Goal: Information Seeking & Learning: Compare options

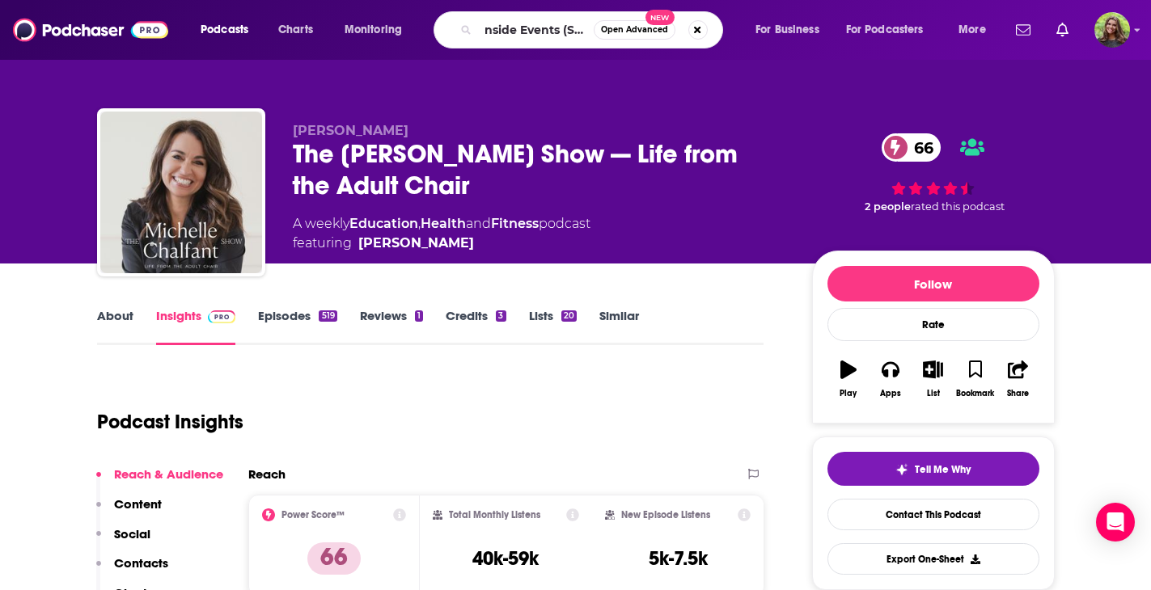
scroll to position [0, 95]
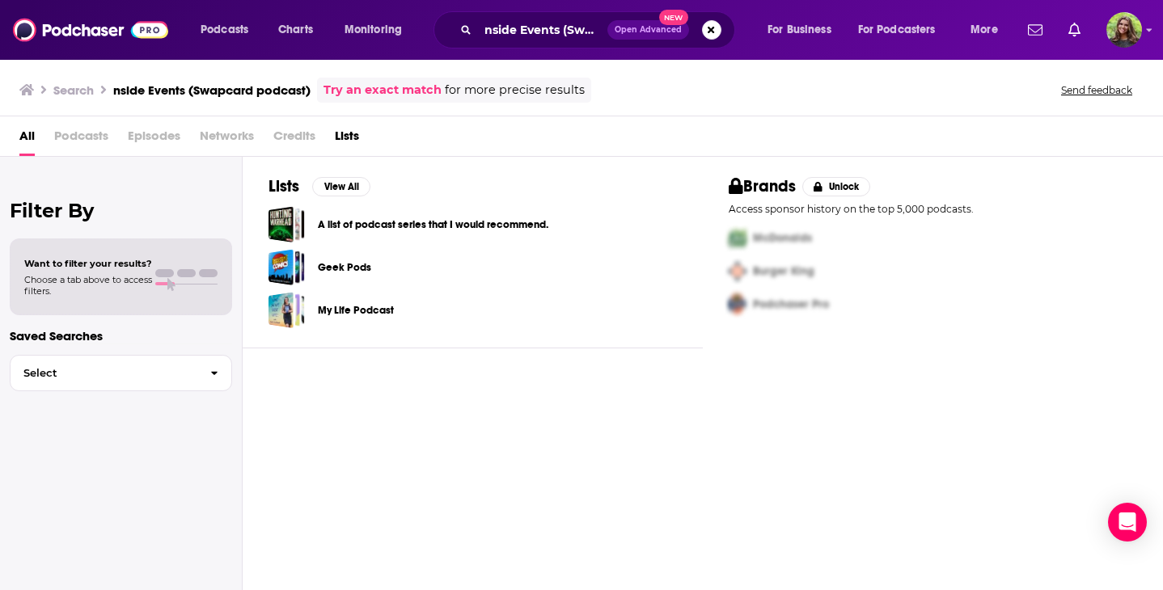
click at [99, 126] on span "Podcasts" at bounding box center [81, 139] width 54 height 33
click at [560, 31] on input "nside Events (Swapcard podcast)" at bounding box center [542, 30] width 129 height 26
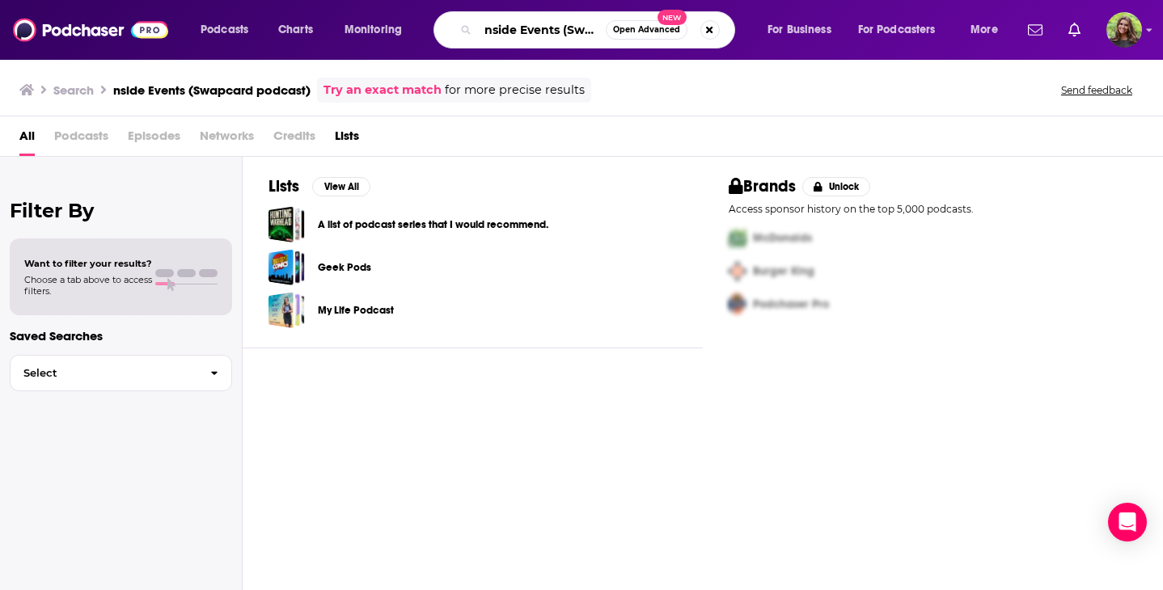
scroll to position [0, 82]
drag, startPoint x: 566, startPoint y: 30, endPoint x: 703, endPoint y: 52, distance: 138.4
click at [703, 52] on div "Podcasts Charts Monitoring nside Events (Swapcard podcast) Open Advanced New Fo…" at bounding box center [581, 30] width 1163 height 60
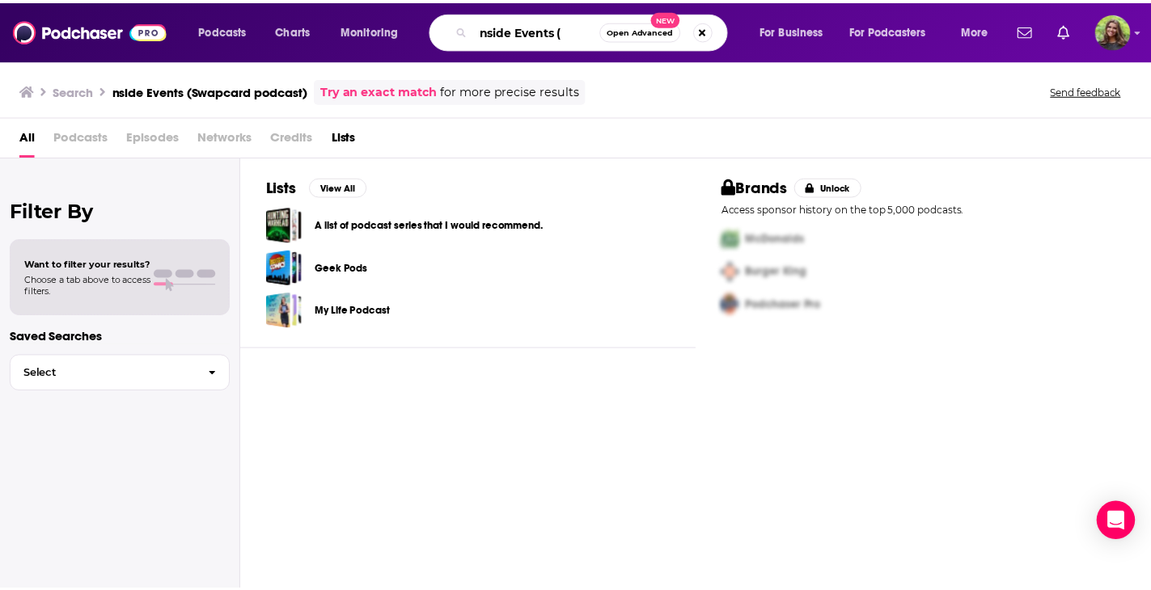
scroll to position [0, 0]
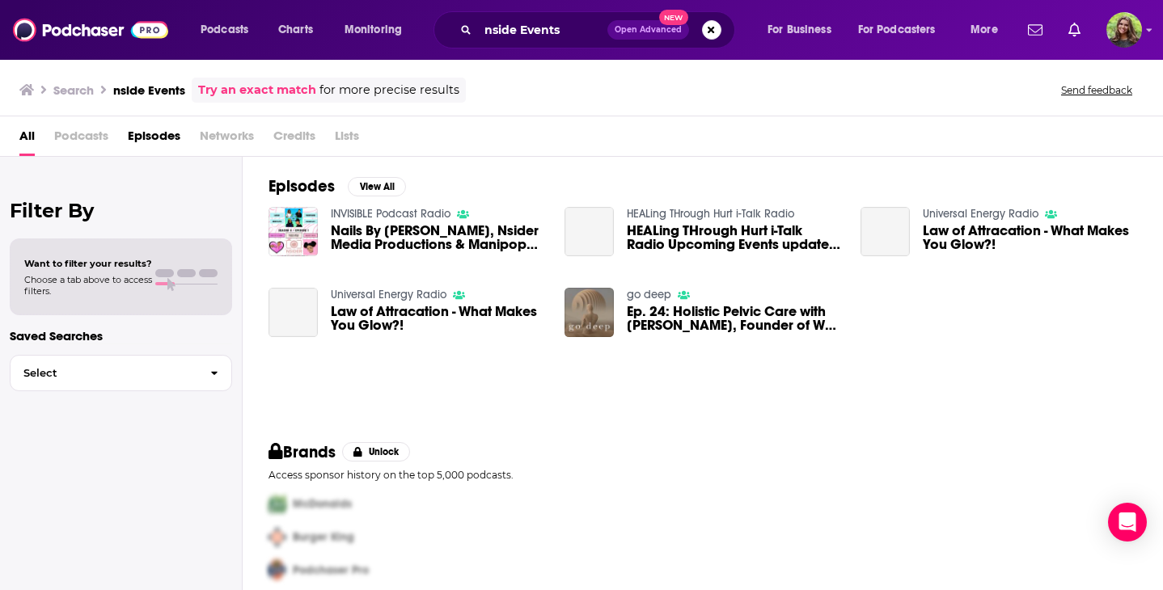
click at [77, 130] on span "Podcasts" at bounding box center [81, 139] width 54 height 33
click at [82, 139] on span "Podcasts" at bounding box center [81, 139] width 54 height 33
click at [551, 32] on input "nside Events" at bounding box center [542, 30] width 129 height 26
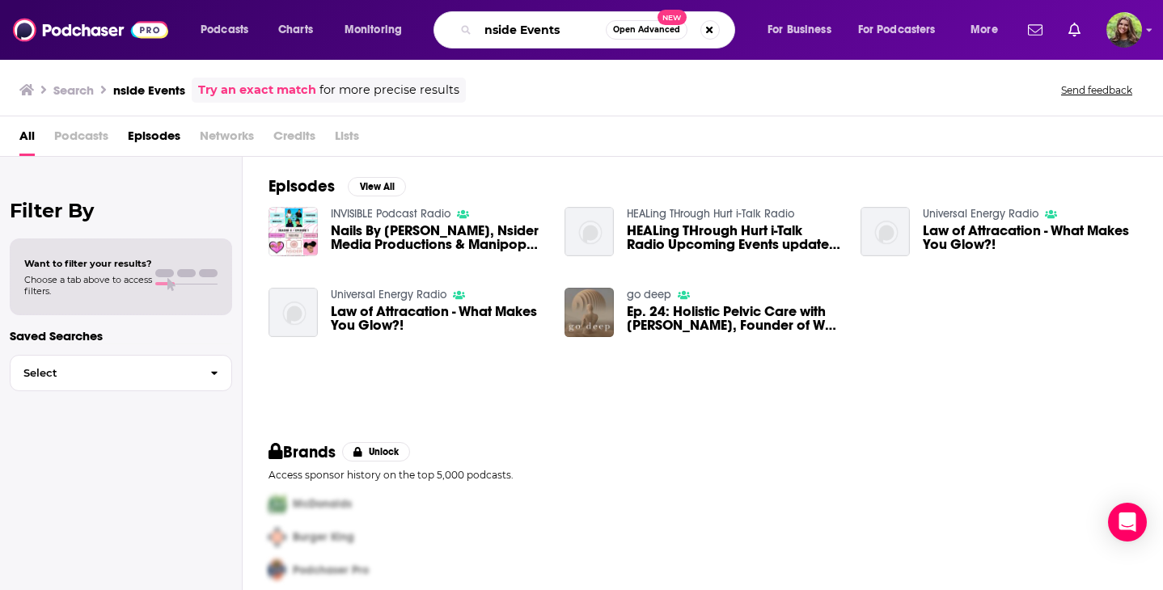
click at [584, 24] on input "nside Events" at bounding box center [542, 30] width 128 height 26
click at [485, 25] on input "nside Events" at bounding box center [542, 30] width 128 height 26
type input "Inside Events"
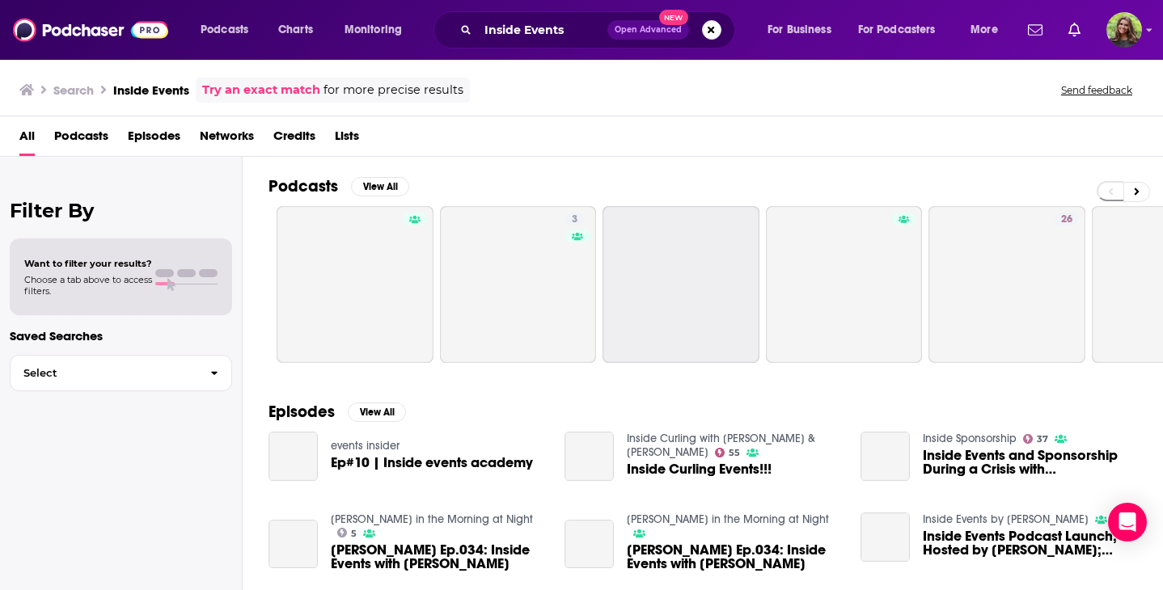
click at [84, 129] on span "Podcasts" at bounding box center [81, 139] width 54 height 33
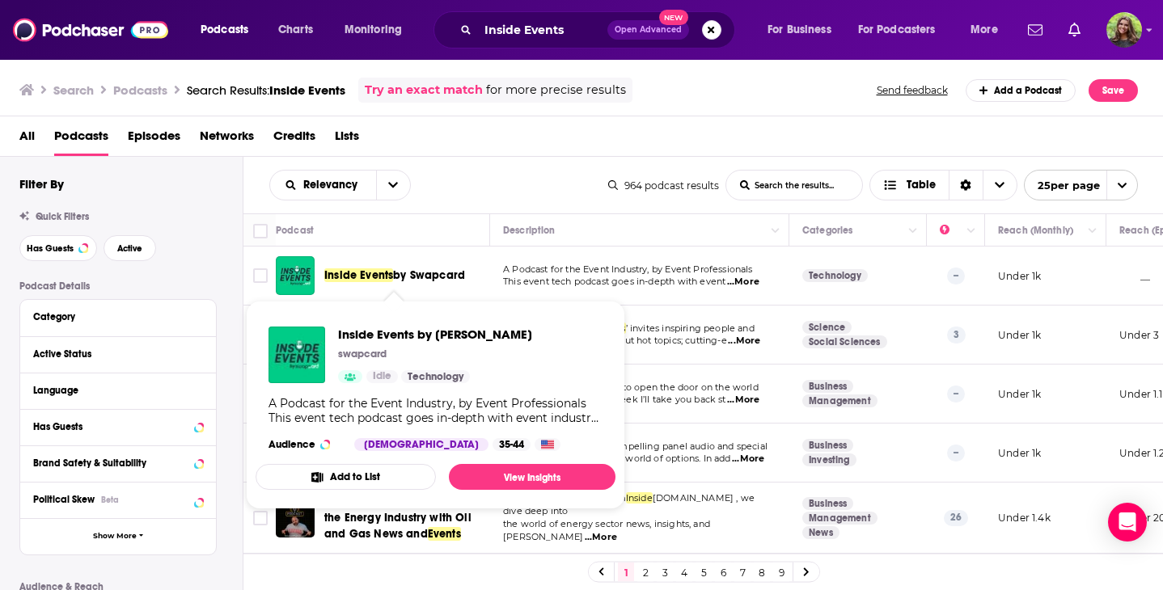
click at [451, 272] on span "by Swapcard" at bounding box center [429, 275] width 72 height 14
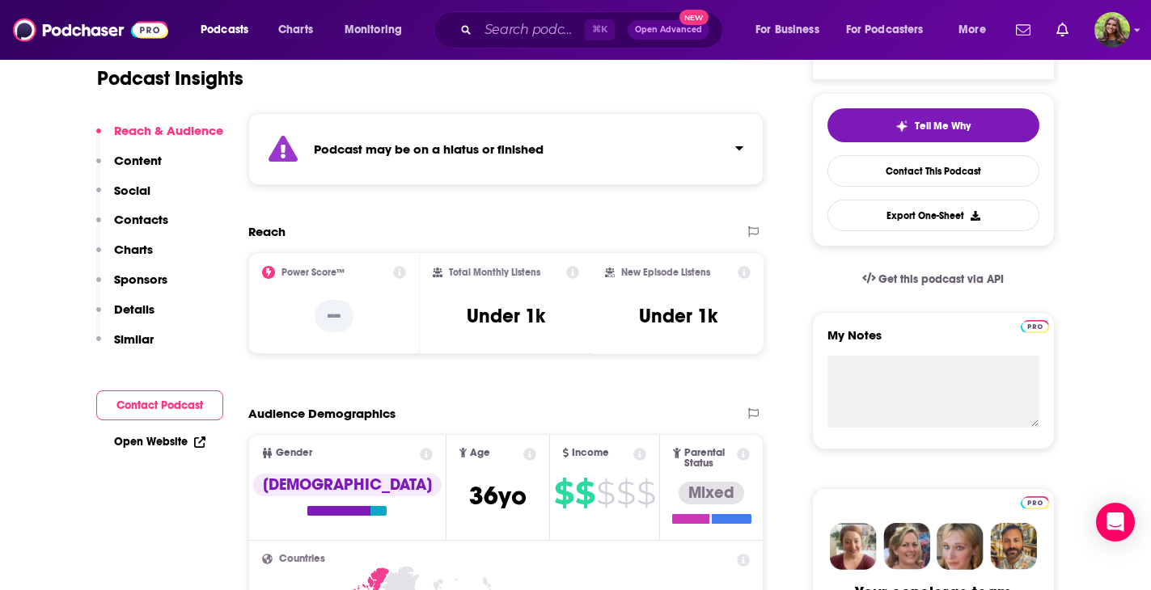
scroll to position [145, 0]
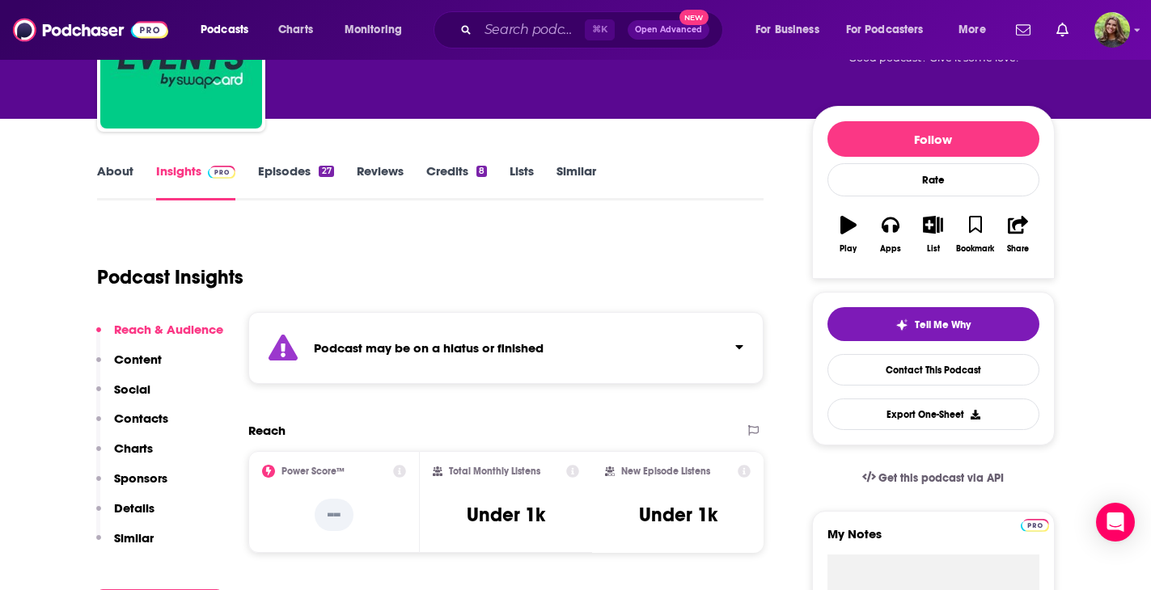
click at [309, 183] on link "Episodes 27" at bounding box center [295, 181] width 75 height 37
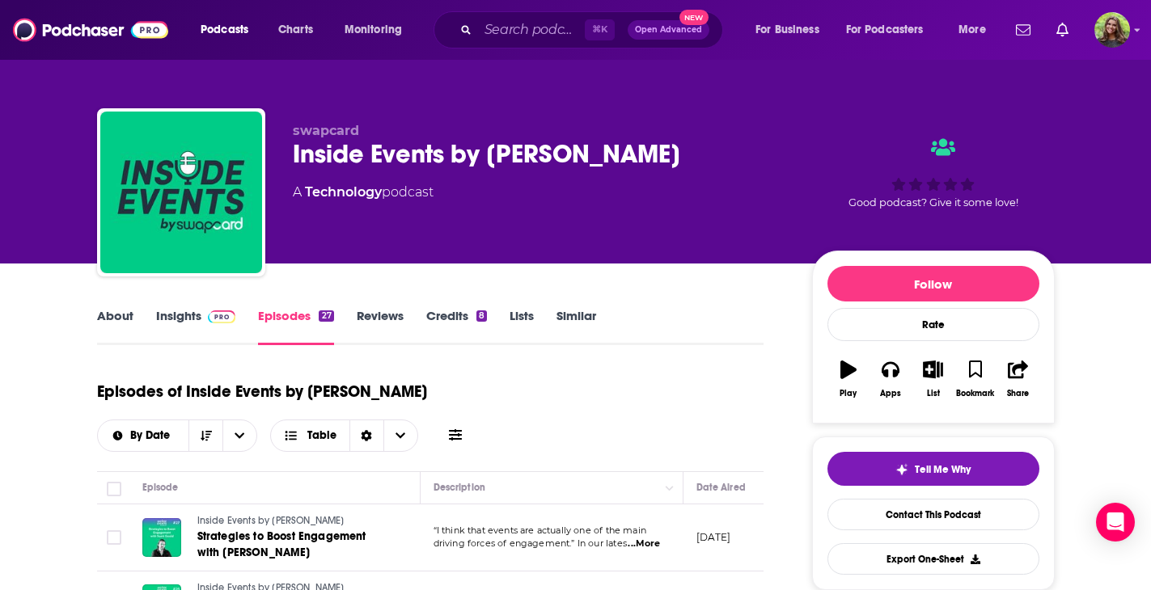
click at [731, 530] on p "January 4, 2022" at bounding box center [713, 537] width 35 height 14
click at [521, 36] on input "Search podcasts, credits, & more..." at bounding box center [531, 30] width 107 height 26
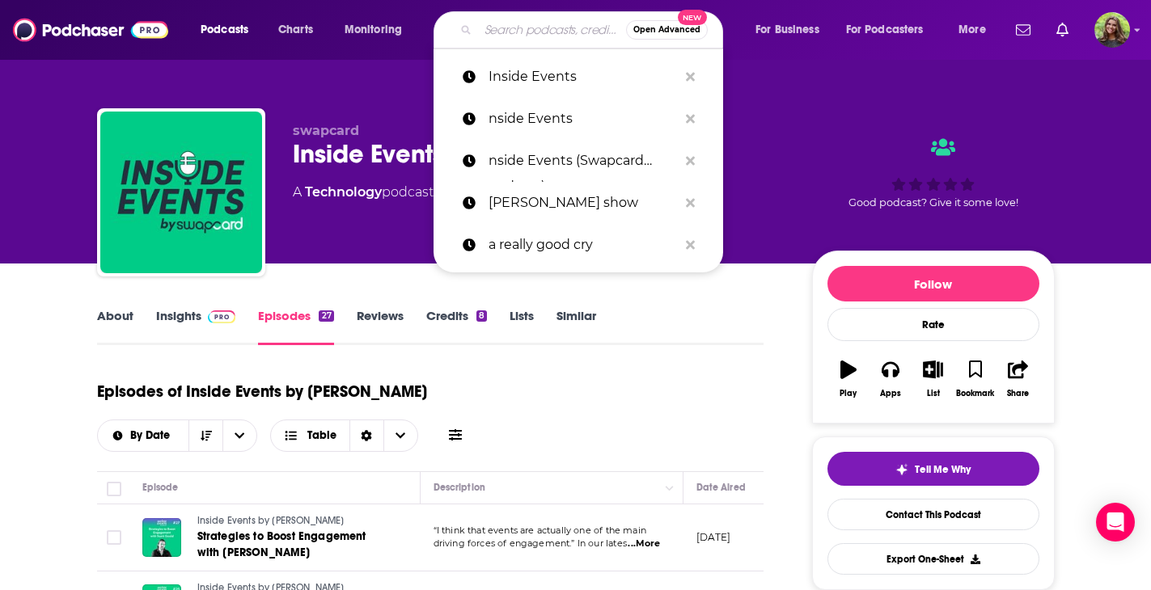
paste input "TicketNews"
type input "TicketNews"
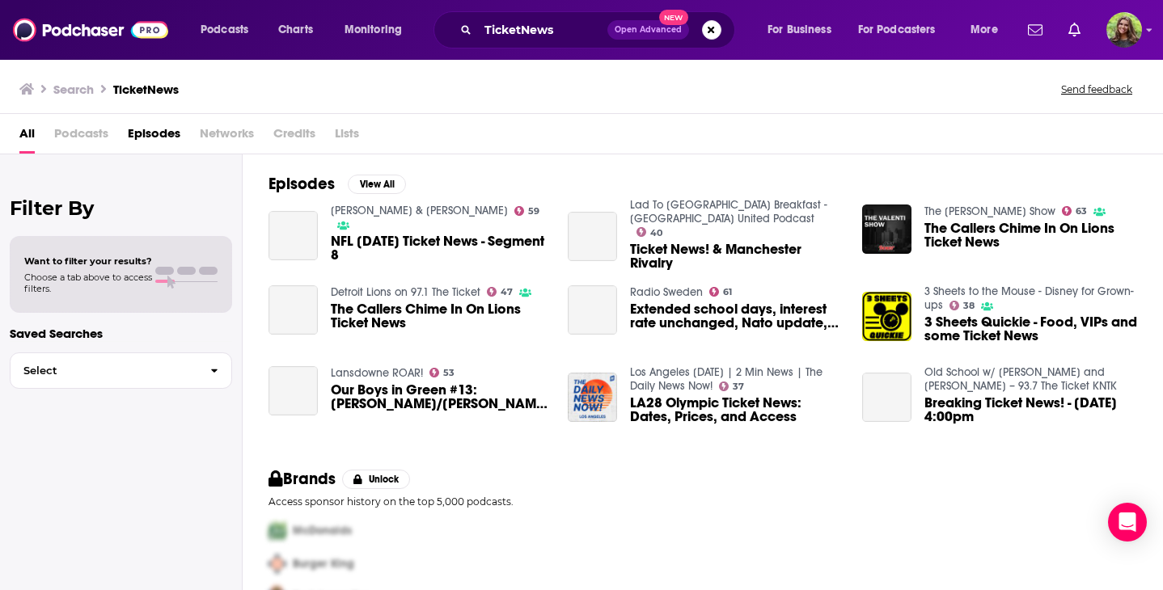
click at [91, 135] on span "Podcasts" at bounding box center [81, 136] width 54 height 33
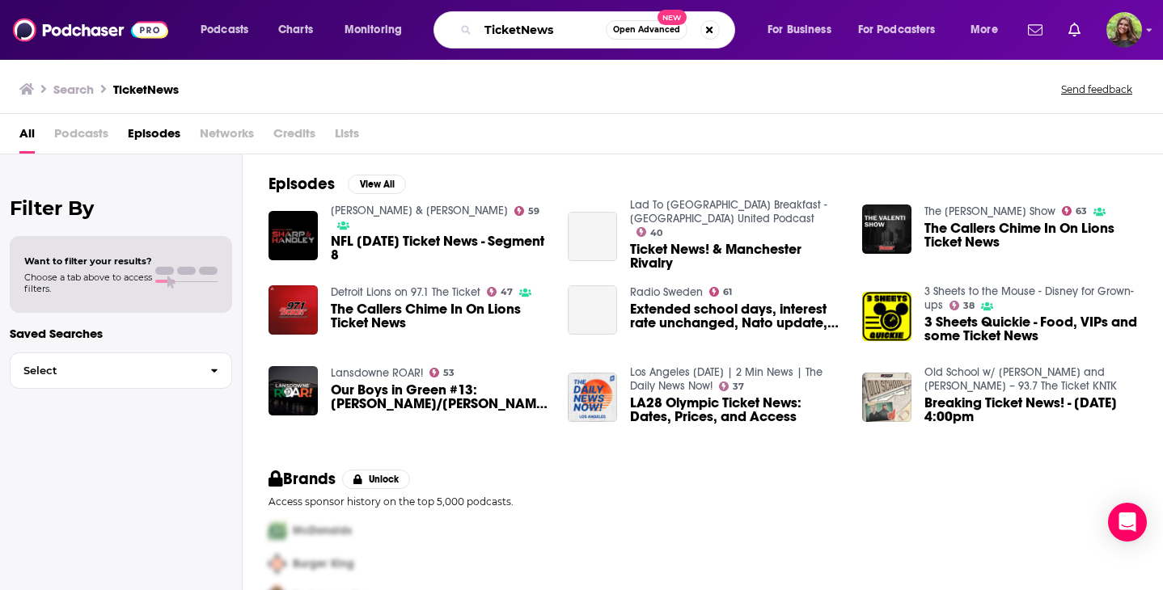
click at [564, 40] on input "TicketNews" at bounding box center [542, 30] width 128 height 26
drag, startPoint x: 577, startPoint y: 29, endPoint x: 457, endPoint y: 16, distance: 120.4
click at [457, 16] on div "TicketNews Open Advanced New" at bounding box center [584, 29] width 302 height 37
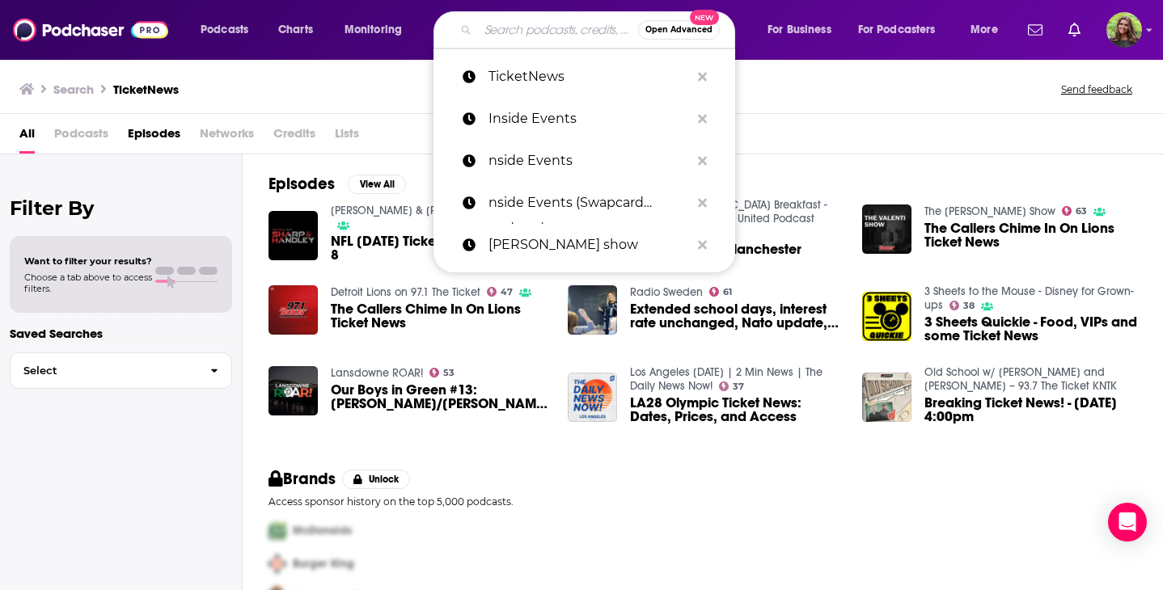
paste input "GatherGeeks by BizBash"
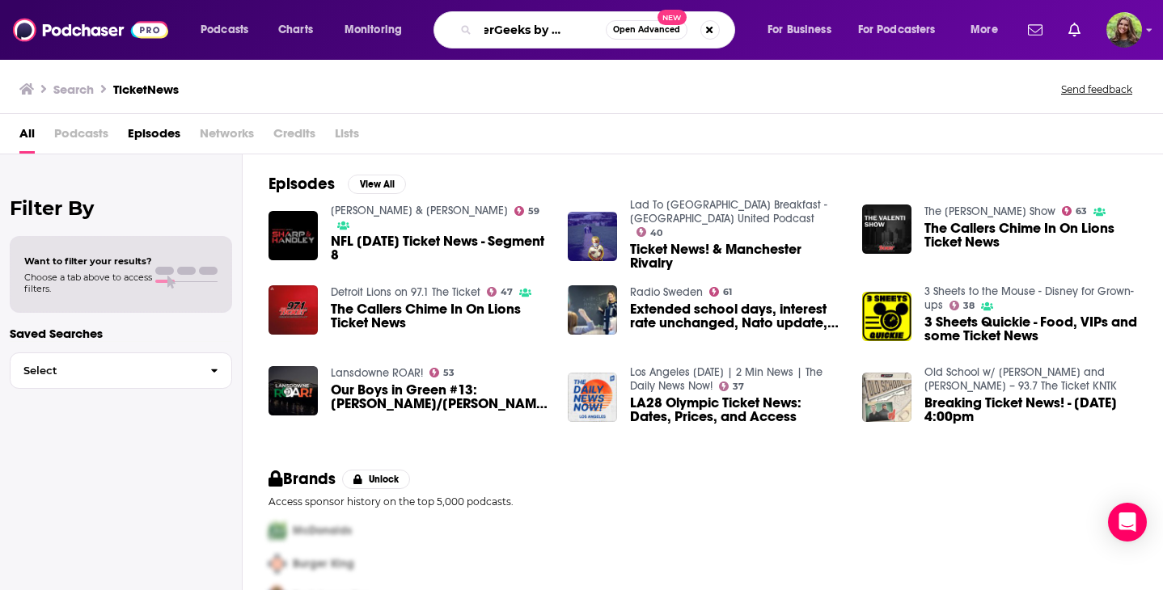
type input "GatherGeeks by BizBash"
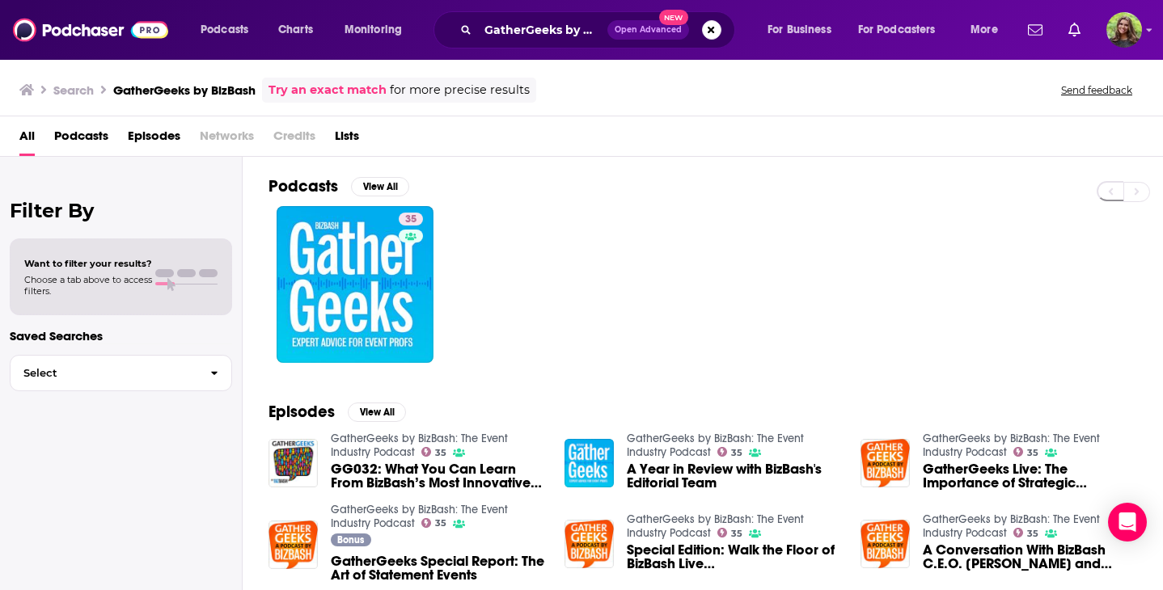
click at [96, 135] on span "Podcasts" at bounding box center [81, 139] width 54 height 33
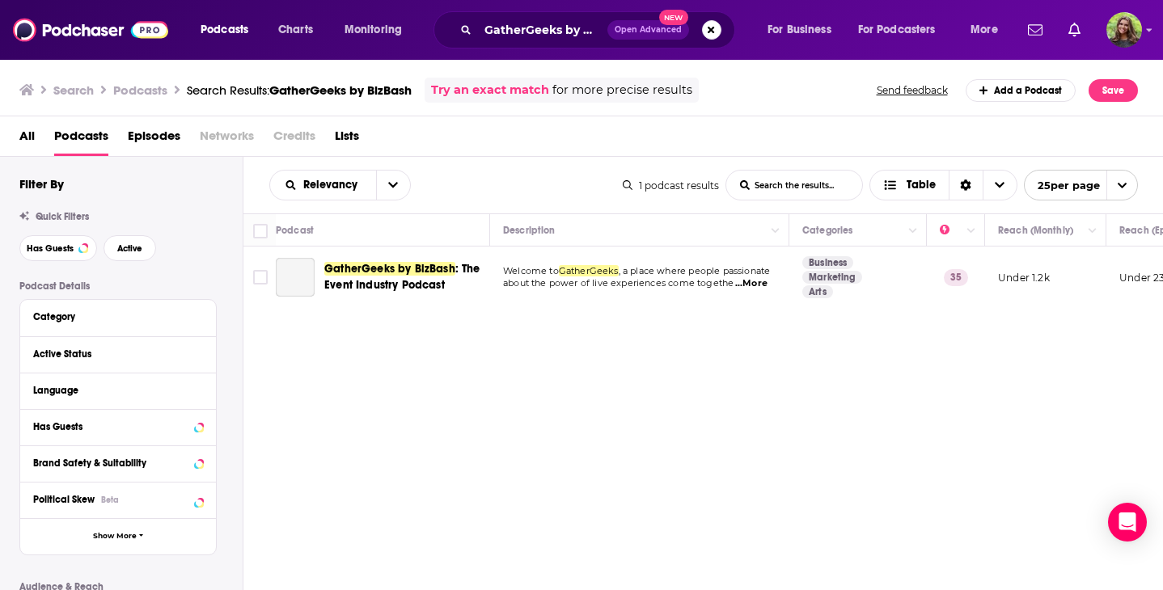
click at [390, 265] on span "GatherGeeks by BizBash" at bounding box center [389, 269] width 131 height 14
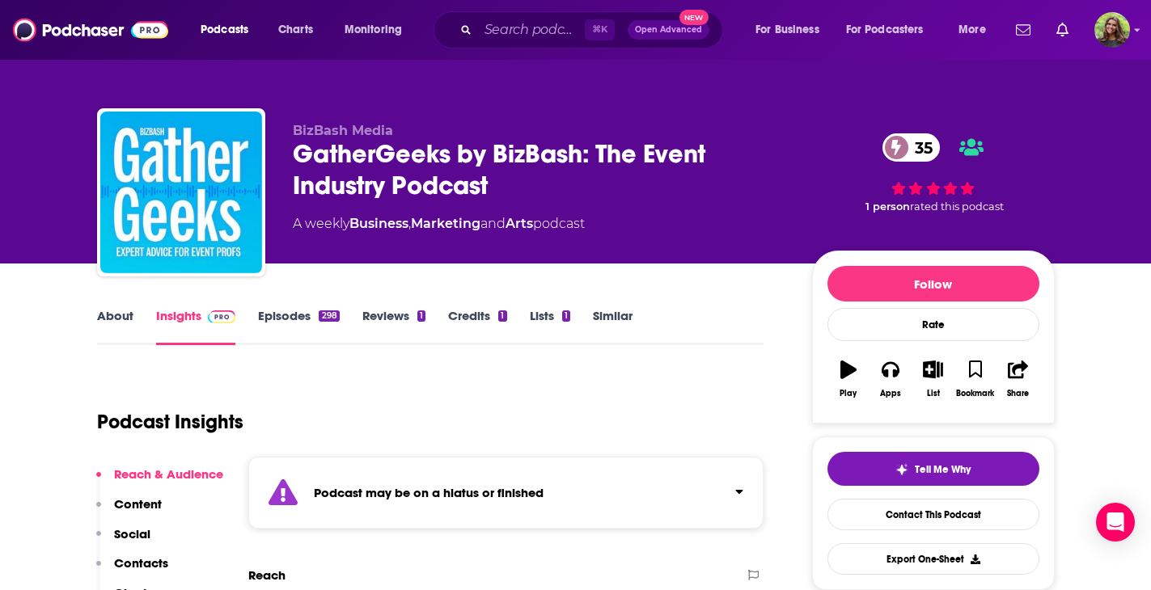
click at [306, 318] on link "Episodes 298" at bounding box center [298, 326] width 81 height 37
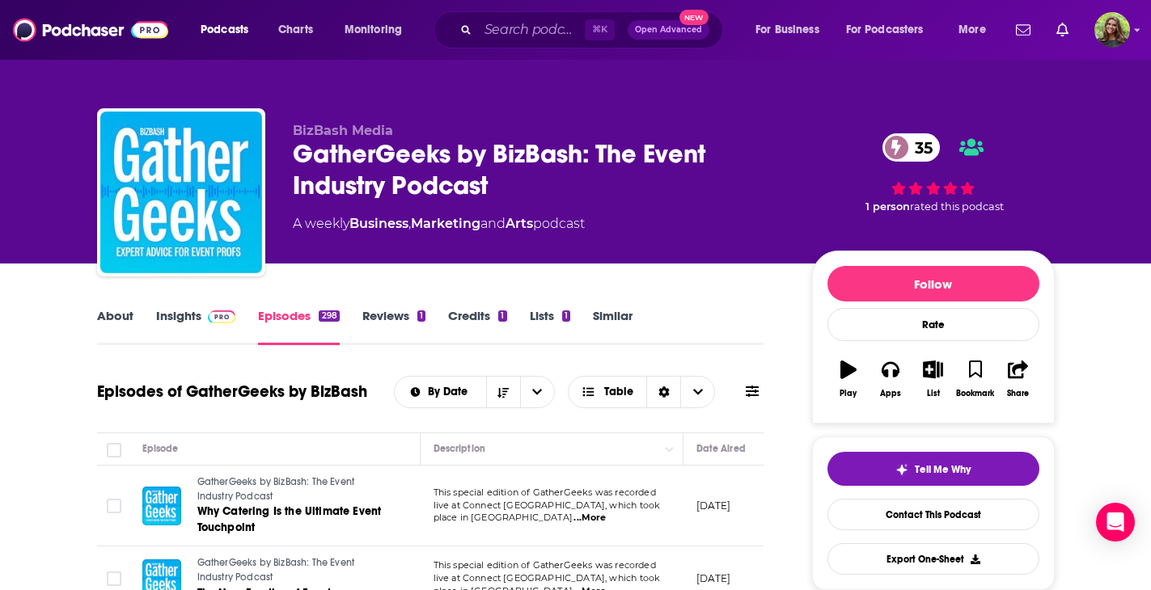
click at [685, 509] on td "March 20, 2024" at bounding box center [735, 507] width 105 height 82
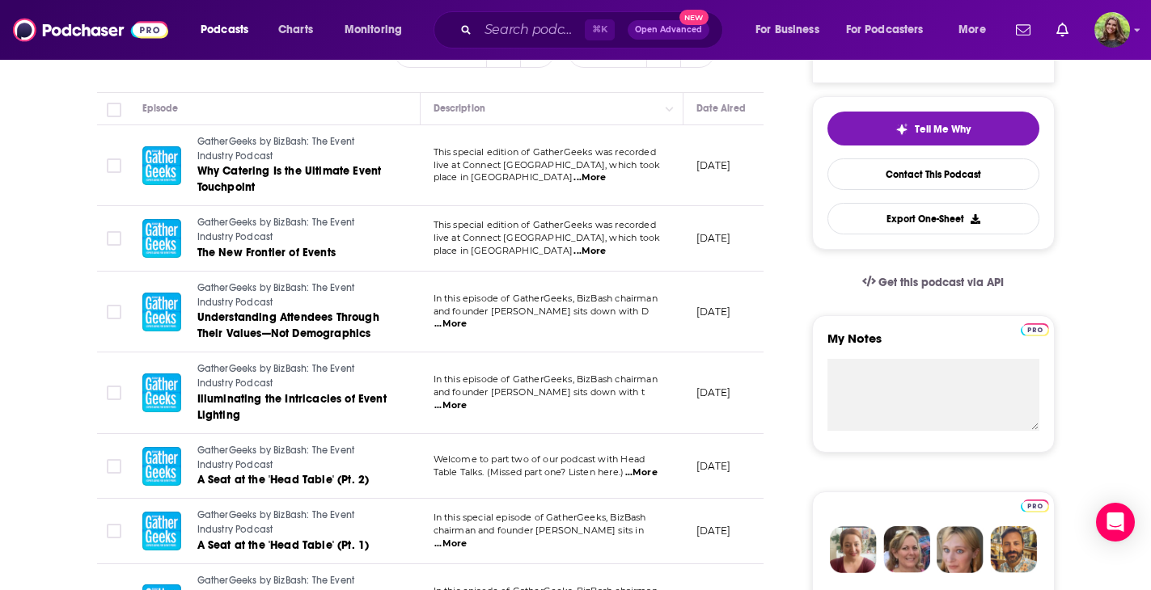
click at [712, 231] on td "March 12, 2024" at bounding box center [735, 238] width 105 height 65
click at [606, 178] on span "...More" at bounding box center [589, 177] width 32 height 13
click at [262, 176] on span "Why Catering Is the Ultimate Event Touchpoint" at bounding box center [289, 179] width 184 height 30
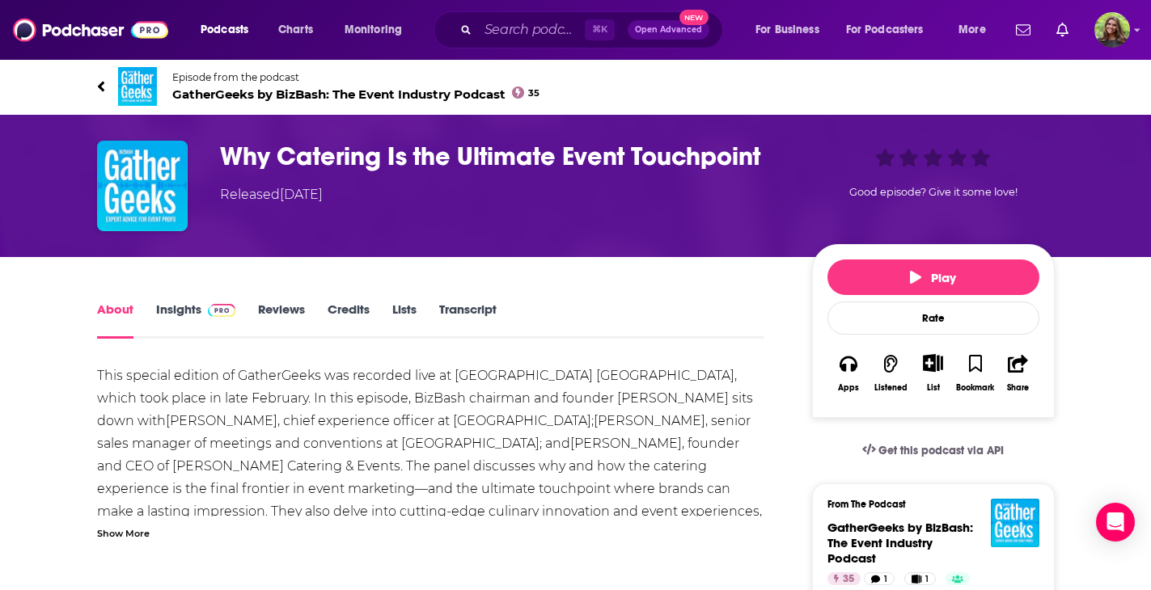
click at [100, 88] on icon at bounding box center [100, 86] width 6 height 11
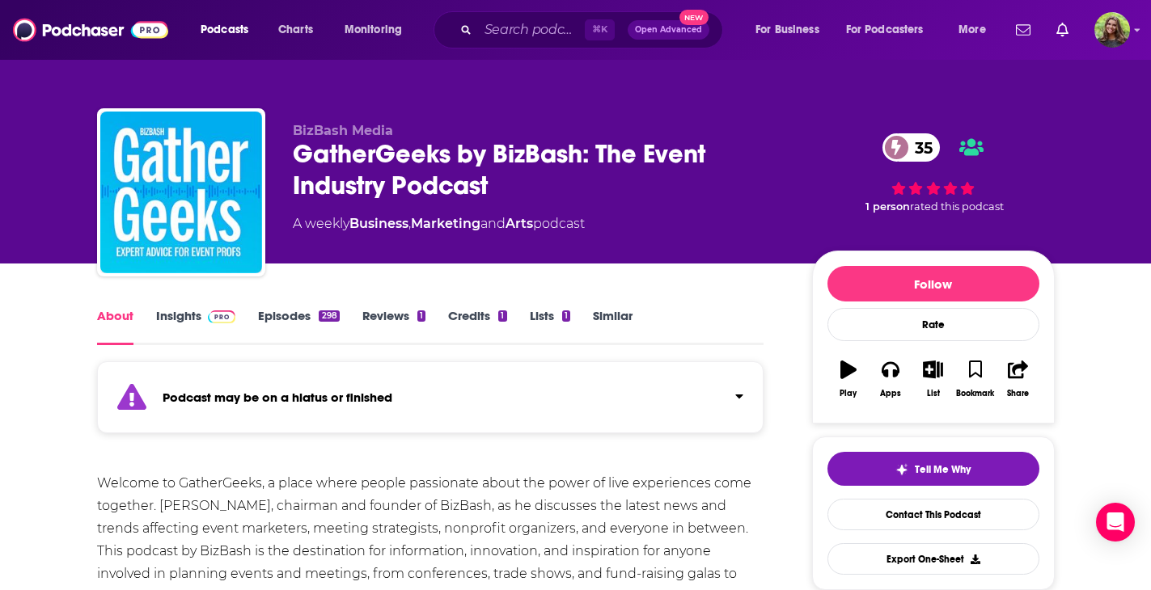
click at [611, 318] on link "Similar" at bounding box center [613, 326] width 40 height 37
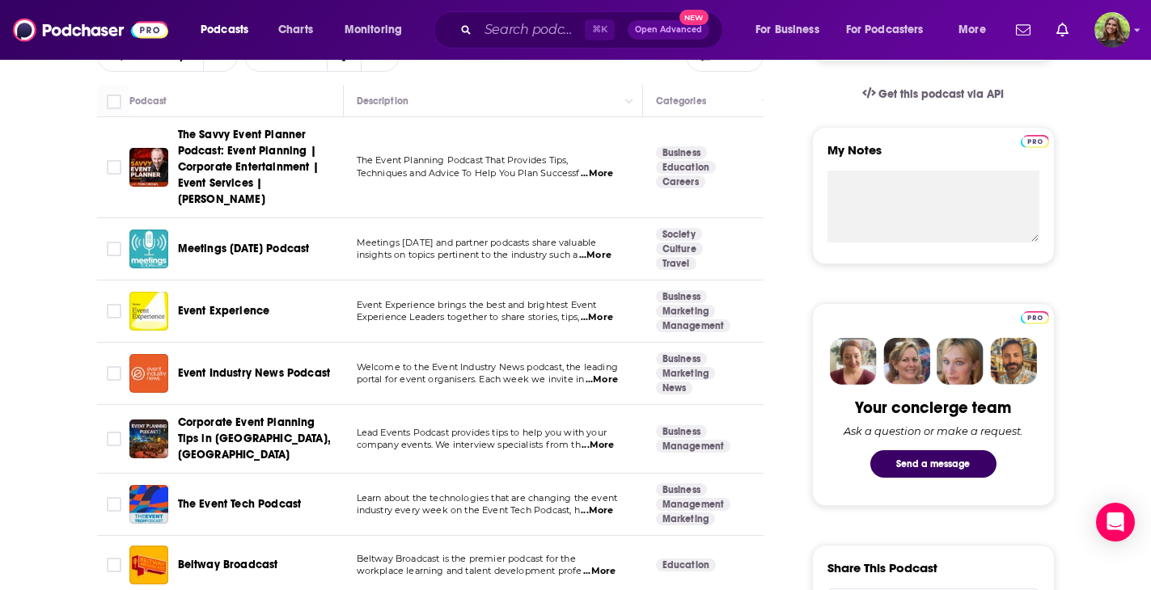
scroll to position [524, 0]
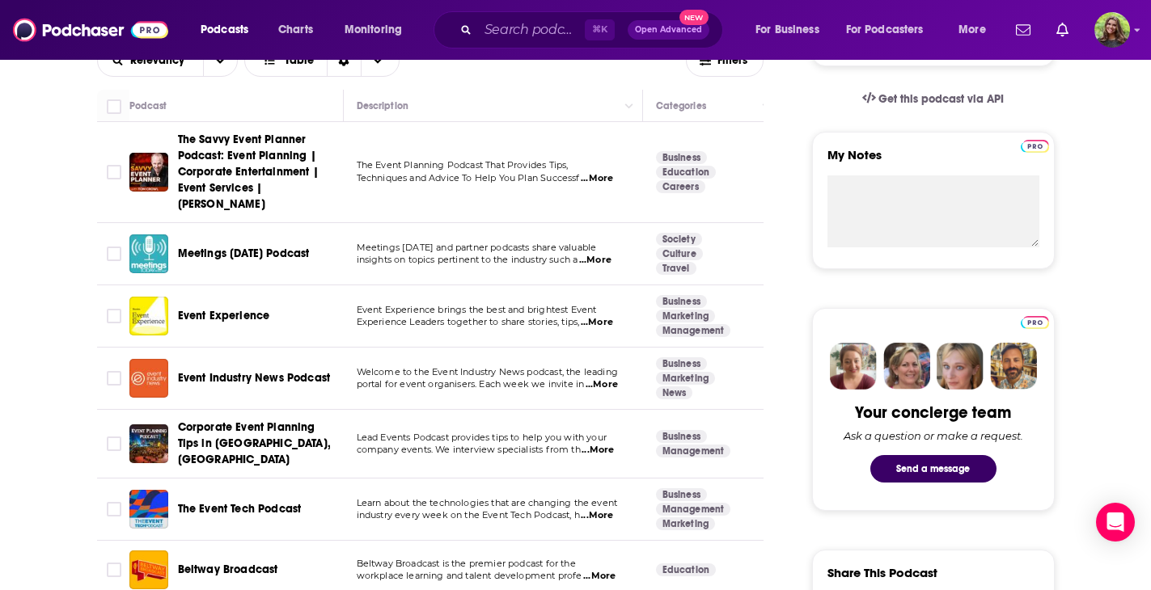
click at [596, 254] on span "...More" at bounding box center [595, 260] width 32 height 13
click at [463, 451] on td "Lead Events Podcast provides tips to help you with your company events. We inte…" at bounding box center [493, 444] width 299 height 69
click at [219, 309] on span "Event Experience" at bounding box center [224, 316] width 92 height 14
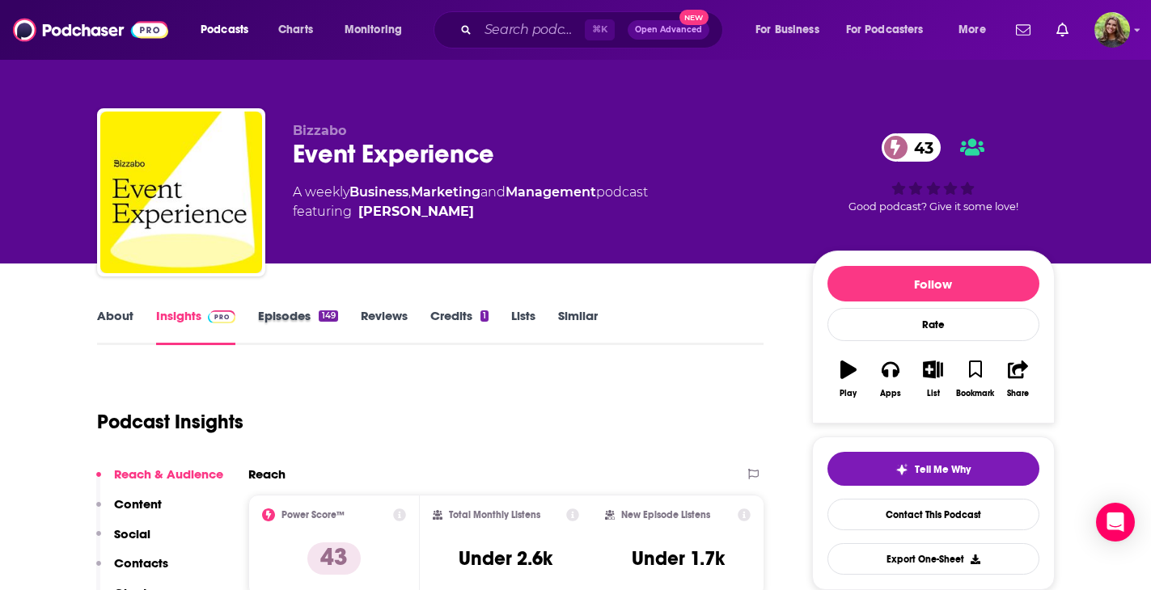
click at [340, 315] on div "Episodes 149" at bounding box center [309, 326] width 102 height 37
click at [285, 325] on link "Episodes 149" at bounding box center [297, 326] width 79 height 37
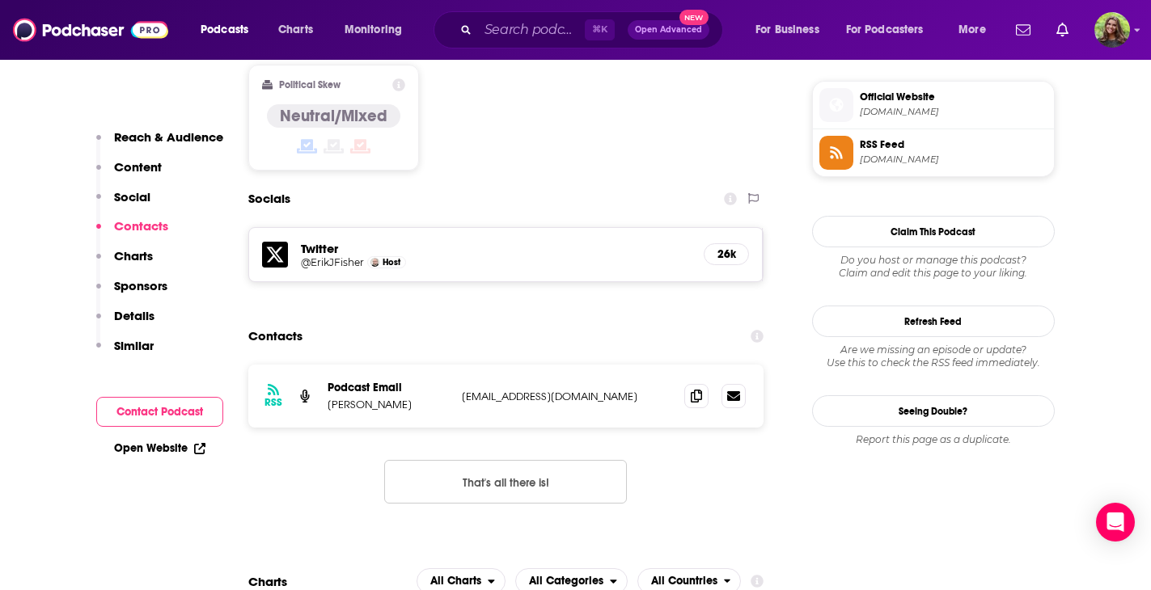
scroll to position [1316, 0]
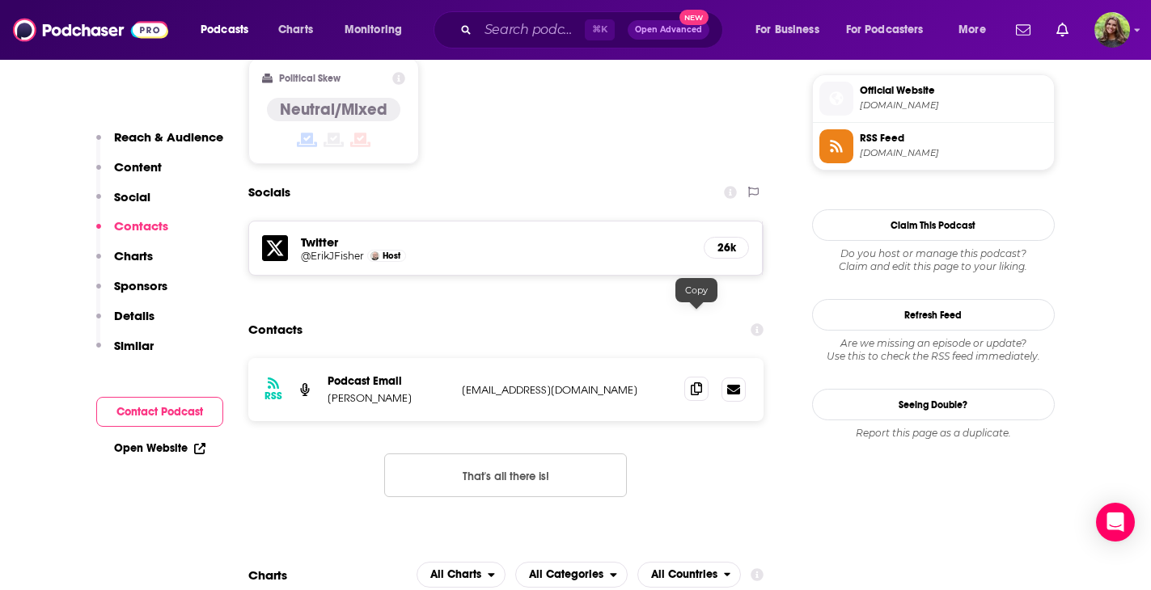
click at [701, 382] on icon at bounding box center [696, 388] width 11 height 13
click at [520, 22] on input "Search podcasts, credits, & more..." at bounding box center [531, 30] width 107 height 26
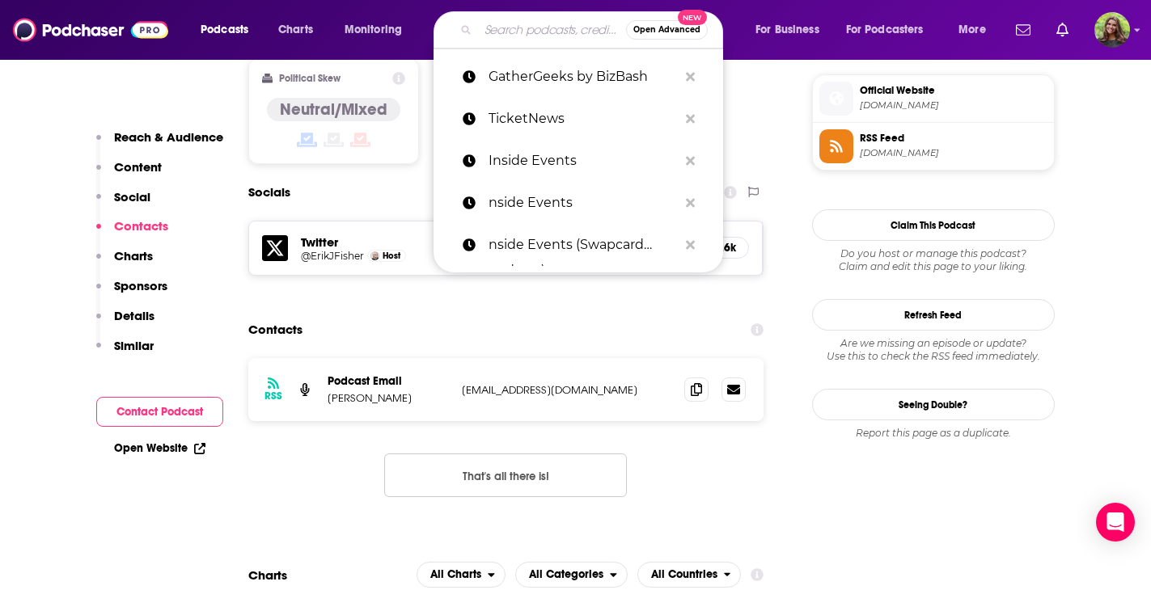
paste input "Event Tech Talk Show"
type input "Event Tech Talk Show"
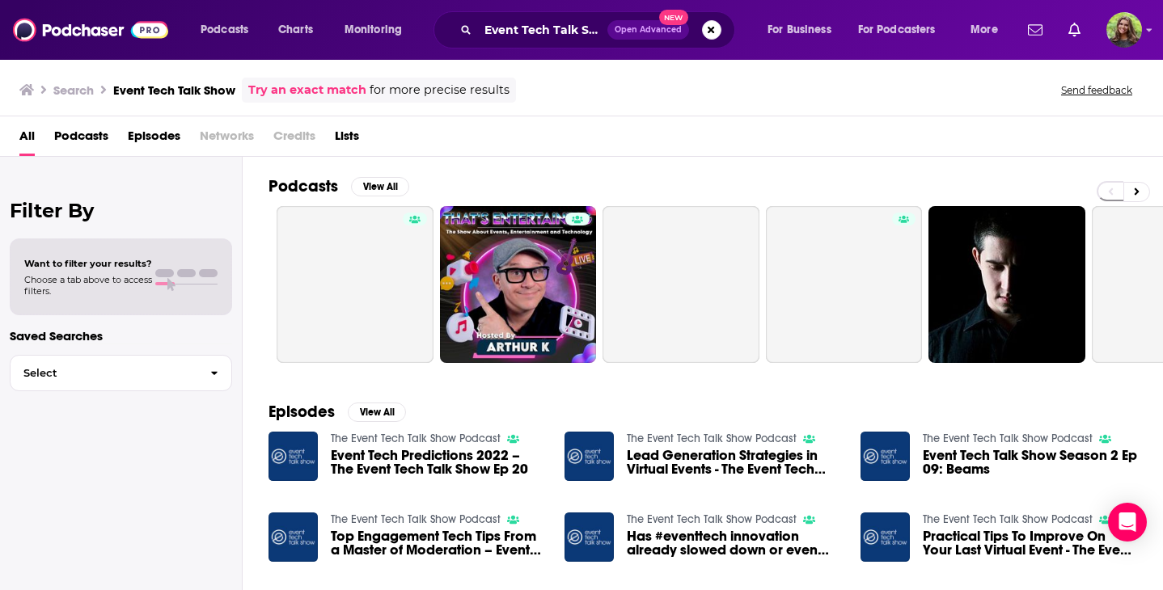
click at [94, 135] on span "Podcasts" at bounding box center [81, 139] width 54 height 33
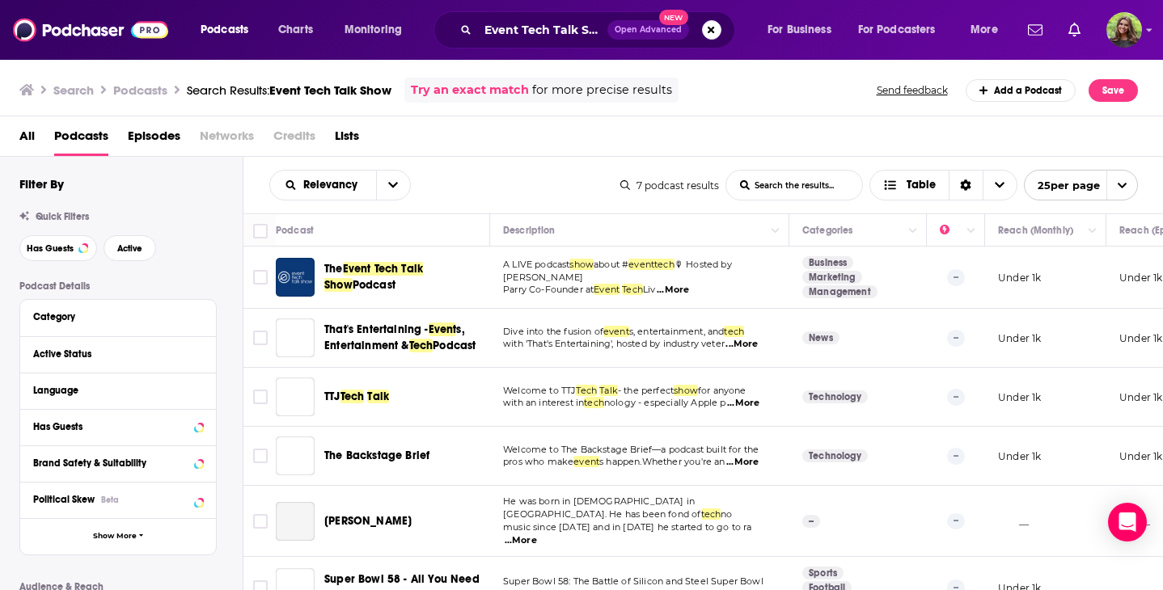
click at [409, 270] on span "Event Tech Talk Show" at bounding box center [373, 277] width 99 height 30
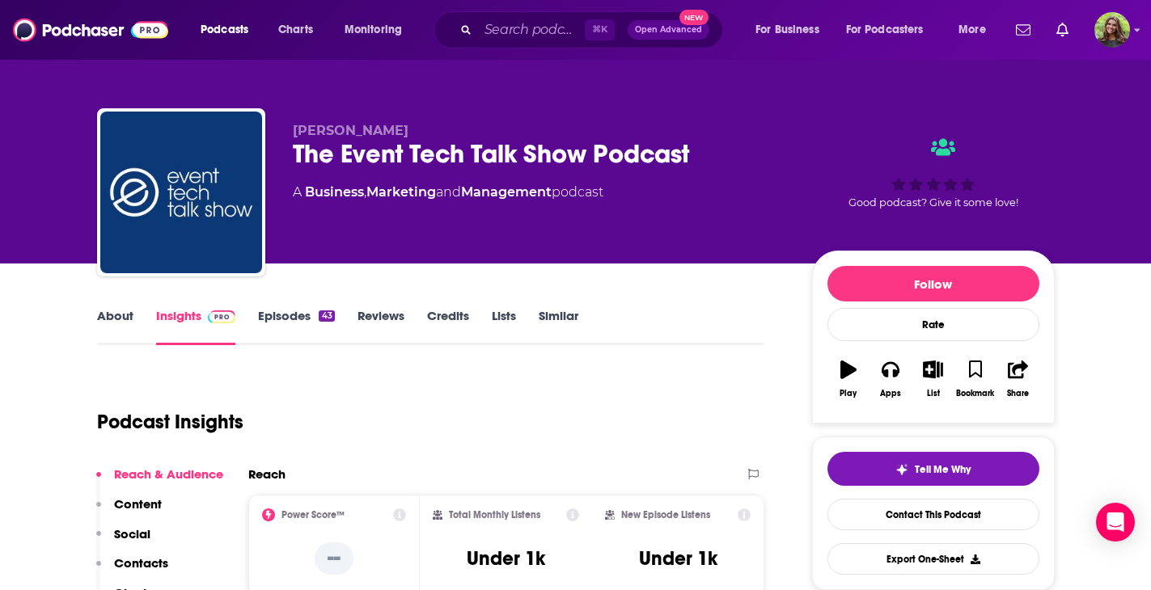
click at [301, 313] on link "Episodes 43" at bounding box center [296, 326] width 76 height 37
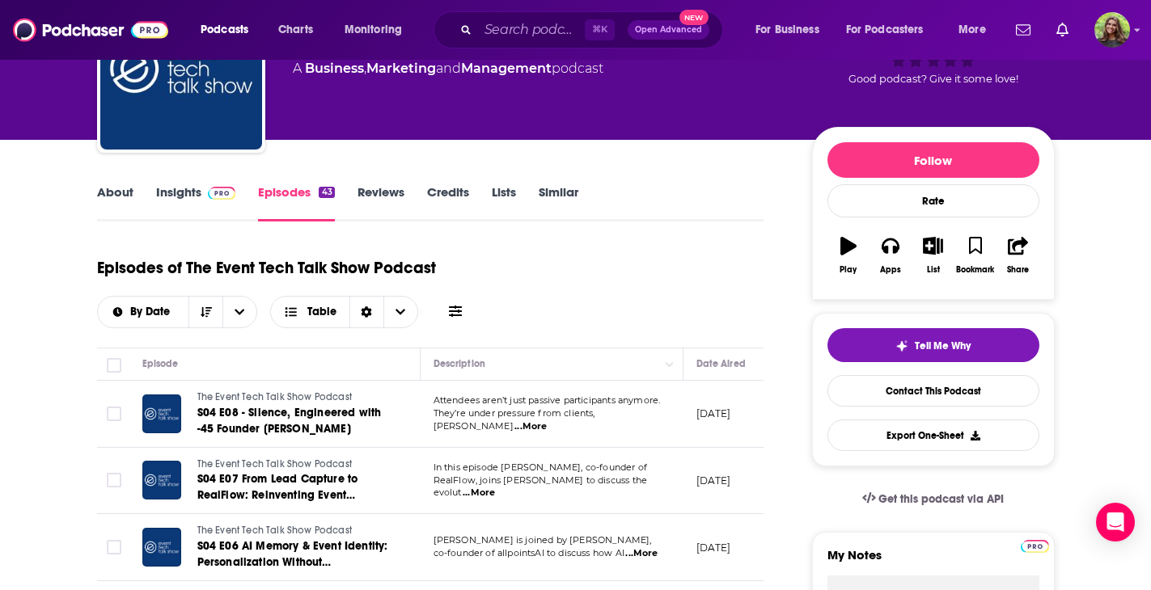
scroll to position [90, 0]
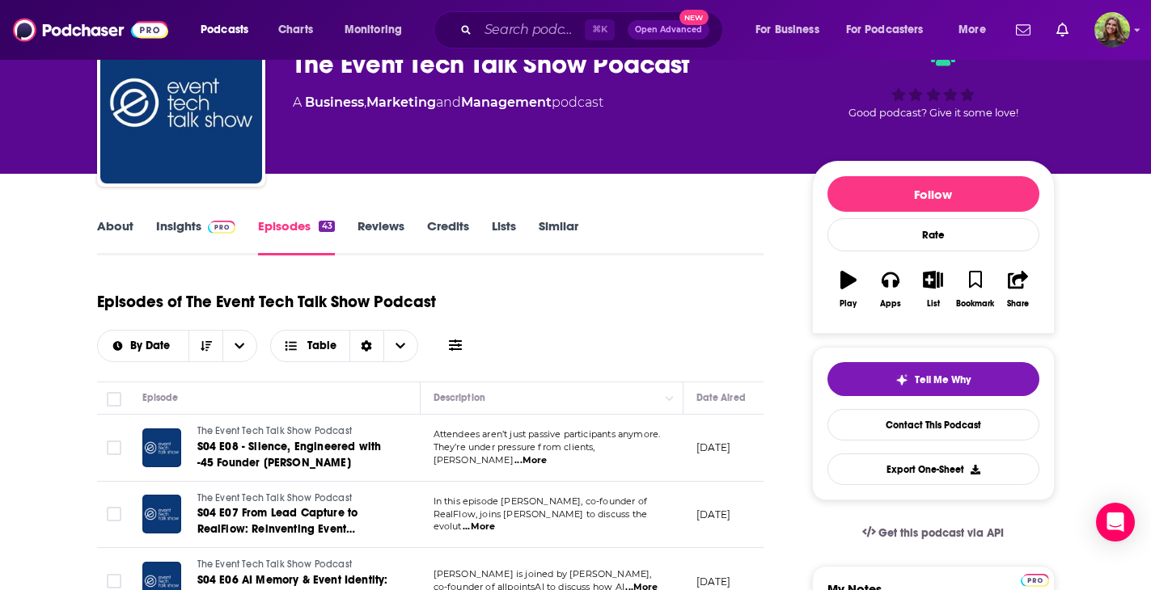
click at [227, 234] on link "Insights" at bounding box center [196, 236] width 80 height 37
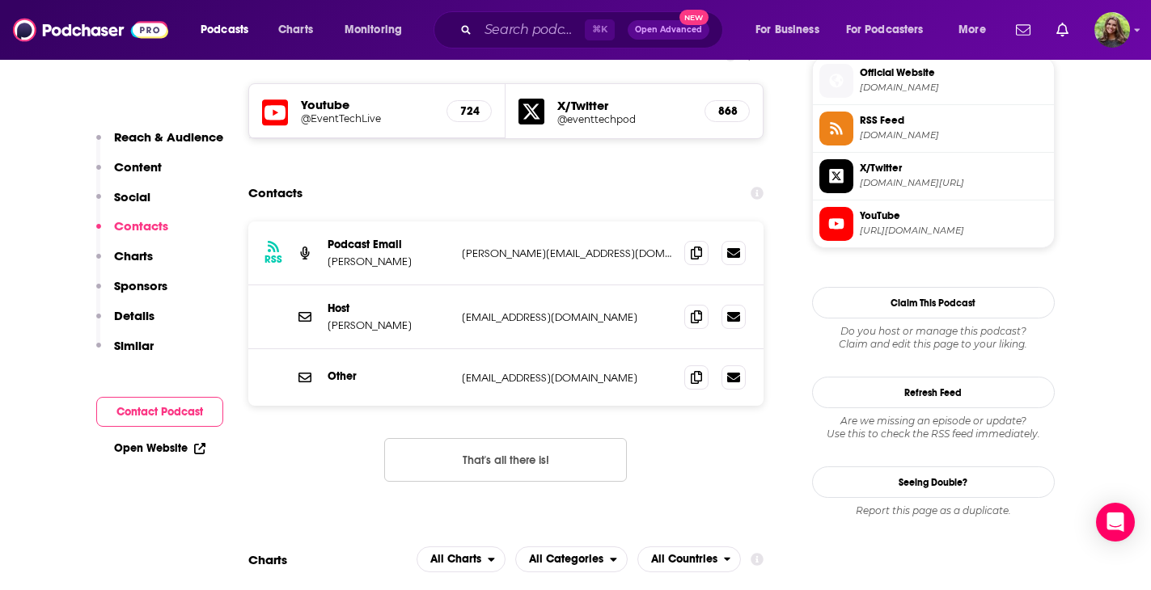
scroll to position [1345, 0]
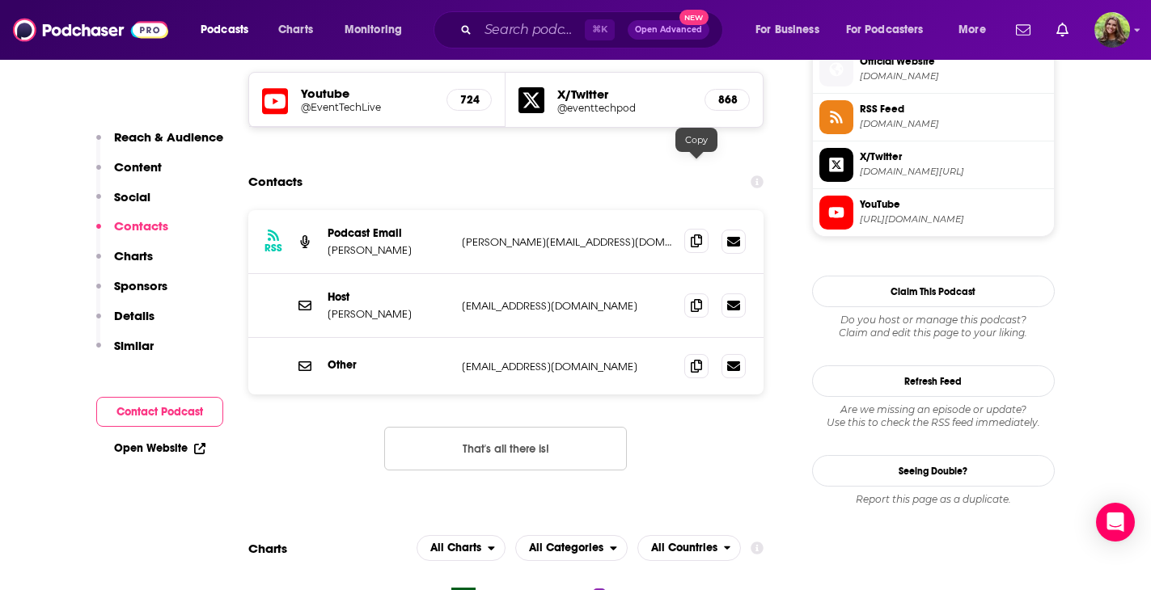
click at [691, 234] on icon at bounding box center [696, 240] width 11 height 13
click at [690, 293] on span at bounding box center [696, 305] width 24 height 24
click at [512, 33] on input "Search podcasts, credits, & more..." at bounding box center [531, 30] width 107 height 26
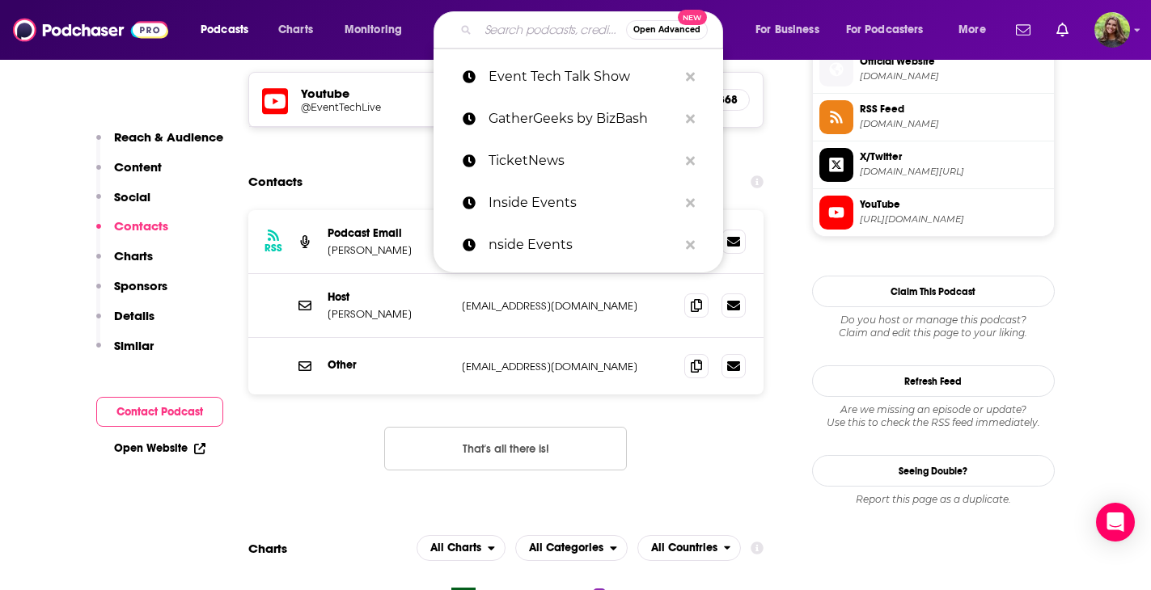
paste input "Dryfta"
type input "Dryfta"
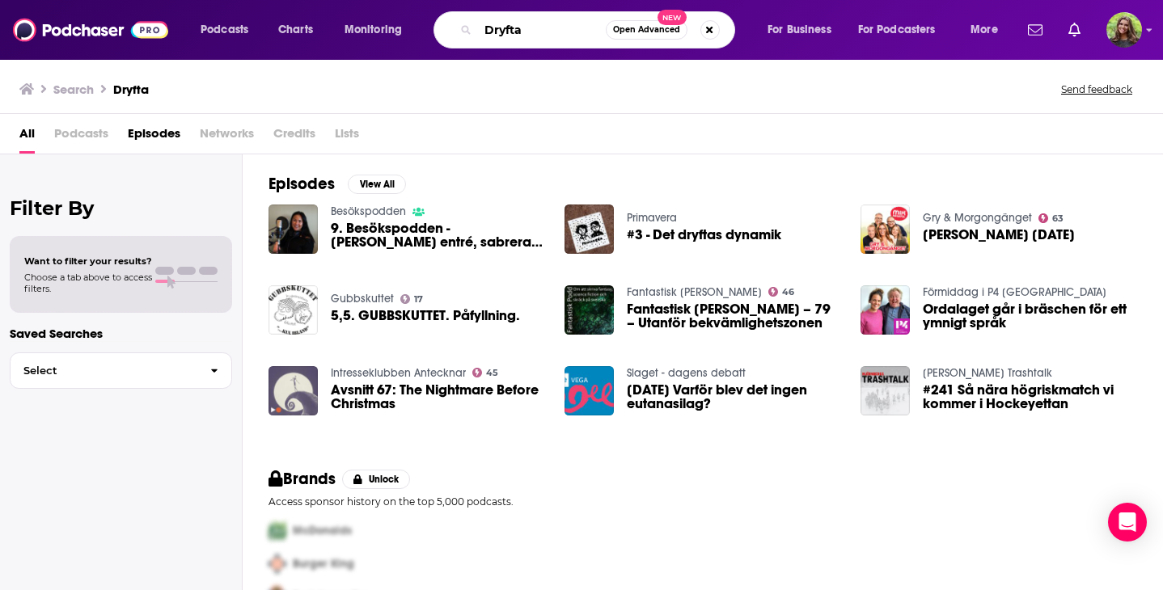
click at [530, 30] on input "Dryfta" at bounding box center [542, 30] width 128 height 26
type input "D"
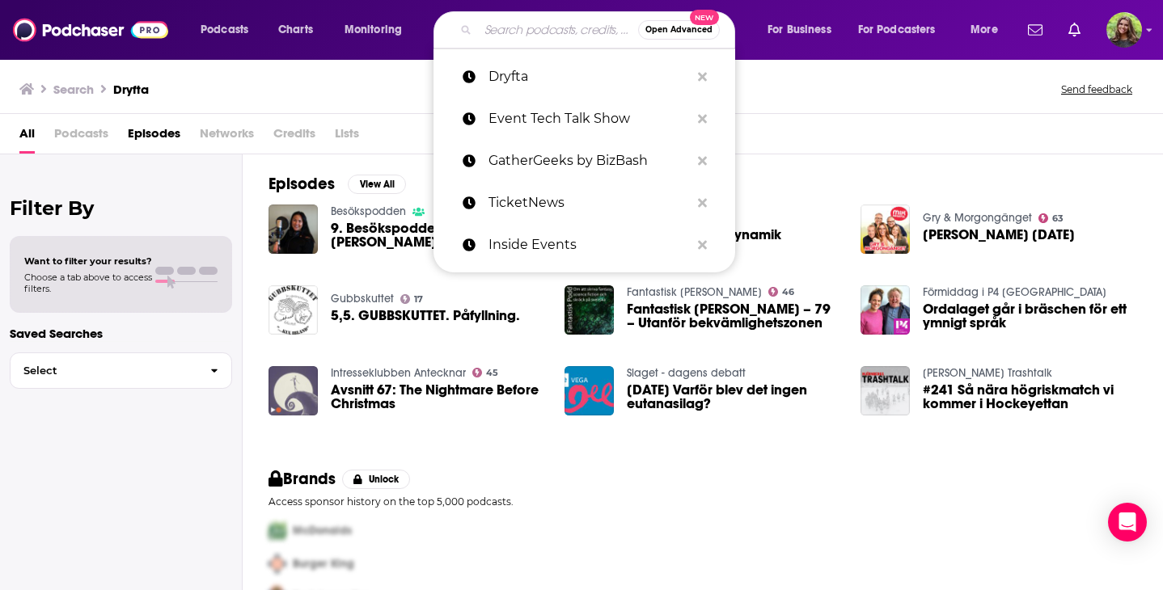
paste input "The Event Tech Pull Up"
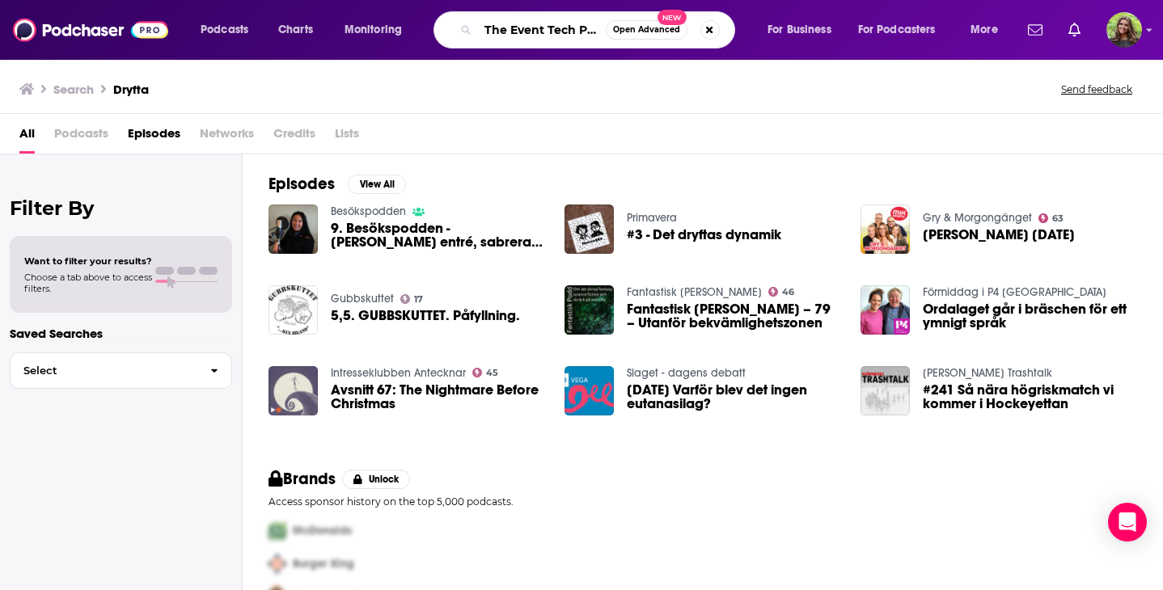
scroll to position [0, 23]
type input "The Event Tech Pull Up"
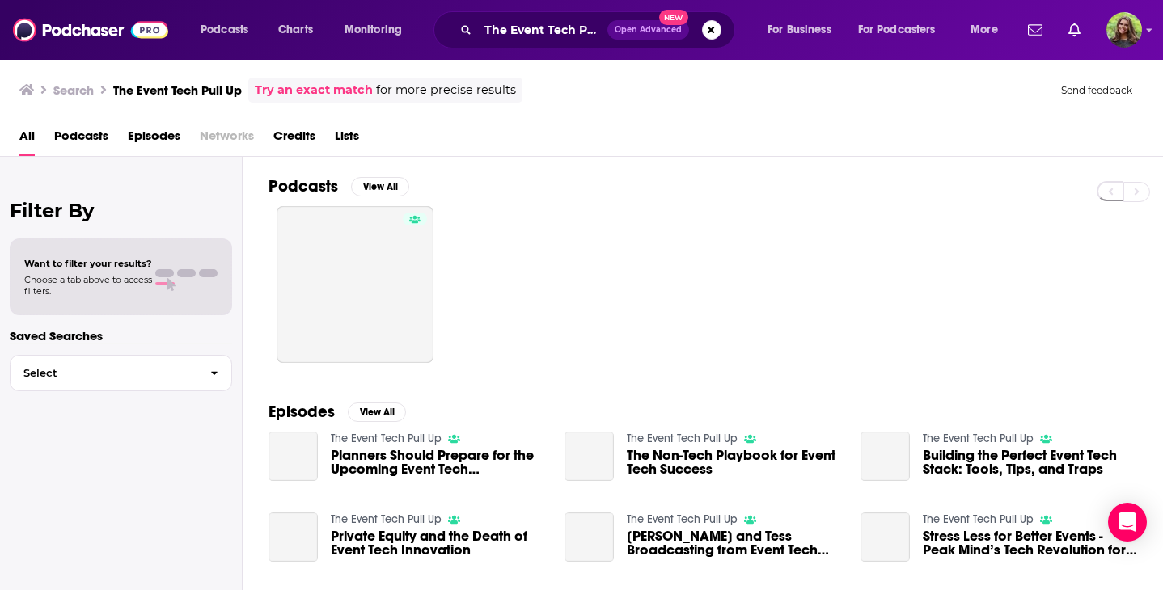
click at [82, 129] on span "Podcasts" at bounding box center [81, 139] width 54 height 33
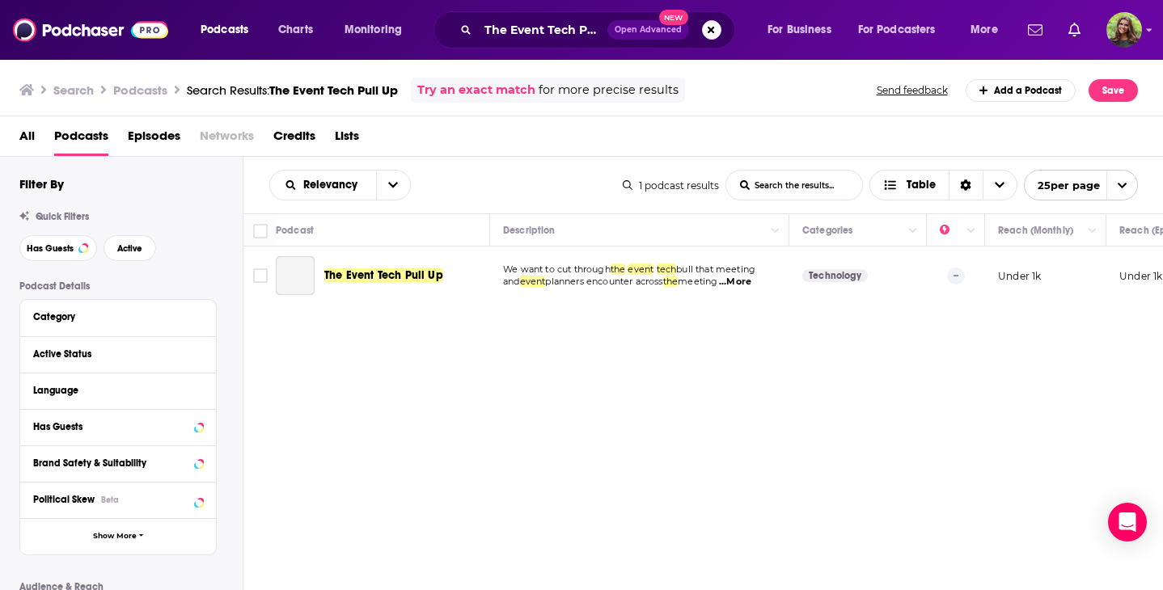
click at [391, 268] on span "The Event Tech Pull Up" at bounding box center [383, 276] width 119 height 16
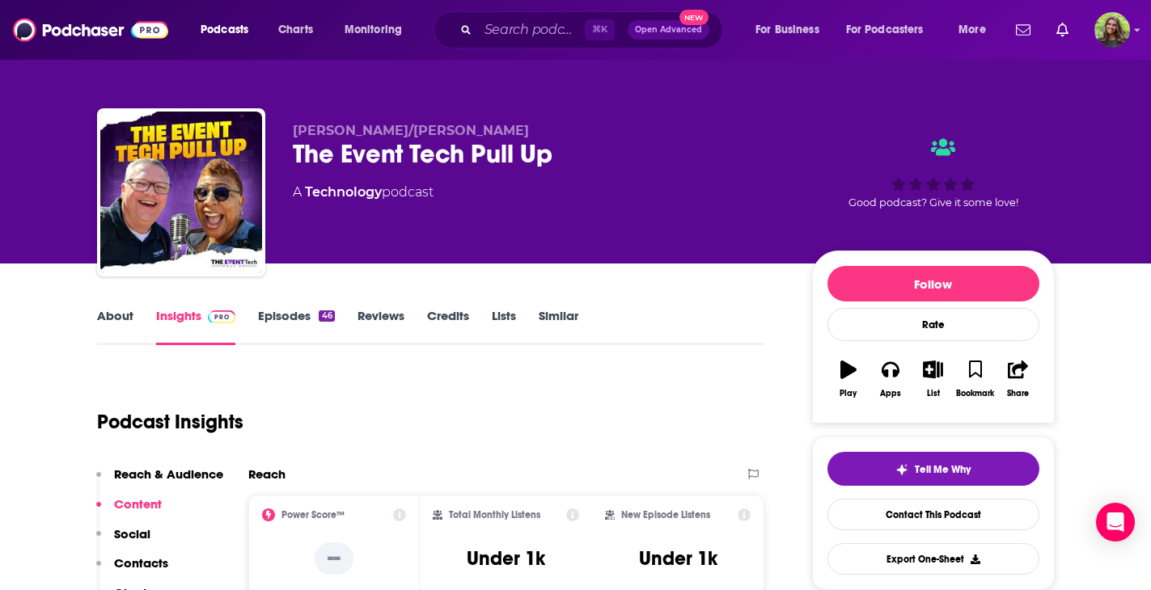
click at [283, 315] on link "Episodes 46" at bounding box center [296, 326] width 76 height 37
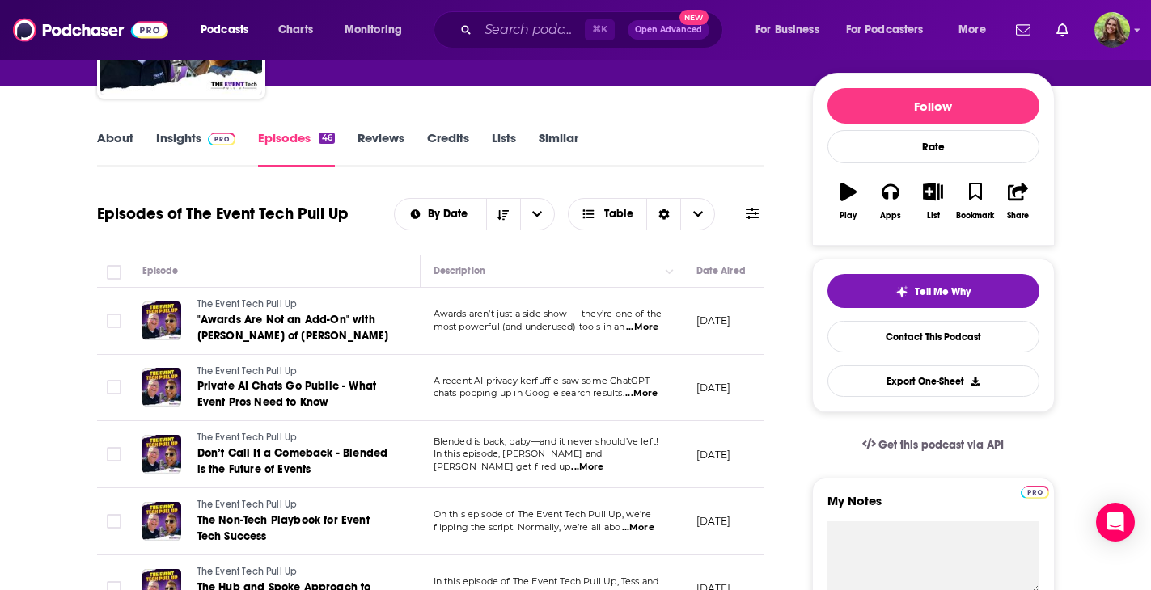
scroll to position [180, 0]
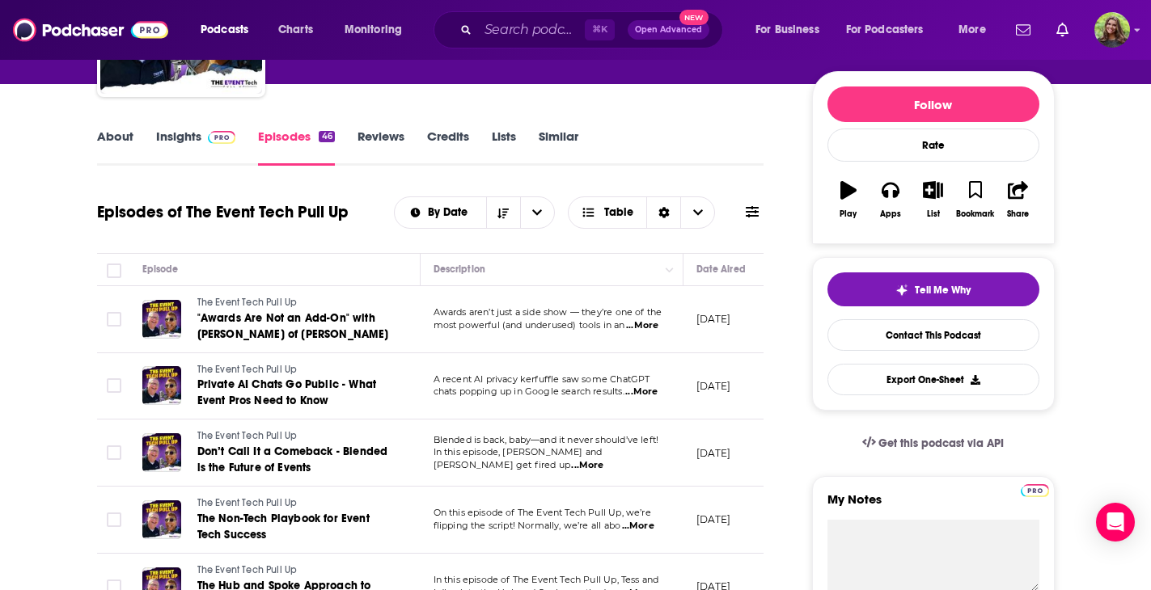
click at [711, 329] on td "October 1, 2025" at bounding box center [735, 319] width 105 height 67
click at [649, 328] on span "...More" at bounding box center [642, 325] width 32 height 13
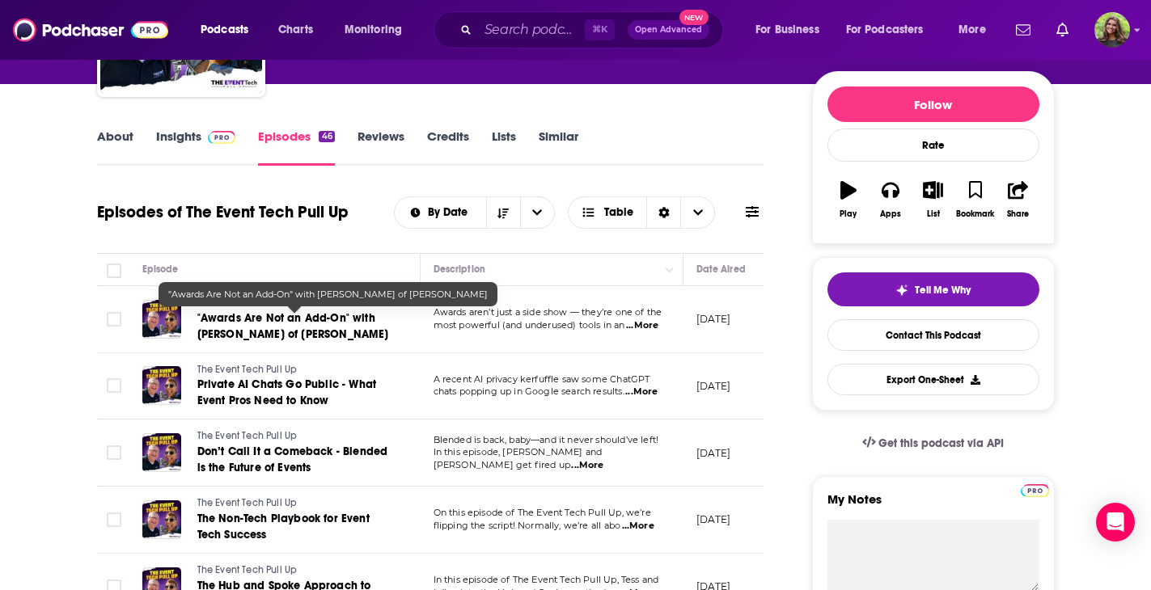
click at [323, 319] on span ""Awards Are Not an Add-On" with Cecilia Lavin of Evessio" at bounding box center [293, 326] width 192 height 30
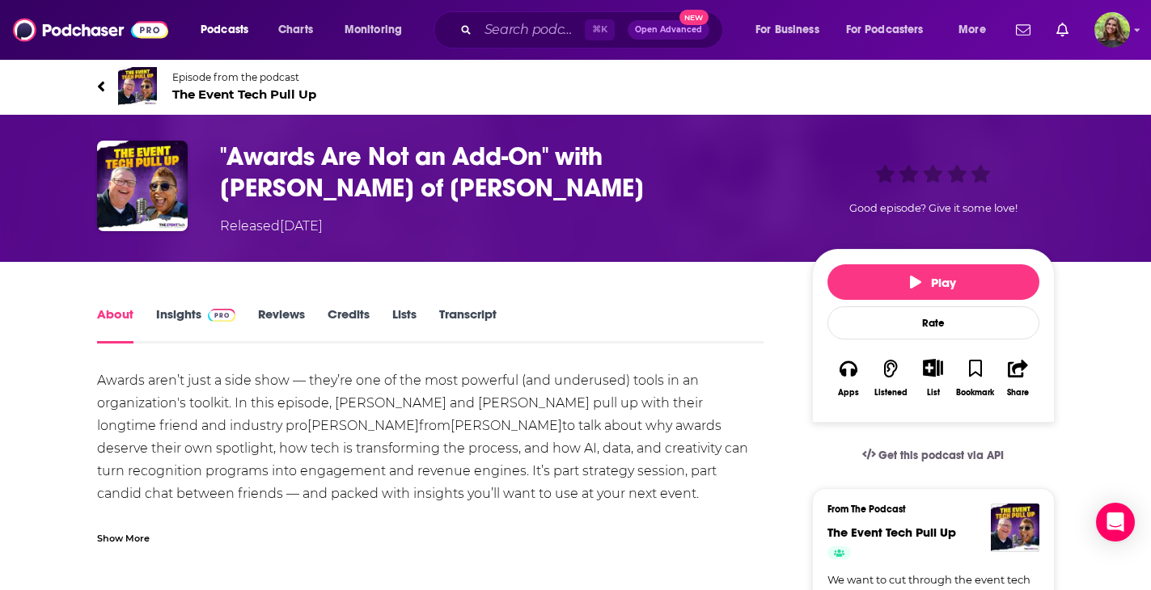
click at [99, 95] on span at bounding box center [101, 86] width 8 height 19
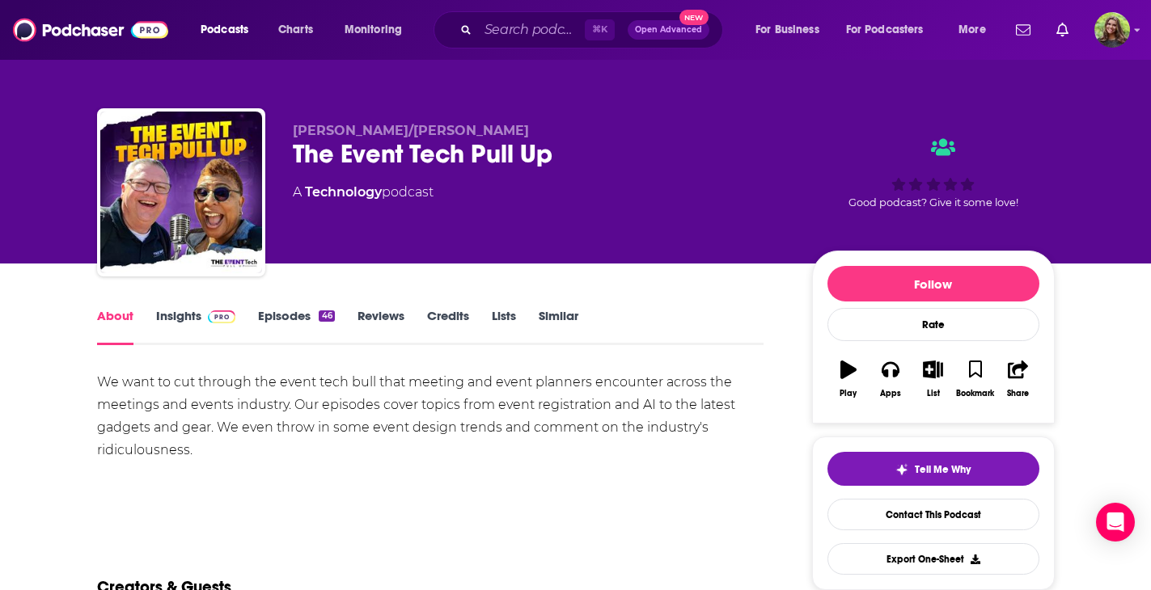
click at [172, 317] on link "Insights" at bounding box center [196, 326] width 80 height 37
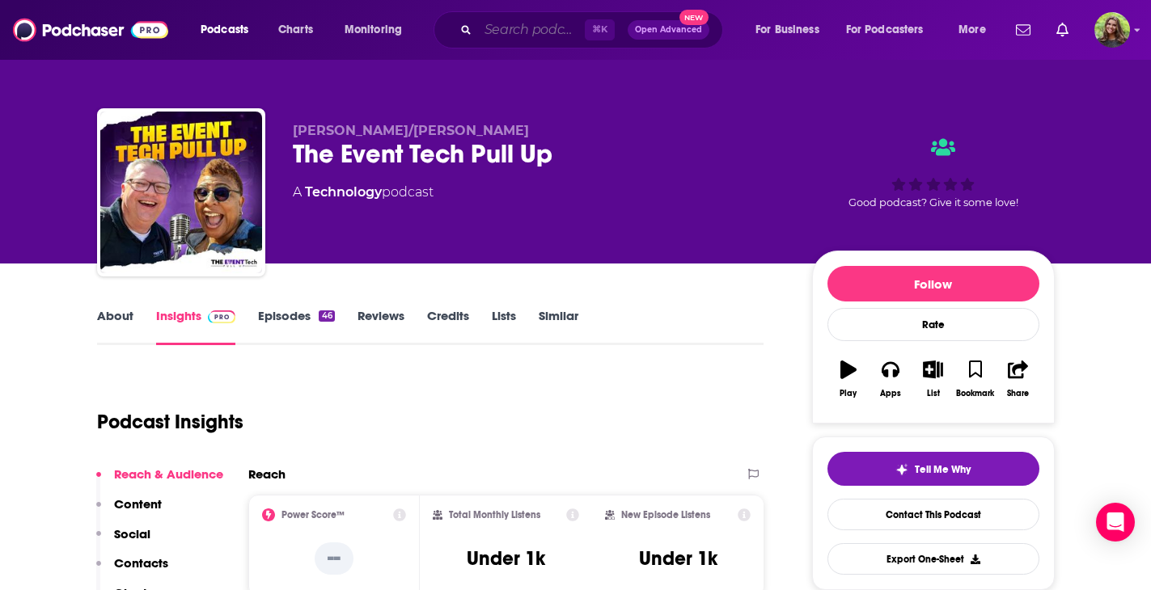
click at [527, 34] on input "Search podcasts, credits, & more..." at bounding box center [531, 30] width 107 height 26
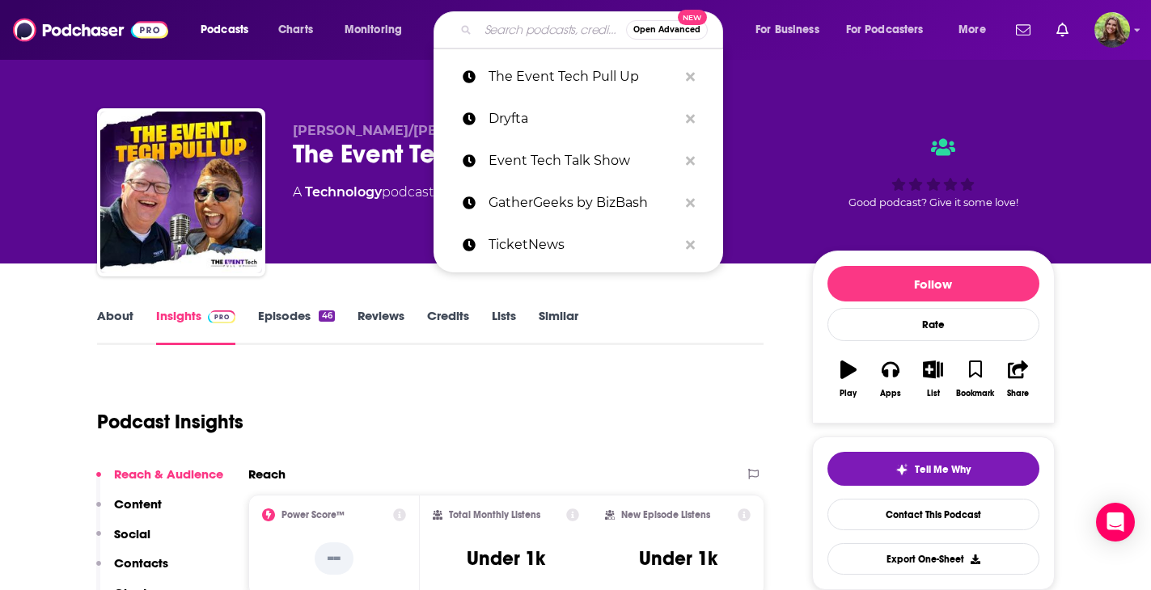
paste input "EventLAB Podcast"
type input "EventLAB Podcast"
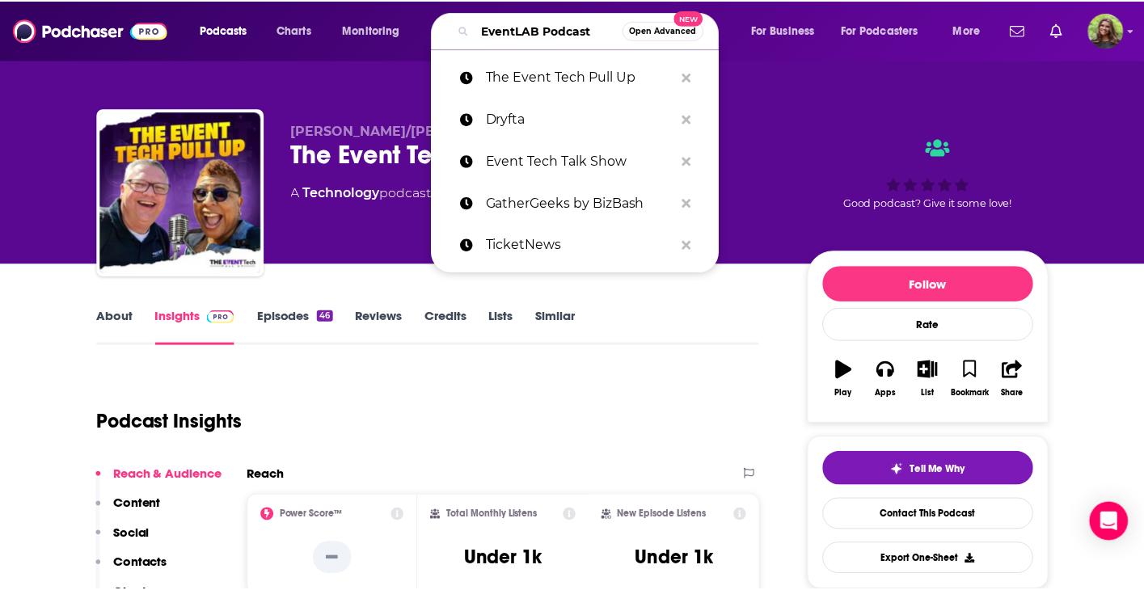
scroll to position [0, 8]
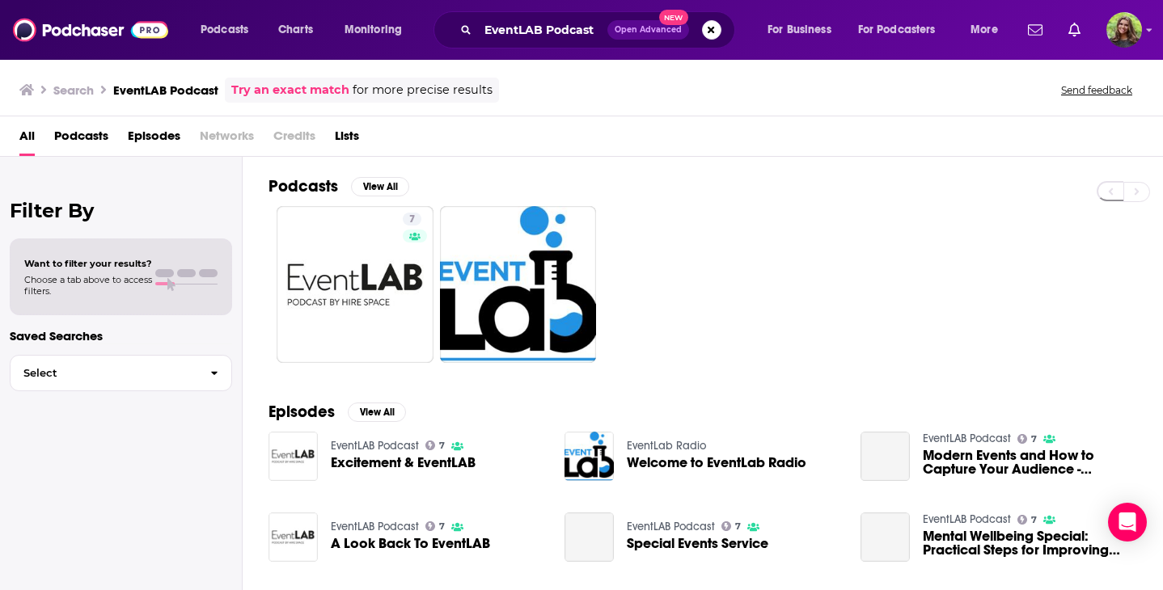
click at [74, 131] on span "Podcasts" at bounding box center [81, 139] width 54 height 33
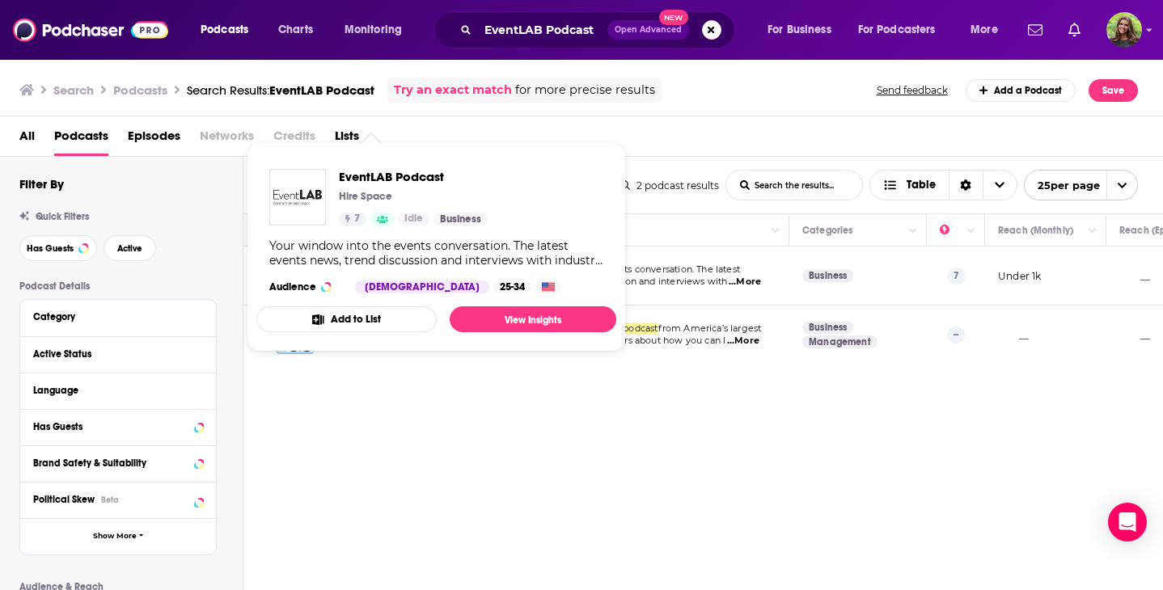
click at [390, 275] on div "EventLAB Podcast Hire Space 7 Idle Business Your window into the events convers…" at bounding box center [436, 231] width 360 height 150
click at [669, 136] on div "All Podcasts Episodes Networks Credits Lists" at bounding box center [584, 139] width 1131 height 33
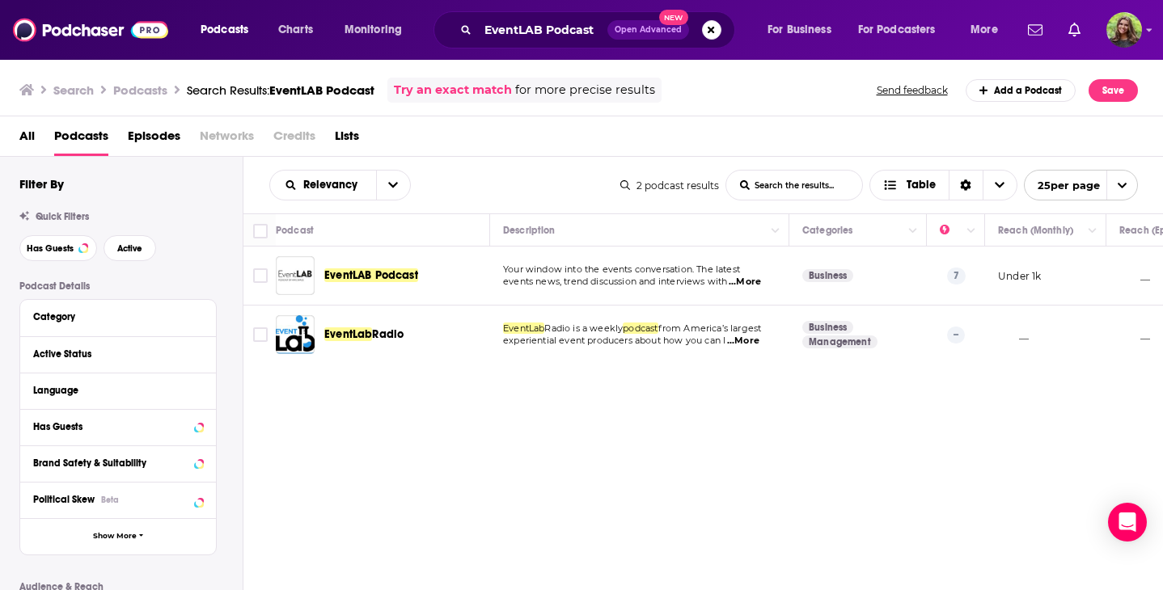
click at [353, 265] on div "EventLAB Podcast" at bounding box center [408, 275] width 168 height 39
click at [357, 274] on span "EventLAB Podcast" at bounding box center [371, 275] width 94 height 14
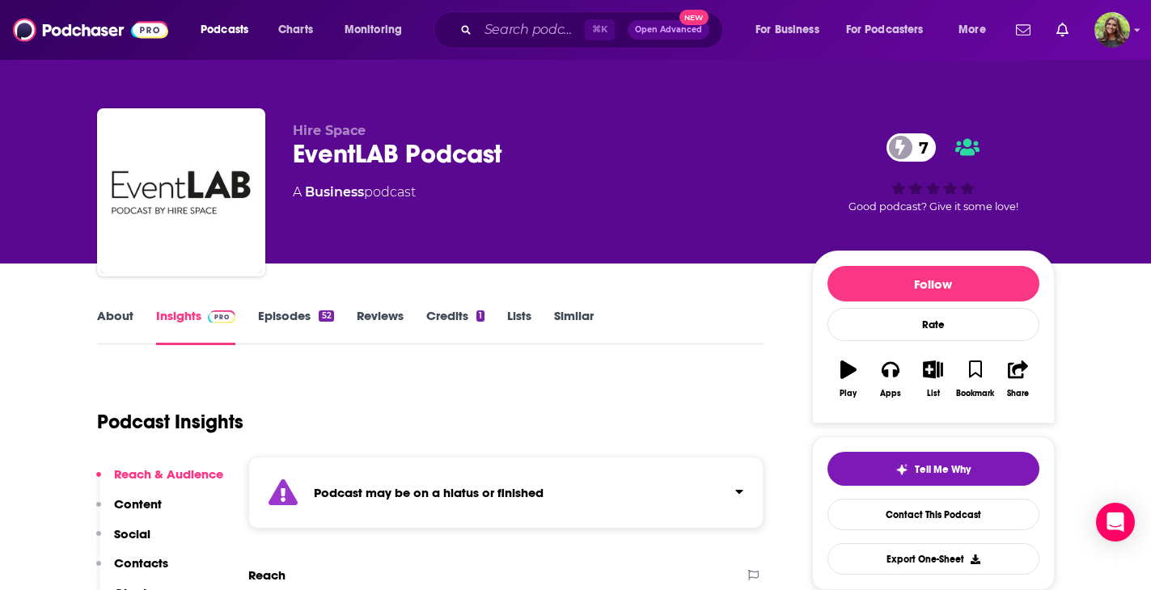
click at [281, 310] on link "Episodes 52" at bounding box center [295, 326] width 75 height 37
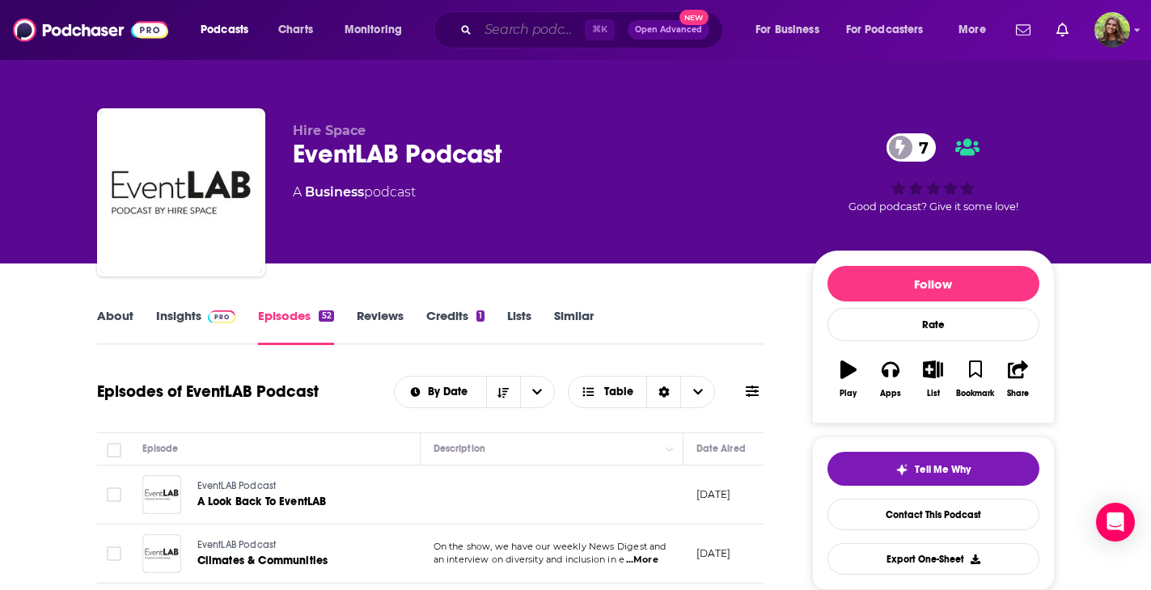
click at [556, 24] on input "Search podcasts, credits, & more..." at bounding box center [531, 30] width 107 height 26
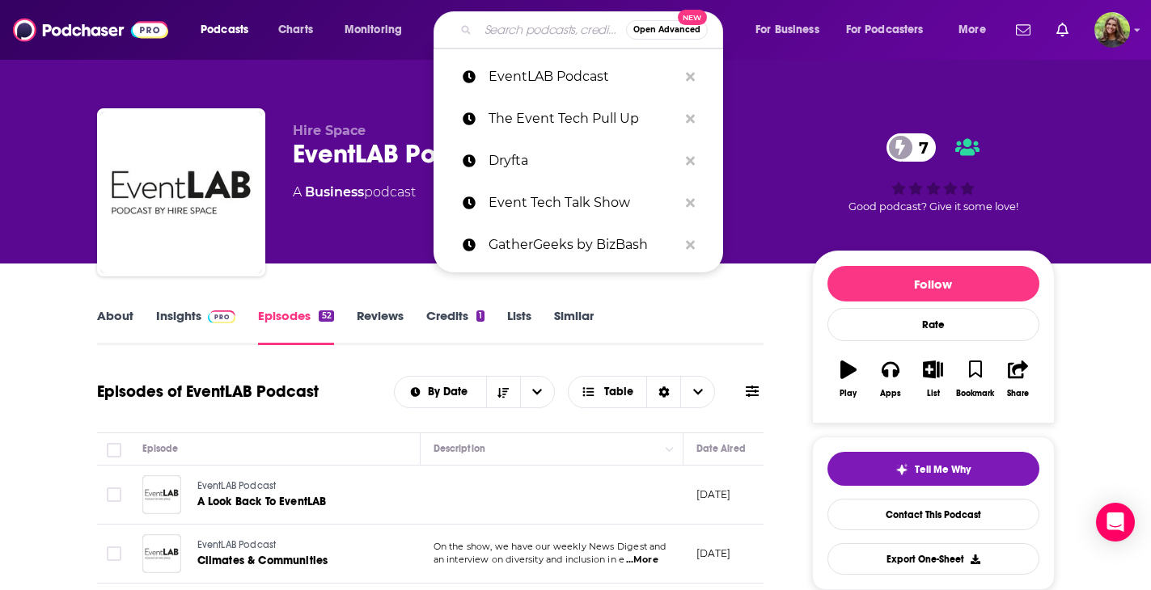
paste input "EventIcons"
type input "EventIcons"
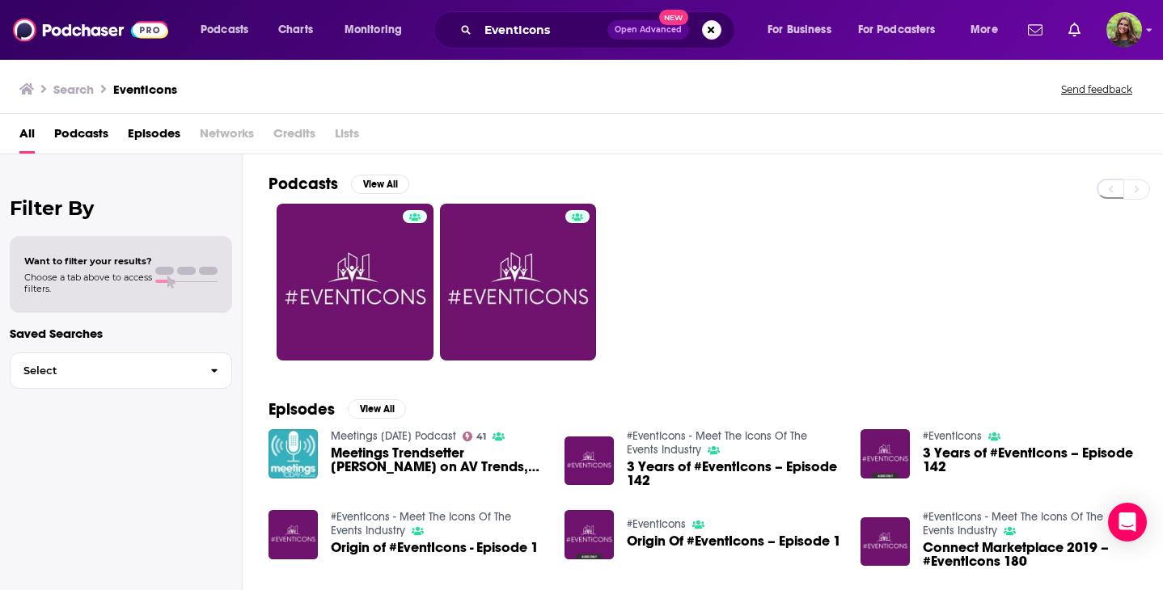
click at [74, 135] on span "Podcasts" at bounding box center [81, 136] width 54 height 33
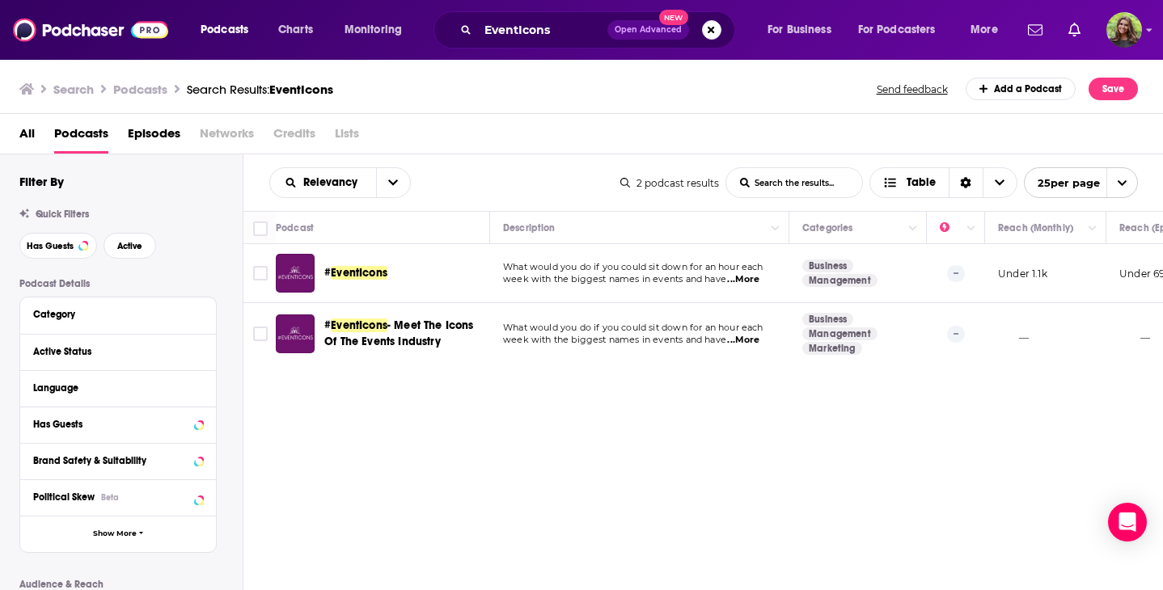
click at [356, 272] on div "Podcasts Charts Monitoring EventIcons Open Advanced New For Business For Podcas…" at bounding box center [581, 295] width 1163 height 590
click at [378, 261] on div "# EventIcons" at bounding box center [408, 273] width 168 height 39
click at [378, 264] on div "# EventIcons" at bounding box center [408, 273] width 168 height 39
click at [374, 275] on div "Podcasts Charts Monitoring EventIcons Open Advanced New For Business For Podcas…" at bounding box center [581, 295] width 1163 height 590
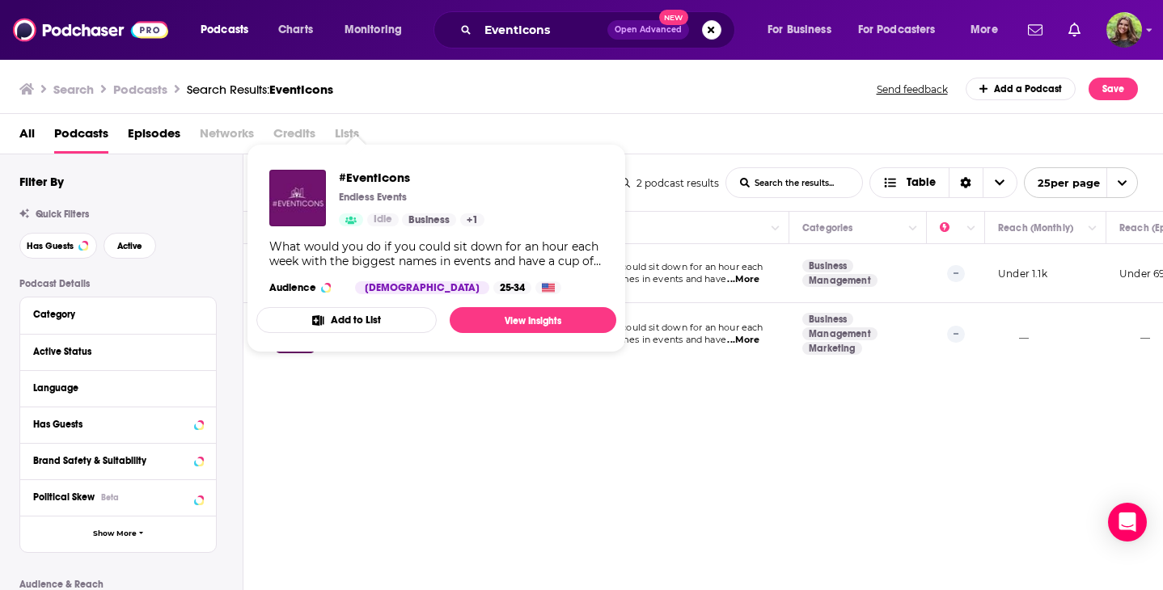
click at [730, 98] on div "Search Podcasts Search Results: EventIcons Send feedback Add a Podcast Save" at bounding box center [578, 89] width 1118 height 23
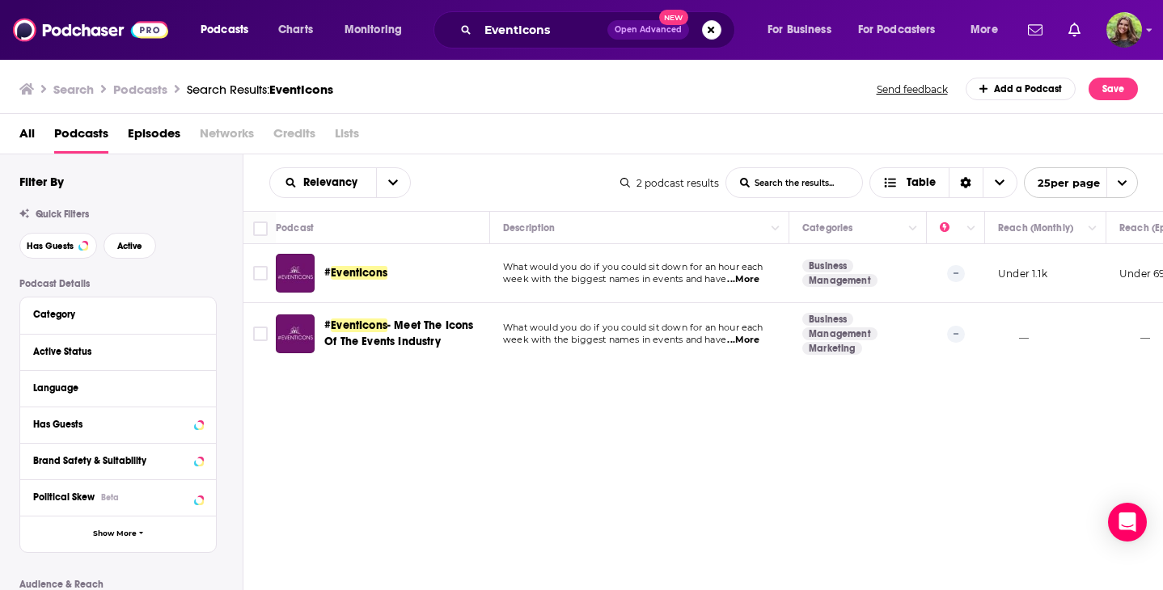
click at [353, 272] on span "EventIcons" at bounding box center [359, 273] width 57 height 14
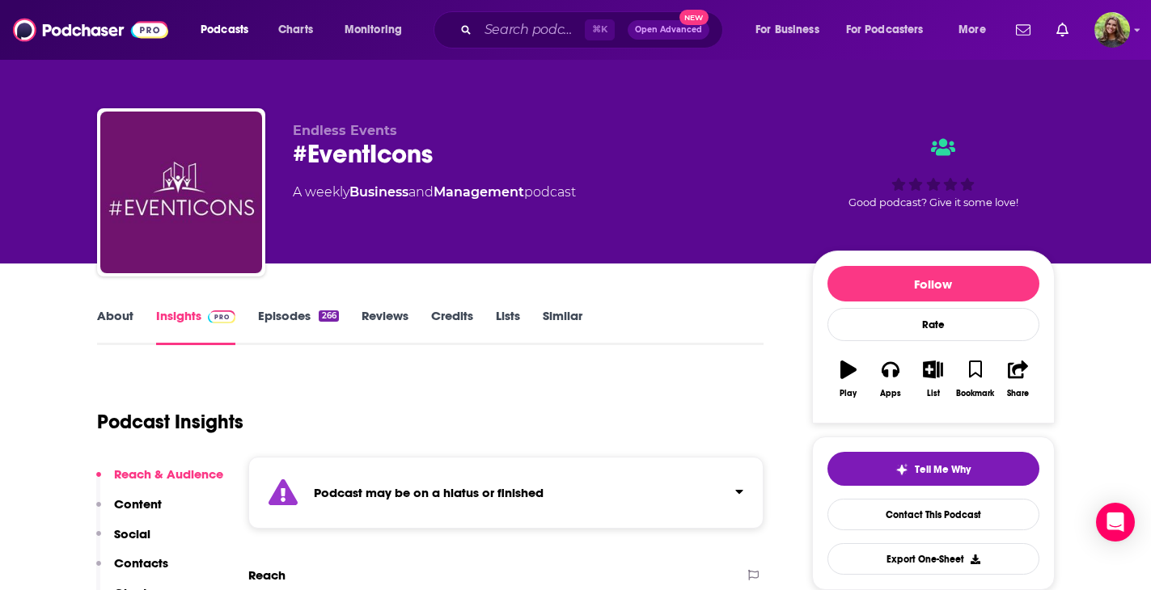
click at [275, 329] on link "Episodes 266" at bounding box center [298, 326] width 80 height 37
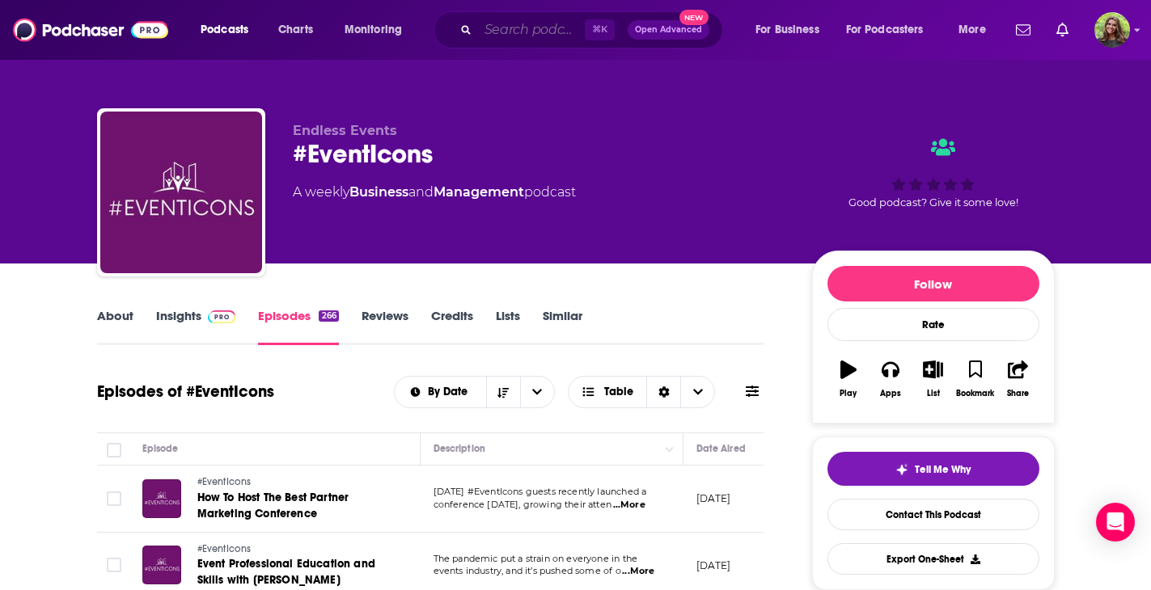
click at [537, 20] on input "Search podcasts, credits, & more..." at bounding box center [531, 30] width 107 height 26
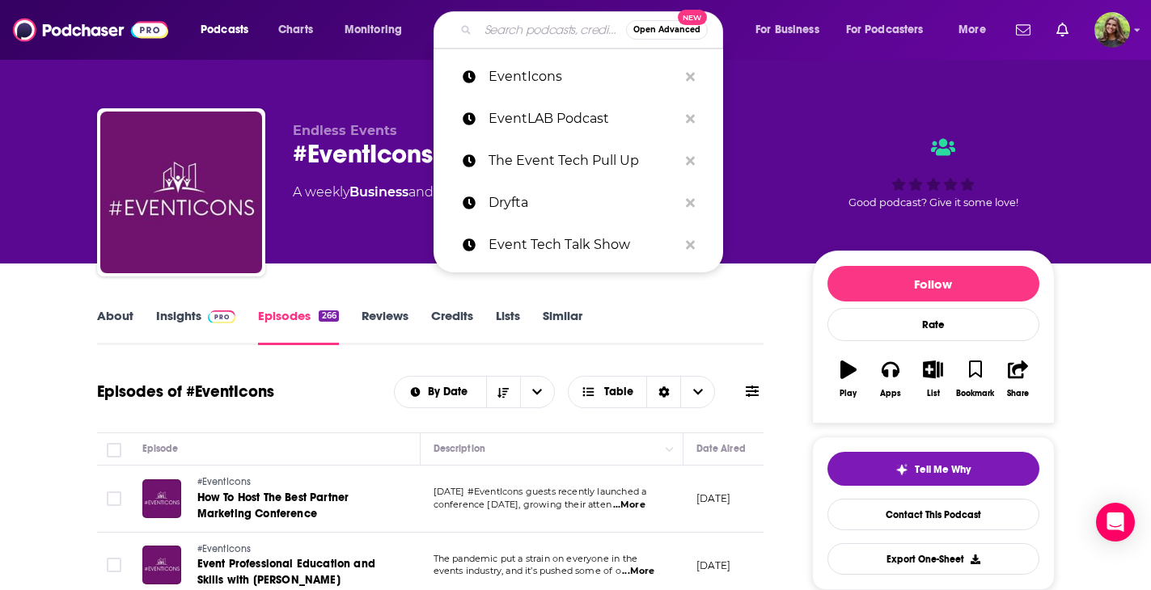
paste input "Tickets to Travel"
type input "Tickets to Travel"
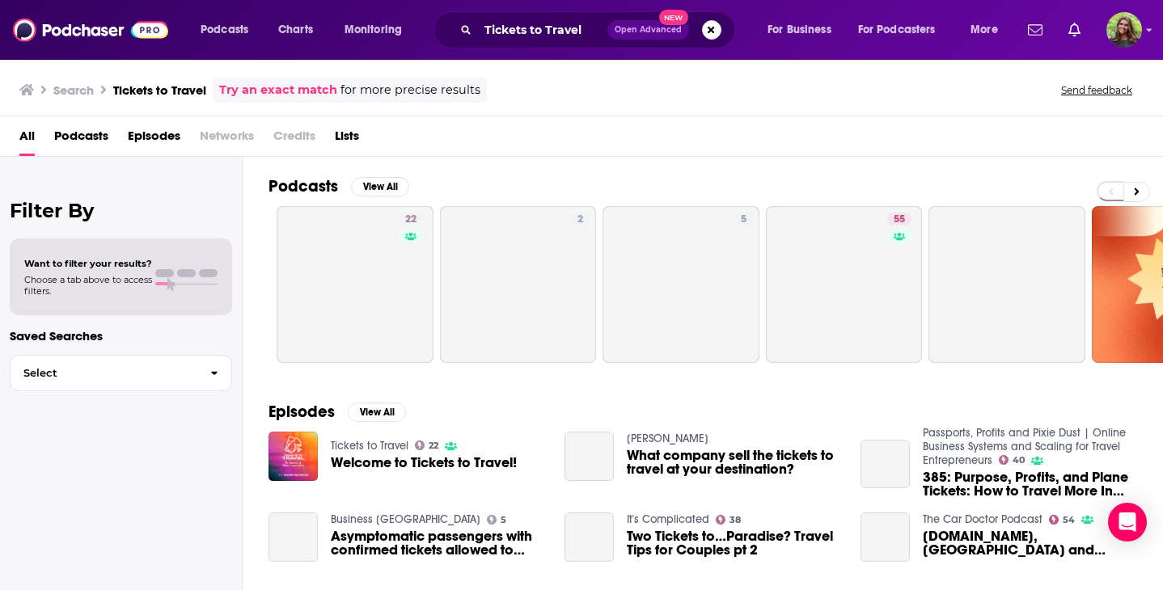
click at [91, 137] on span "Podcasts" at bounding box center [81, 139] width 54 height 33
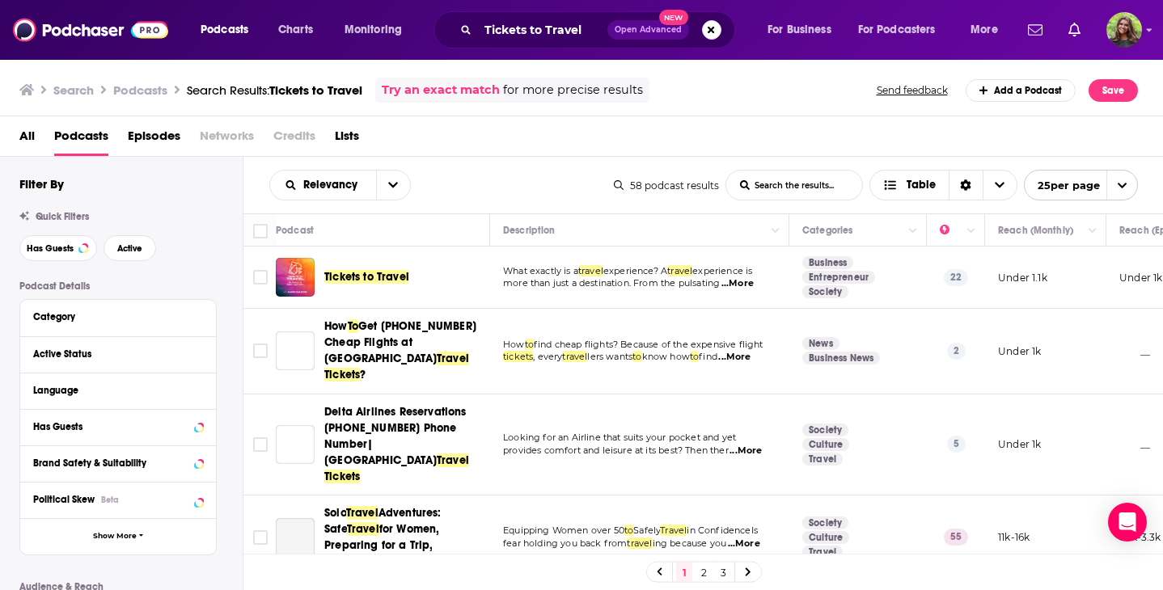
click at [394, 277] on span "Tickets to Travel" at bounding box center [366, 277] width 85 height 14
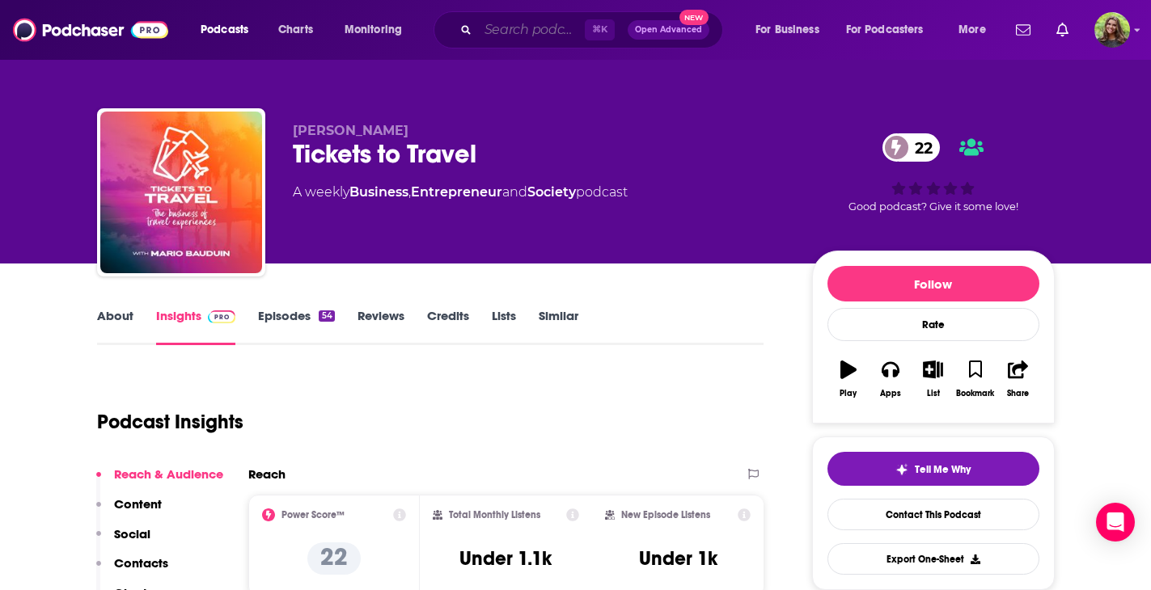
click at [542, 25] on input "Search podcasts, credits, & more..." at bounding box center [531, 30] width 107 height 26
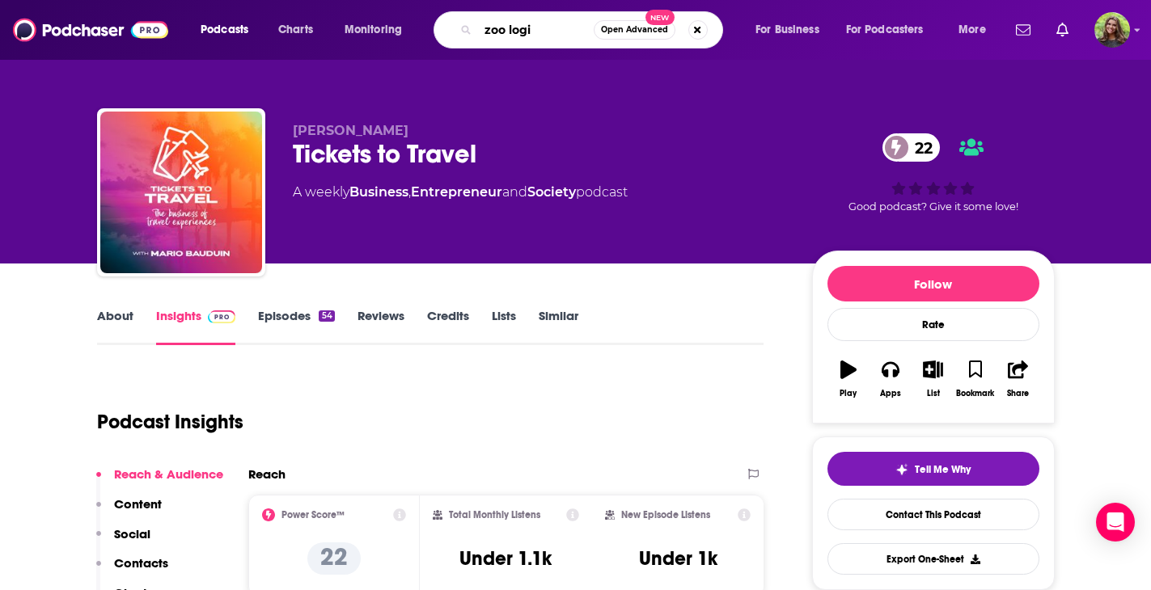
type input "zoo logic"
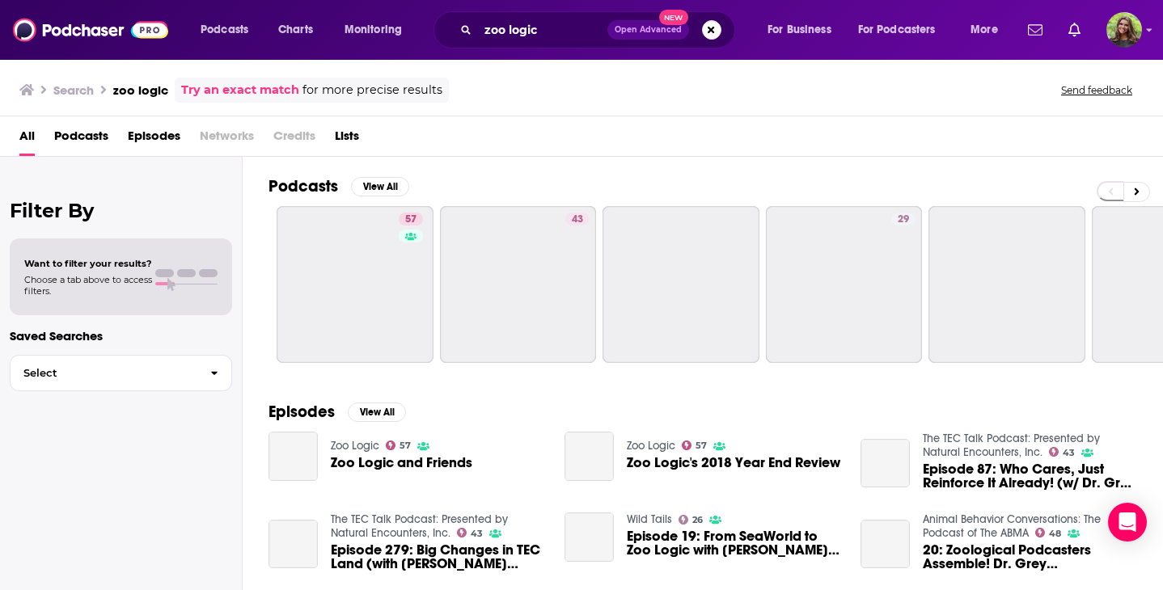
click at [91, 133] on span "Podcasts" at bounding box center [81, 139] width 54 height 33
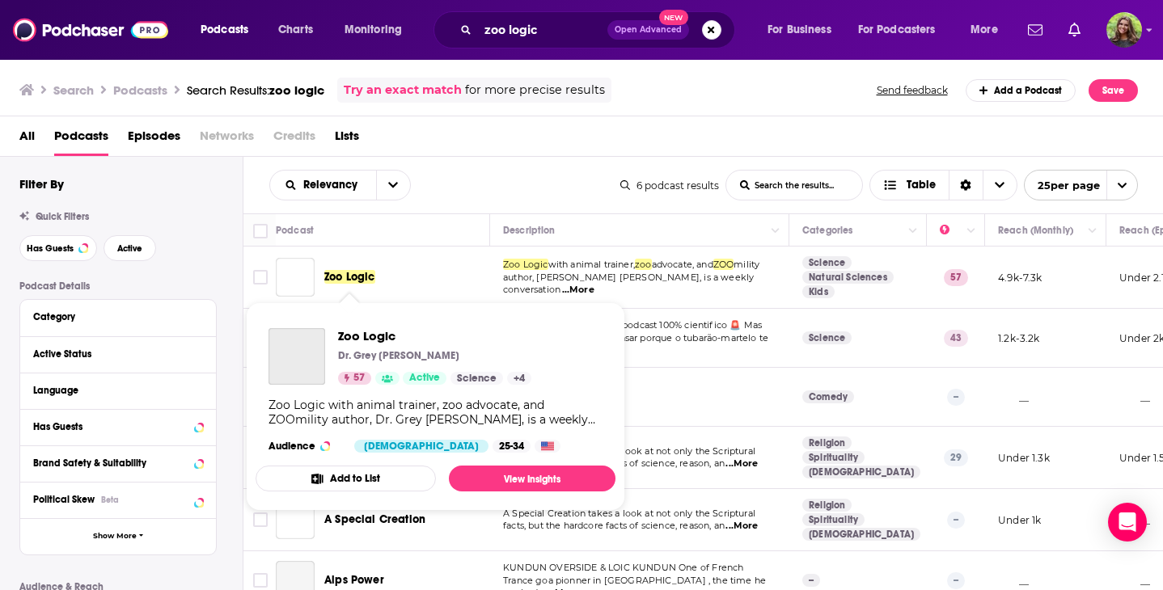
click at [343, 272] on span "Zoo Logic" at bounding box center [349, 277] width 51 height 14
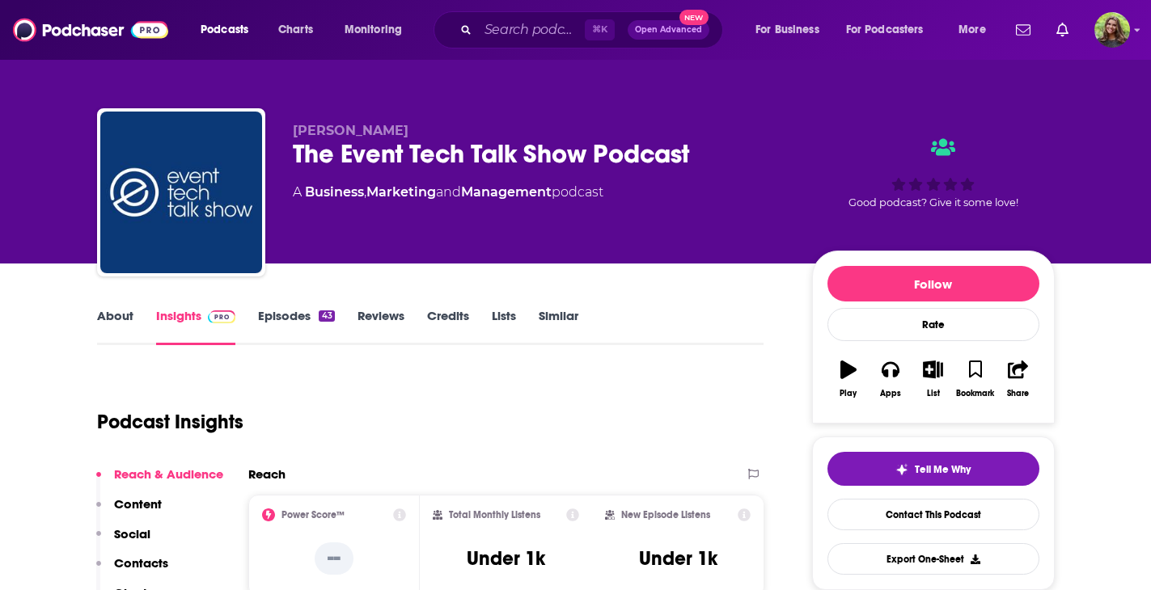
click at [291, 323] on link "Episodes 43" at bounding box center [296, 326] width 76 height 37
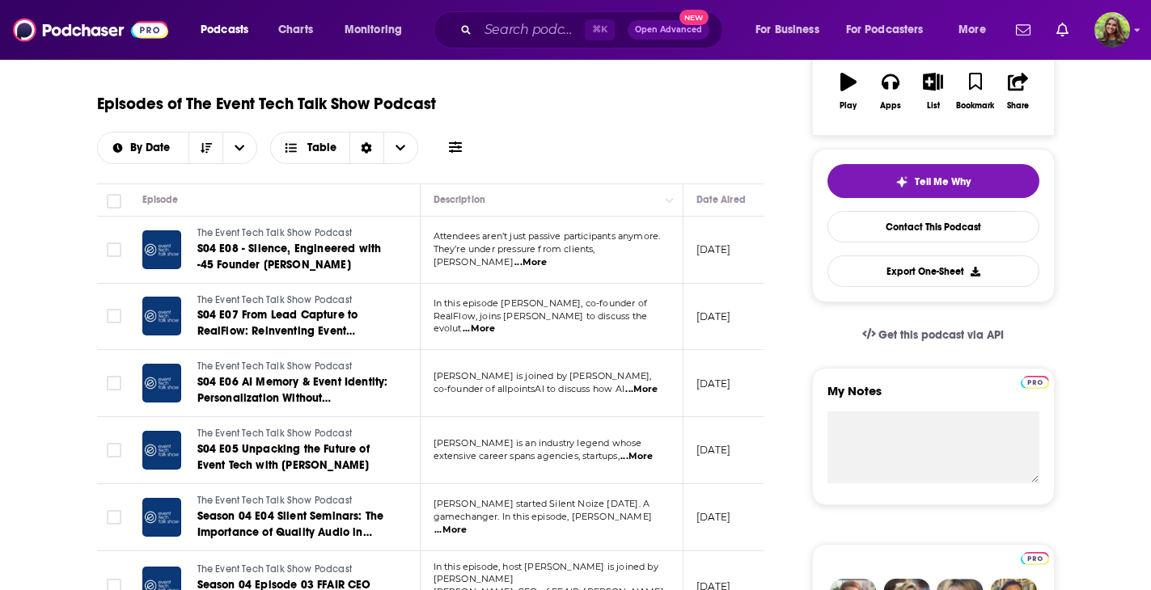
scroll to position [289, 0]
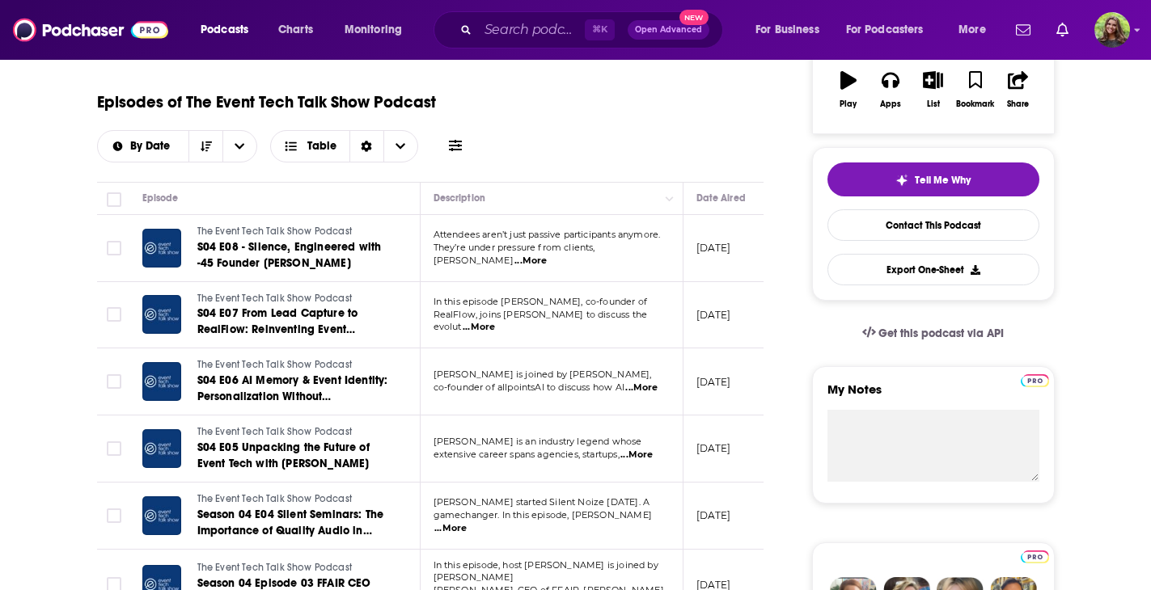
click at [495, 321] on span "...More" at bounding box center [479, 327] width 32 height 13
drag, startPoint x: 530, startPoint y: 399, endPoint x: 506, endPoint y: 382, distance: 29.0
click at [640, 309] on p "In this episode [PERSON_NAME], co-founder of" at bounding box center [550, 302] width 235 height 13
click at [495, 321] on span "...More" at bounding box center [479, 327] width 32 height 13
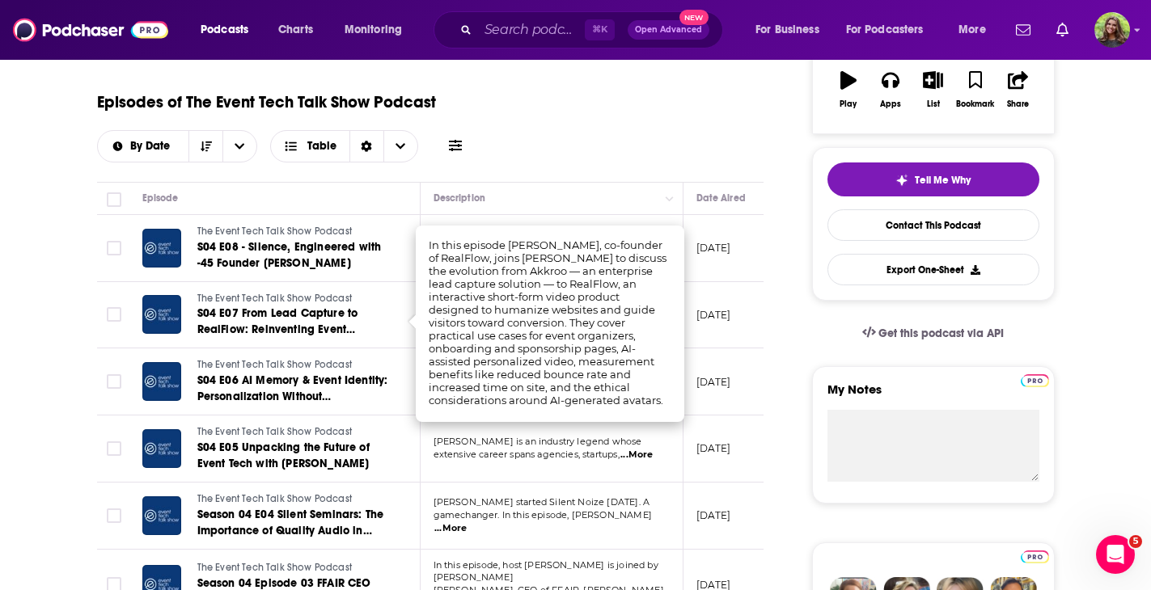
scroll to position [0, 0]
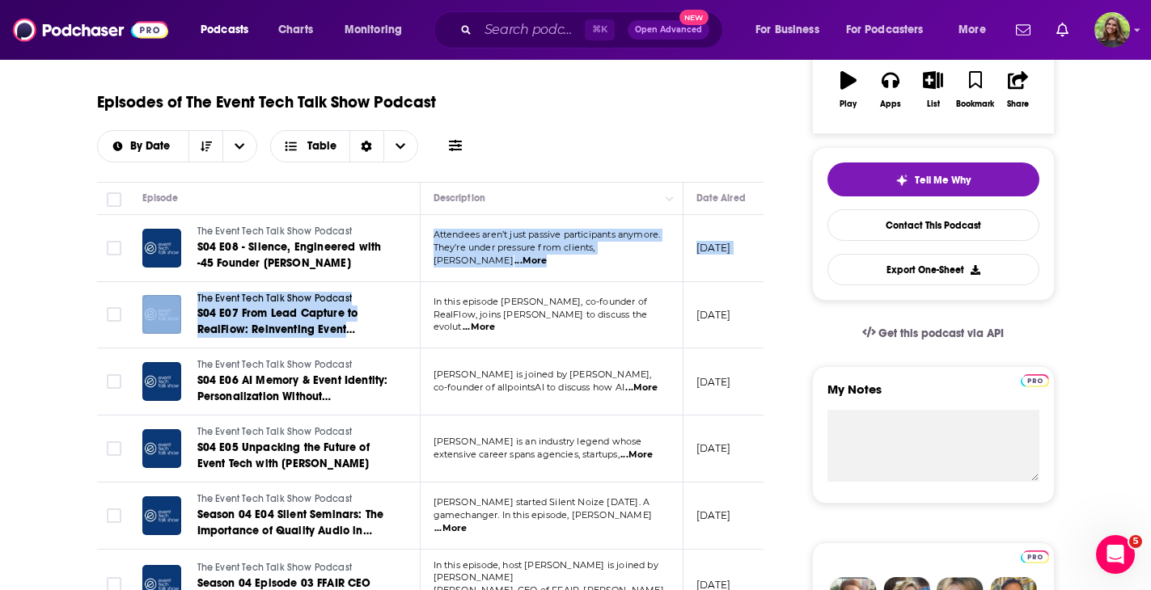
drag, startPoint x: 427, startPoint y: 243, endPoint x: 463, endPoint y: 283, distance: 53.9
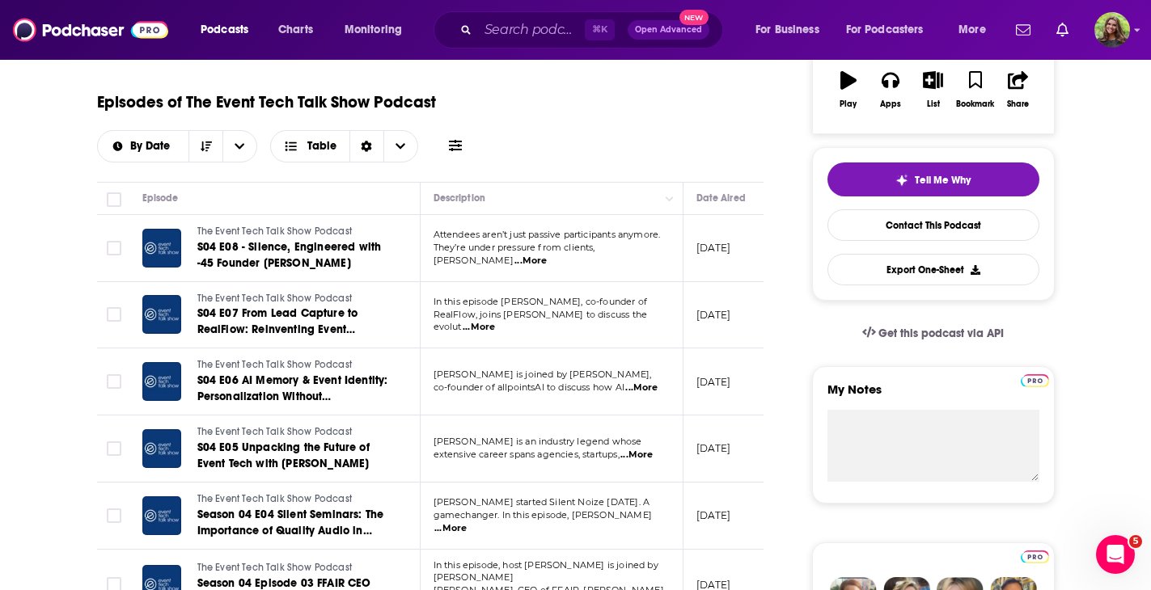
click at [439, 309] on p "In this episode [PERSON_NAME], co-founder of" at bounding box center [550, 302] width 235 height 13
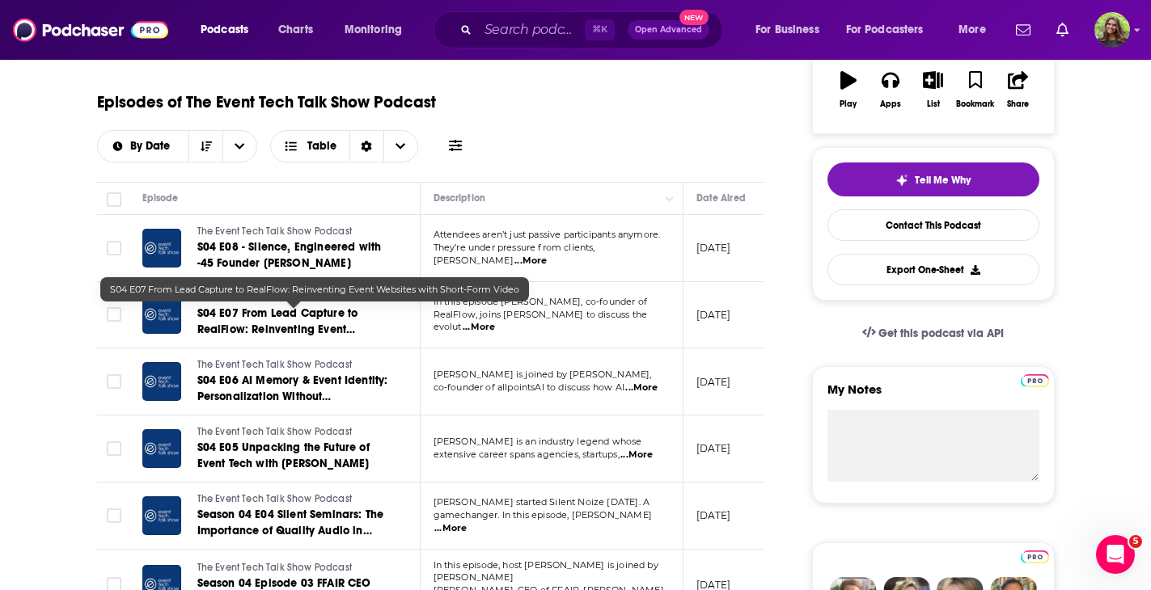
click at [301, 320] on span "S04 E07 From Lead Capture to RealFlow: Reinventing Event Websites with Short-Fo…" at bounding box center [280, 329] width 166 height 46
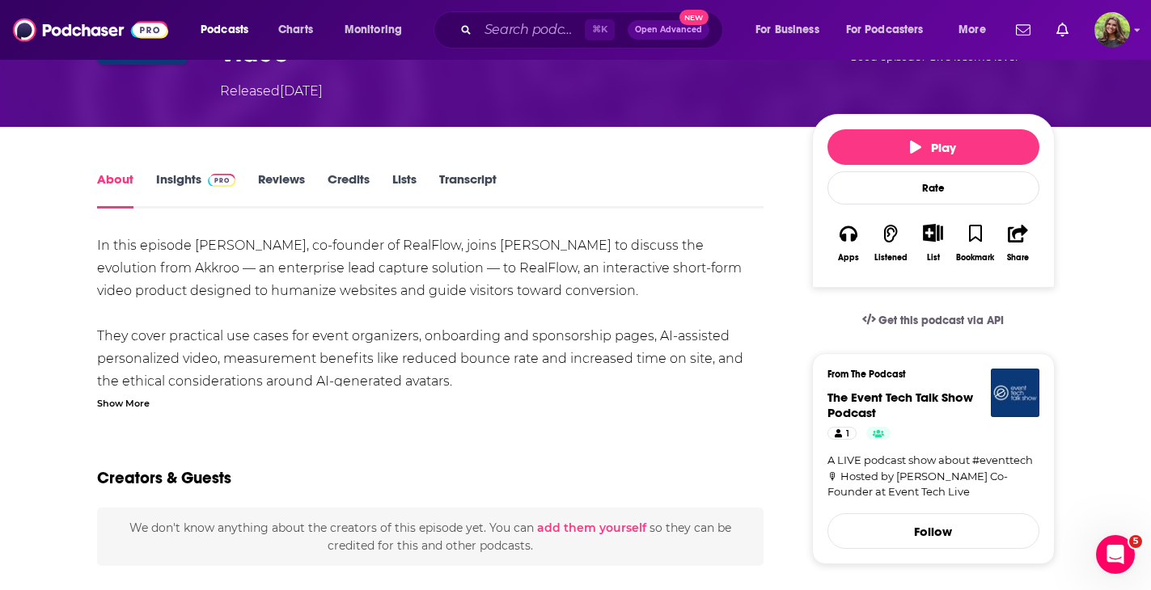
scroll to position [198, 0]
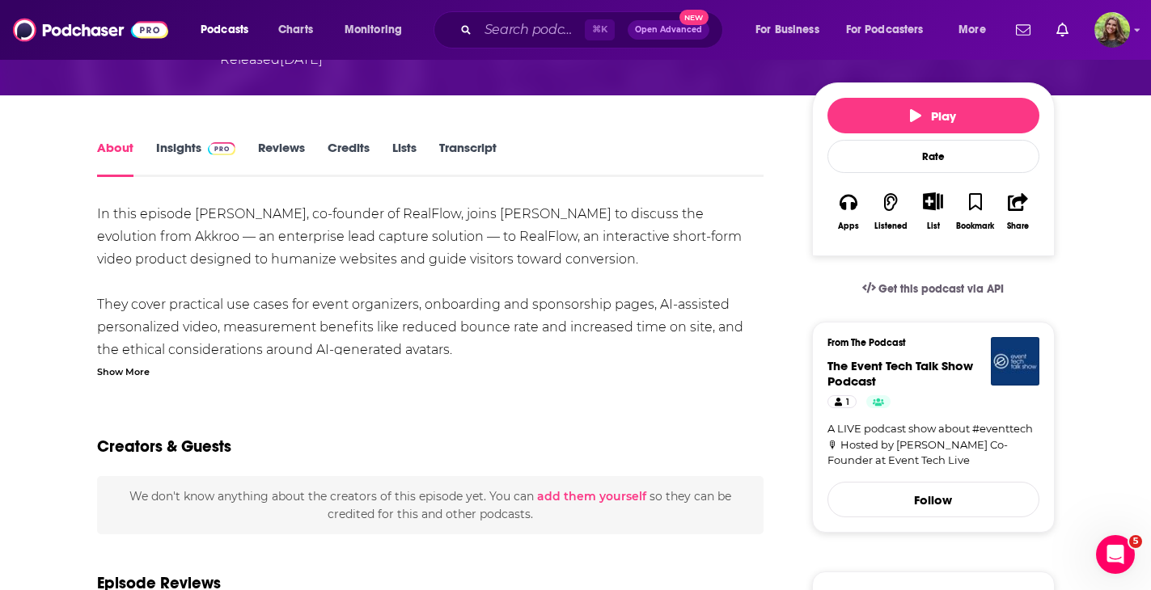
click at [130, 372] on div "Show More" at bounding box center [123, 370] width 53 height 15
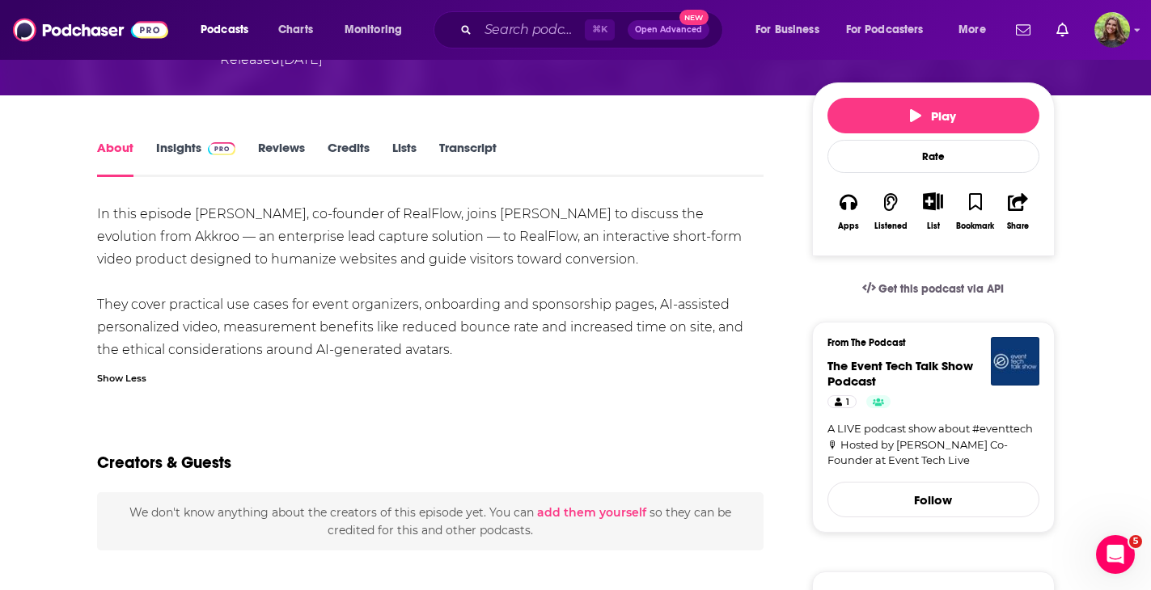
click at [118, 384] on div "Show Less" at bounding box center [121, 377] width 49 height 15
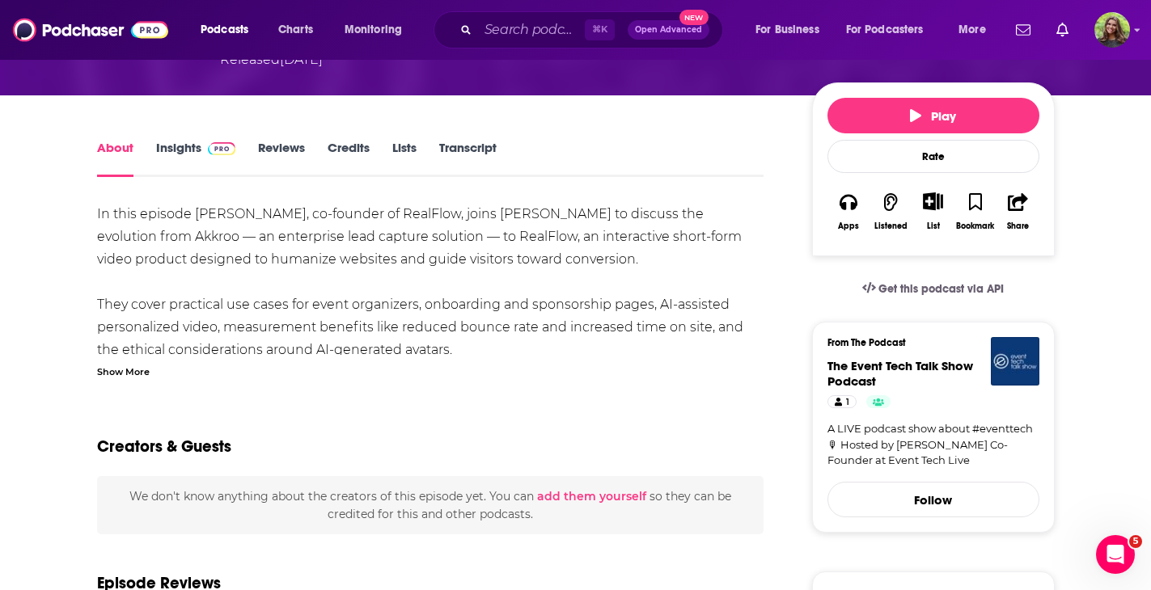
click at [116, 372] on div "Show More" at bounding box center [123, 370] width 53 height 15
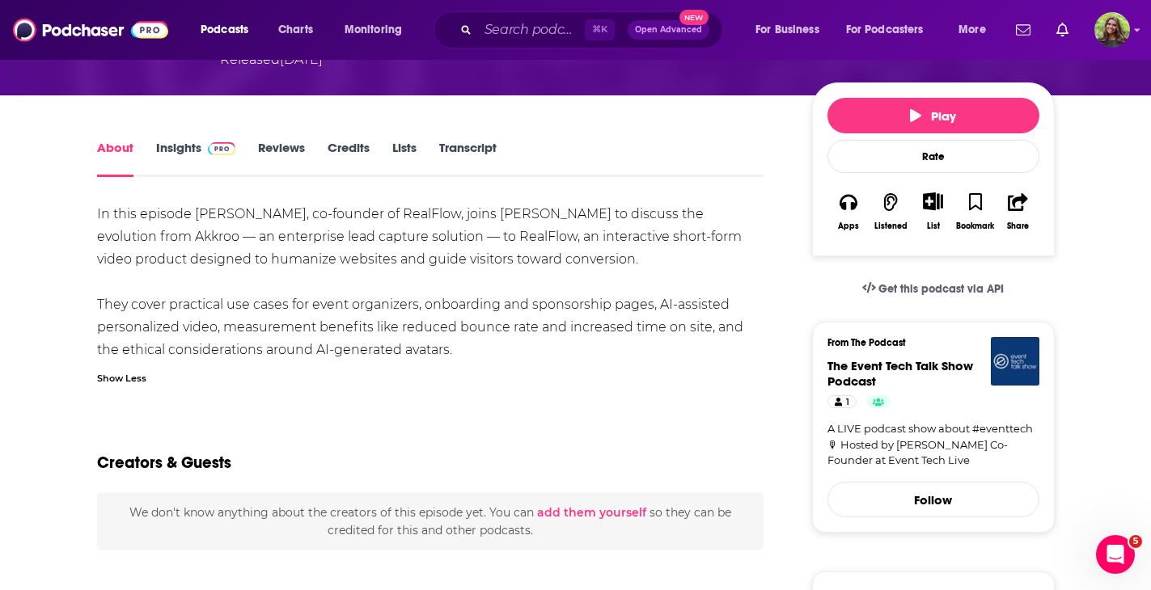
drag, startPoint x: 94, startPoint y: 219, endPoint x: 437, endPoint y: 344, distance: 365.0
copy div "In this episode Chris Wickson, co-founder of RealFlow, joins Adam to discuss th…"
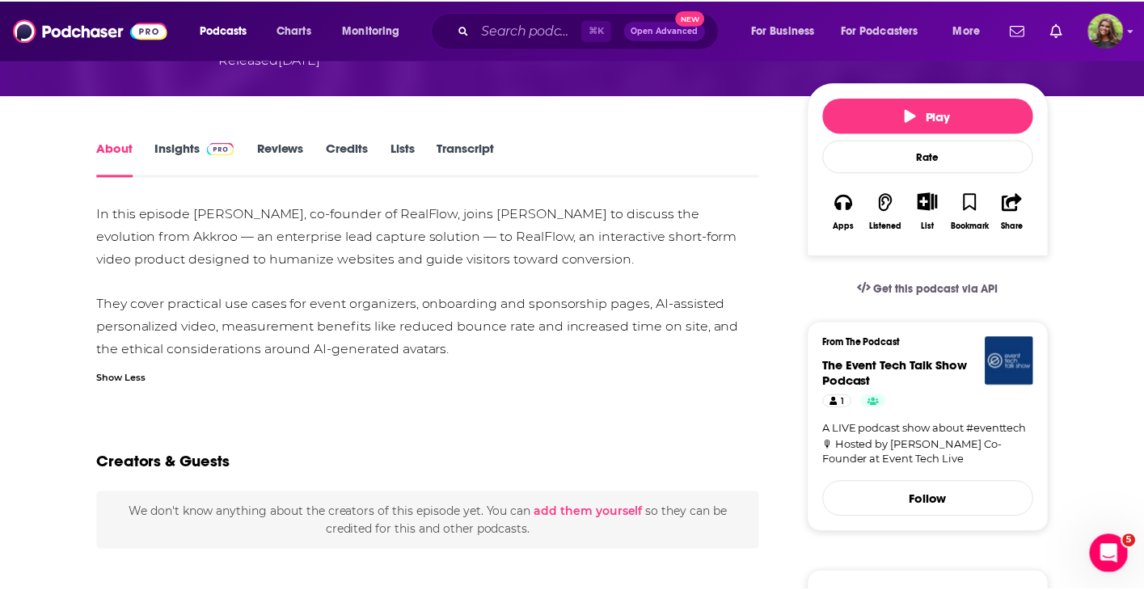
scroll to position [199, 0]
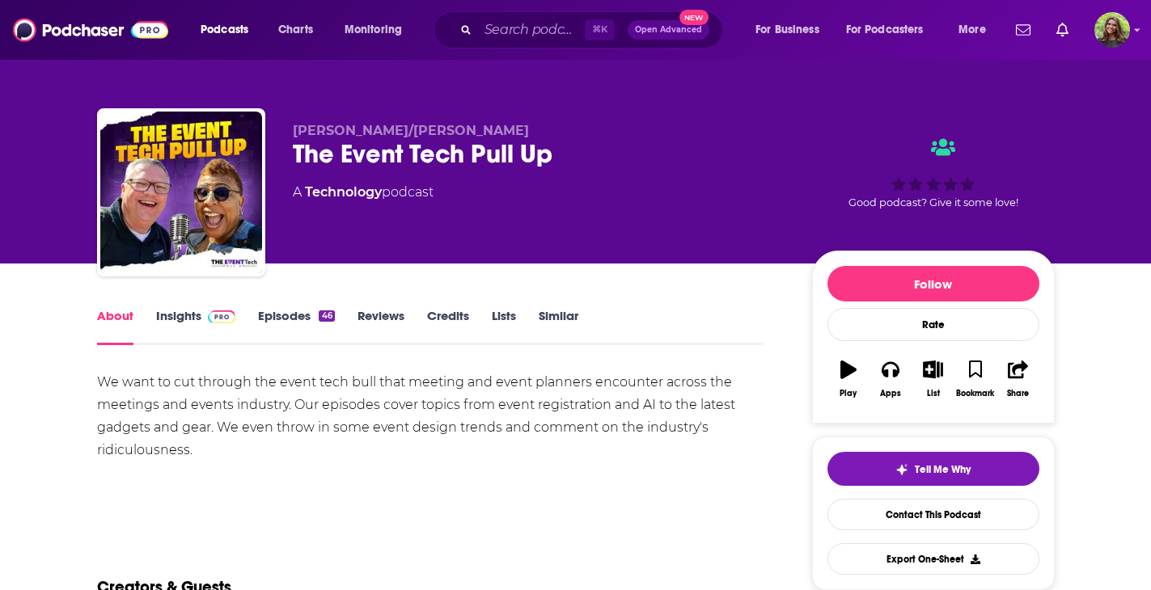
click at [290, 308] on link "Episodes 46" at bounding box center [296, 326] width 76 height 37
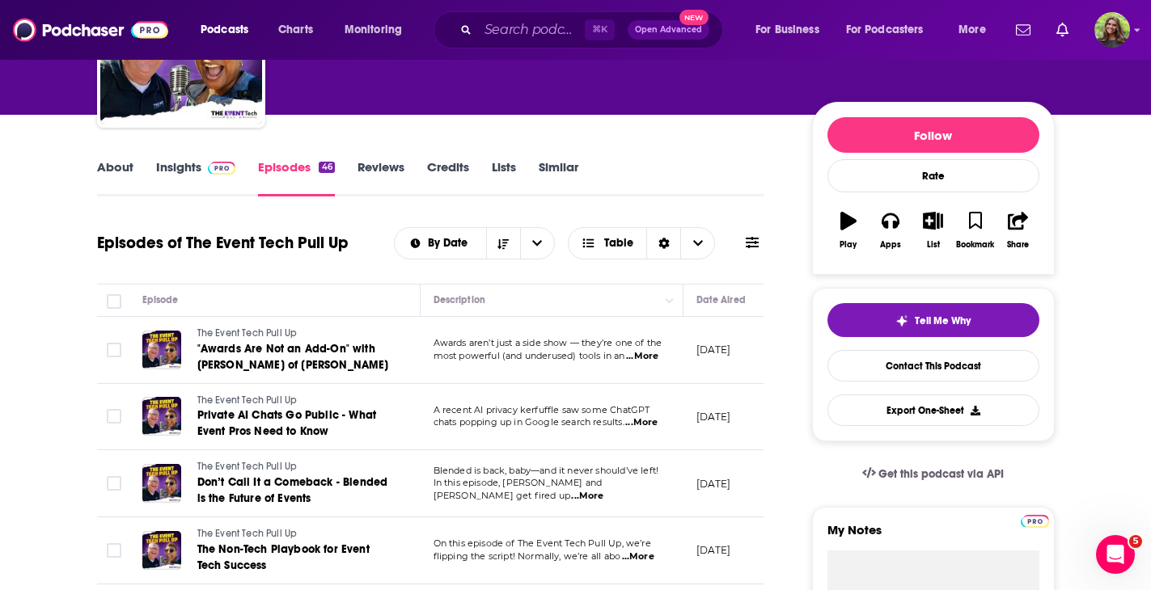
scroll to position [202, 0]
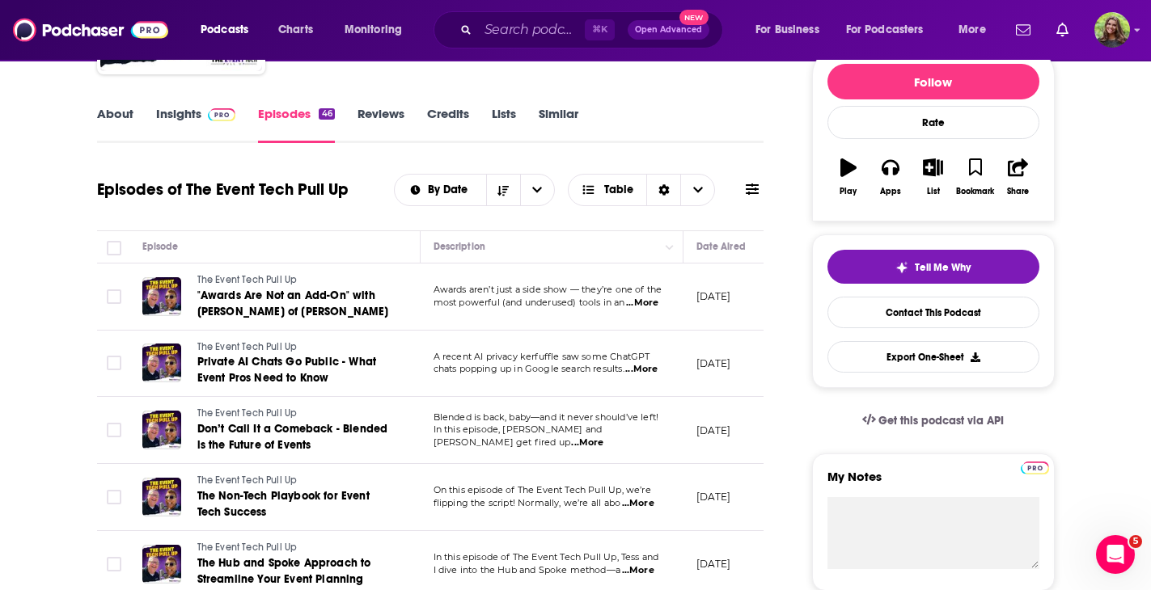
click at [603, 438] on span "...More" at bounding box center [587, 443] width 32 height 13
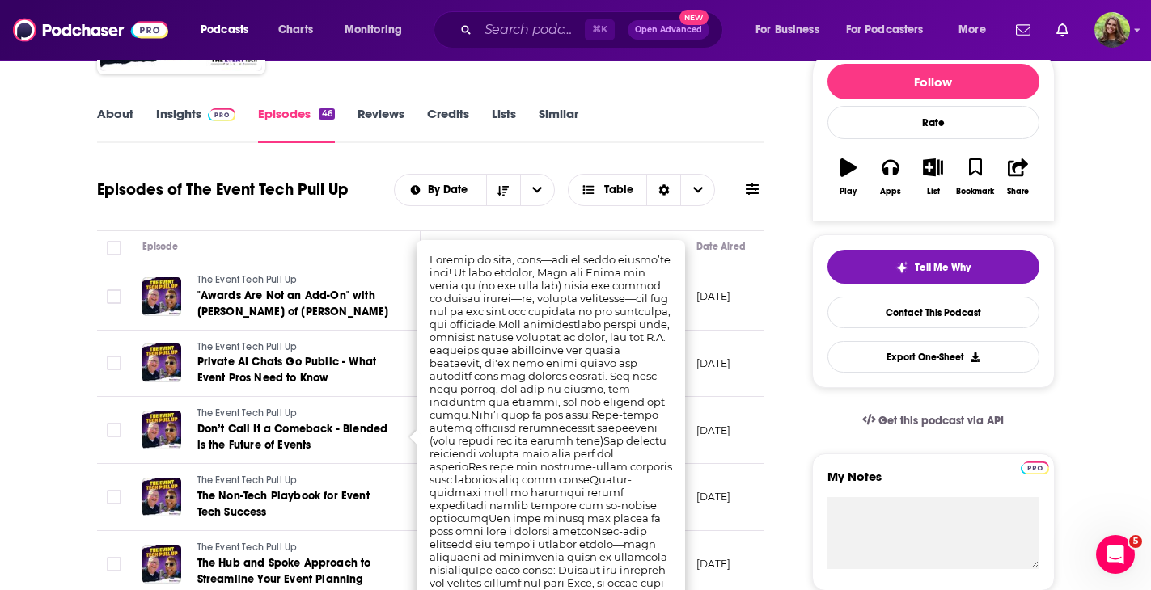
click at [758, 181] on button at bounding box center [752, 189] width 23 height 17
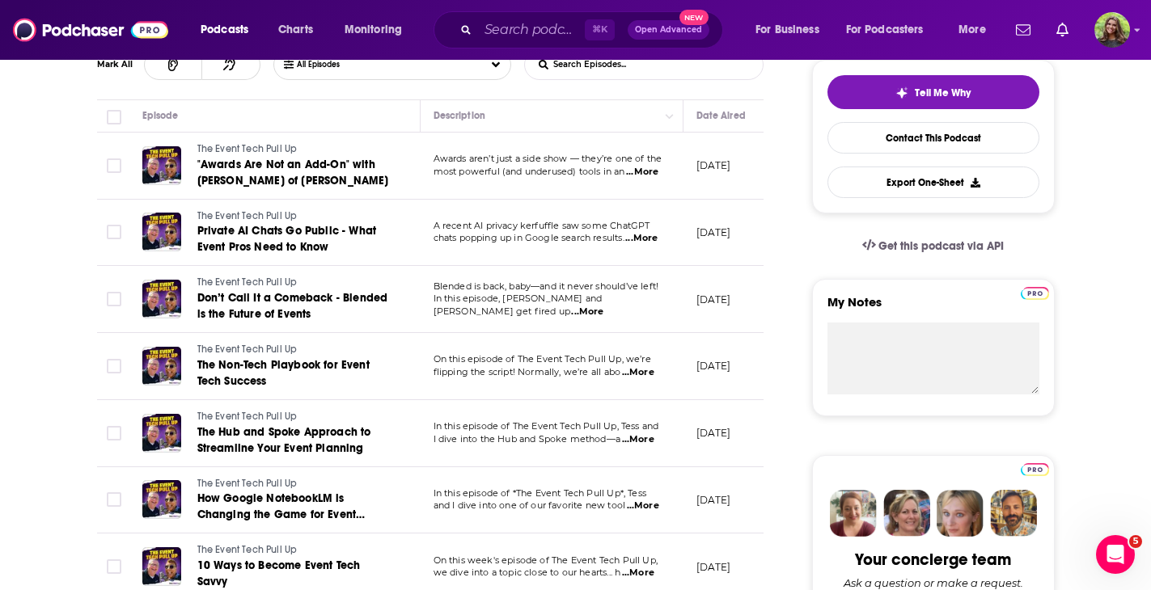
scroll to position [382, 0]
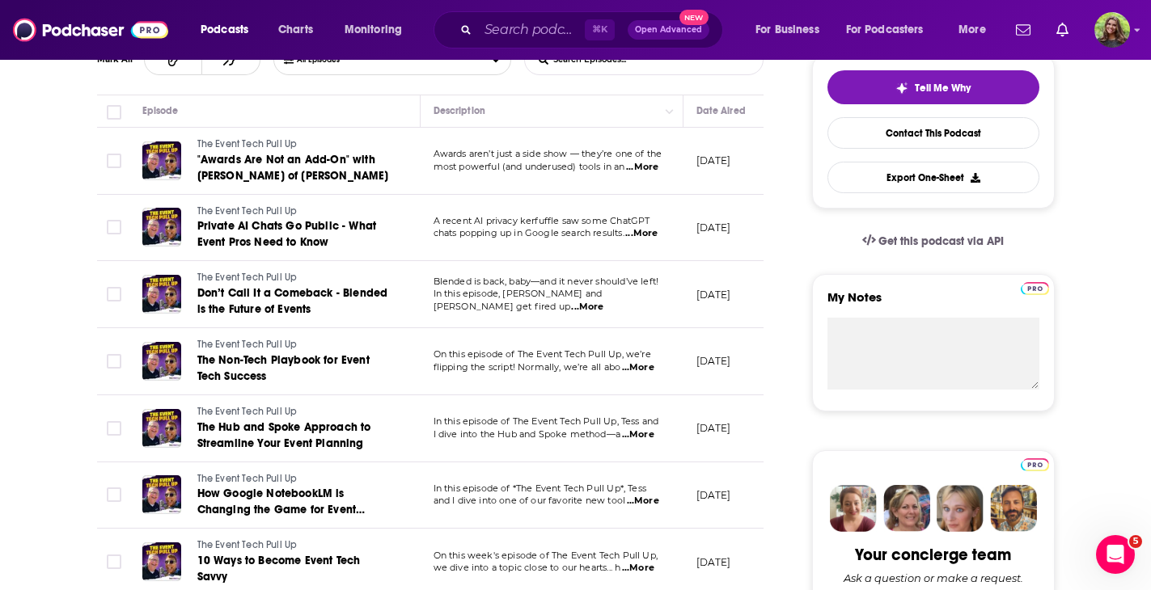
click at [639, 430] on span "...More" at bounding box center [638, 435] width 32 height 13
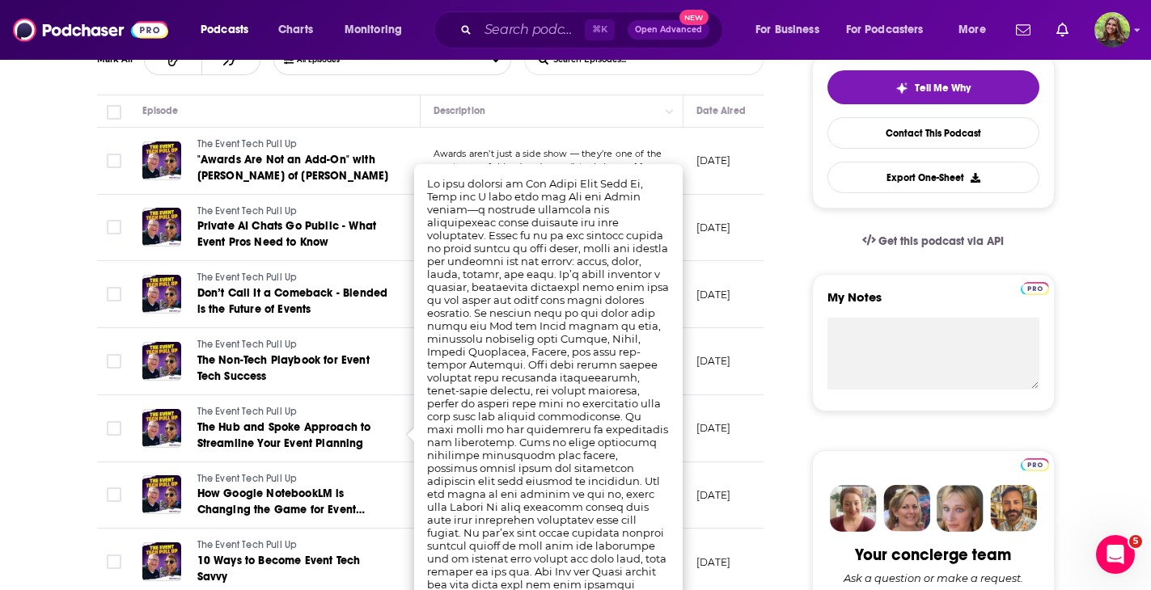
click at [319, 442] on span "The Hub and Spoke Approach to Streamline Your Event Planning" at bounding box center [284, 435] width 174 height 30
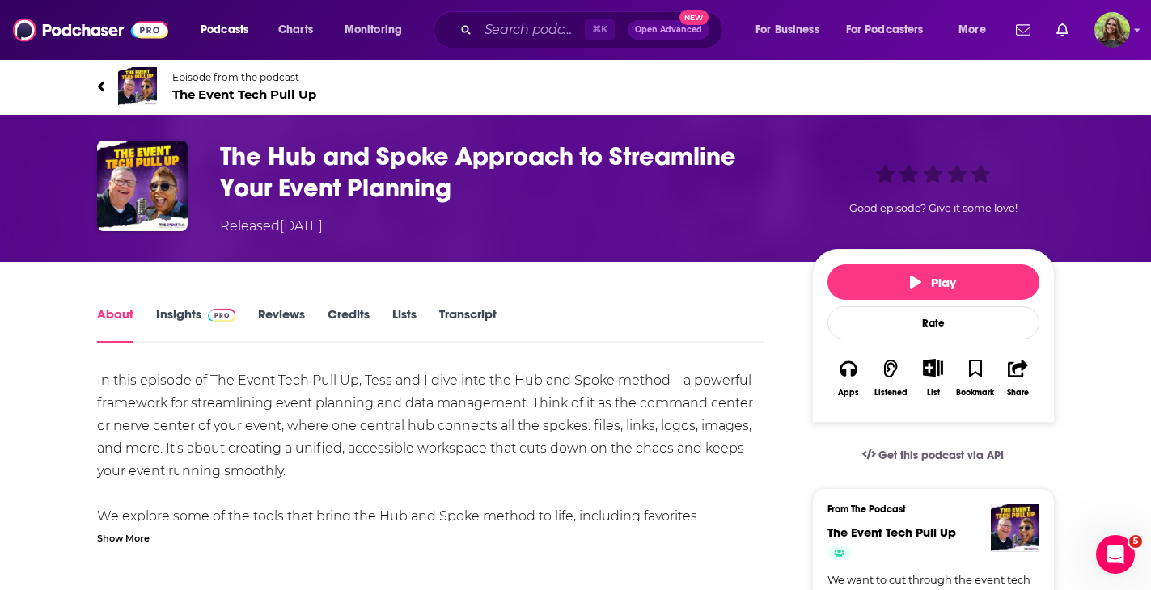
click at [108, 543] on div "Show More" at bounding box center [123, 537] width 53 height 15
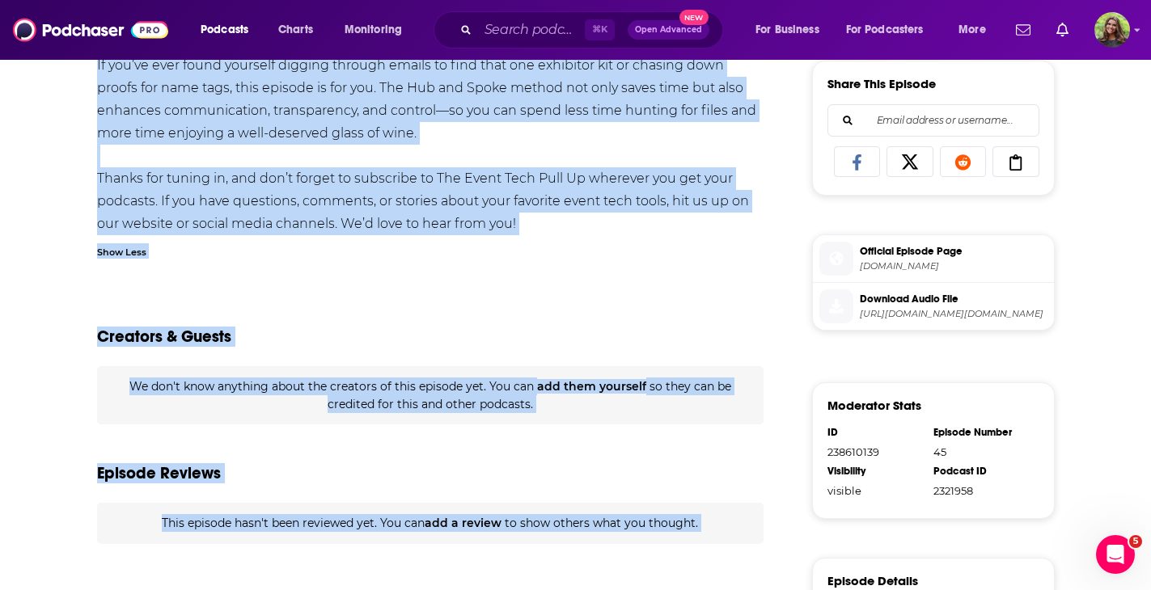
scroll to position [944, 0]
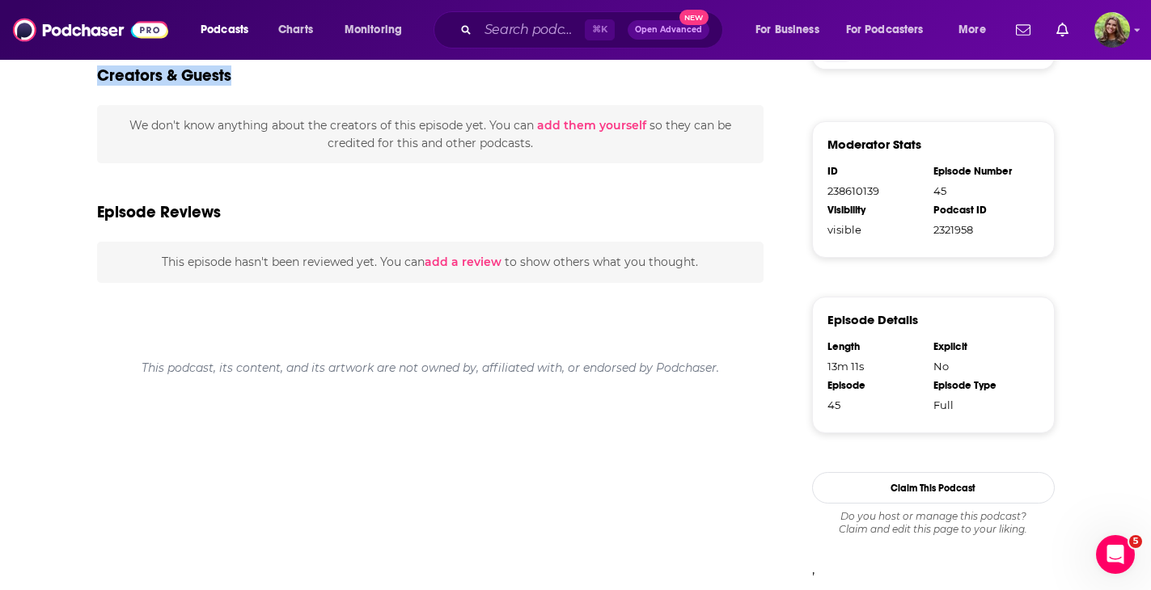
drag, startPoint x: 94, startPoint y: 372, endPoint x: 471, endPoint y: 99, distance: 465.5
click at [471, 99] on div "Creators & Guests" at bounding box center [430, 66] width 667 height 78
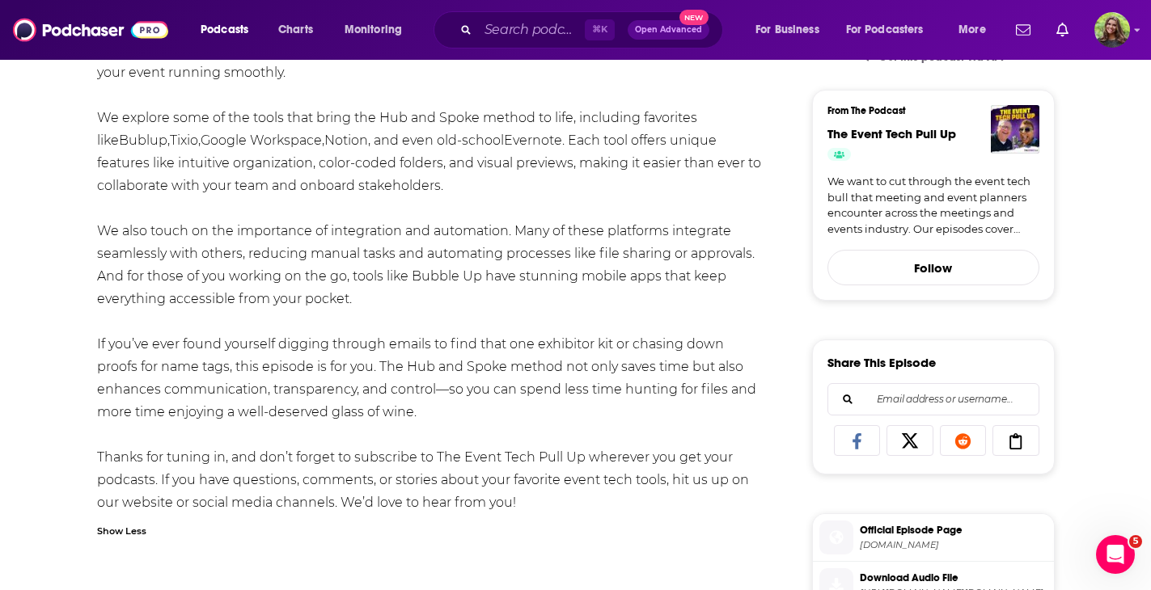
scroll to position [391, 0]
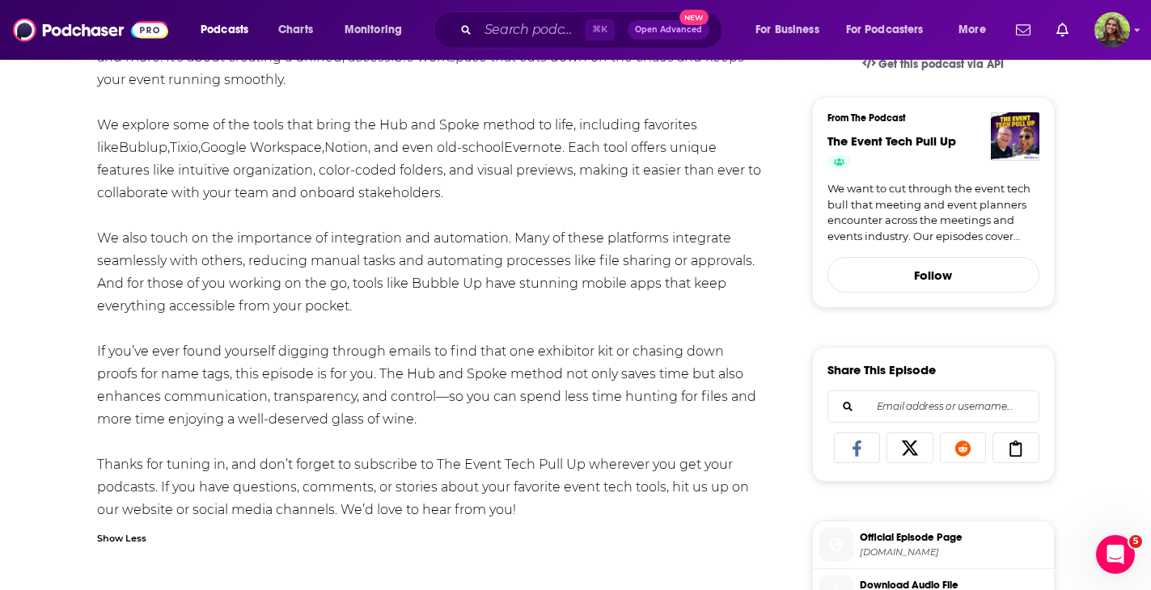
drag, startPoint x: 520, startPoint y: 506, endPoint x: 91, endPoint y: 78, distance: 606.6
click at [91, 78] on div "About Insights Reviews Credits Lists Transcript In this episode of The Event Te…" at bounding box center [441, 525] width 741 height 1225
copy div "your event running smoothly. We explore some of the tools that bring the Hub an…"
click at [544, 30] on input "Search podcasts, credits, & more..." at bounding box center [531, 30] width 107 height 26
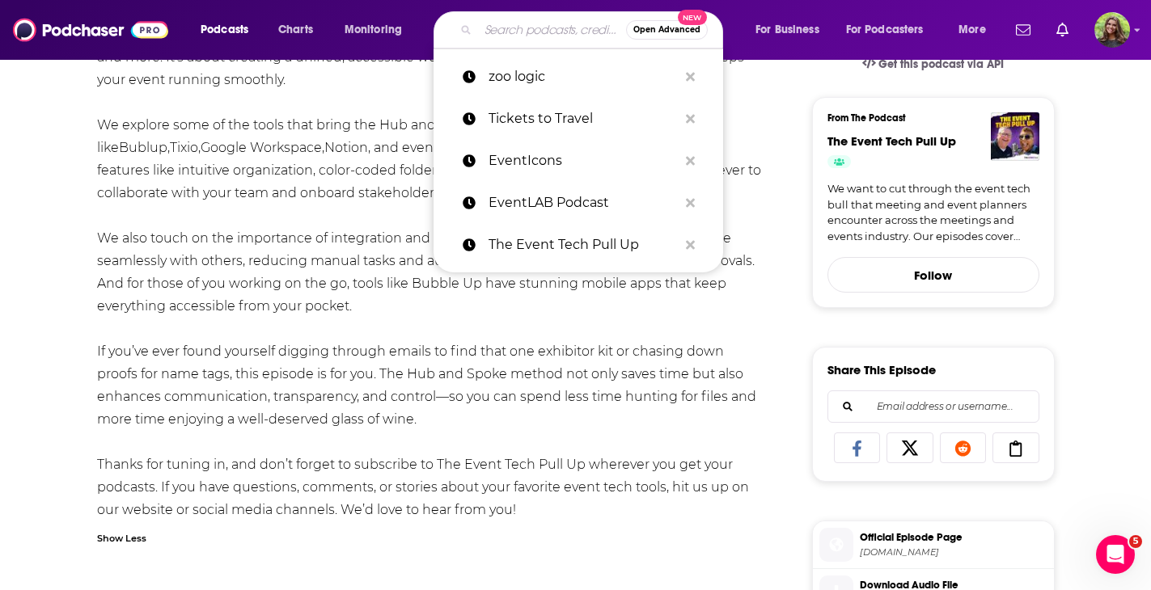
paste input "Event Industry News Podcast"
type input "Event Industry News Podcast"
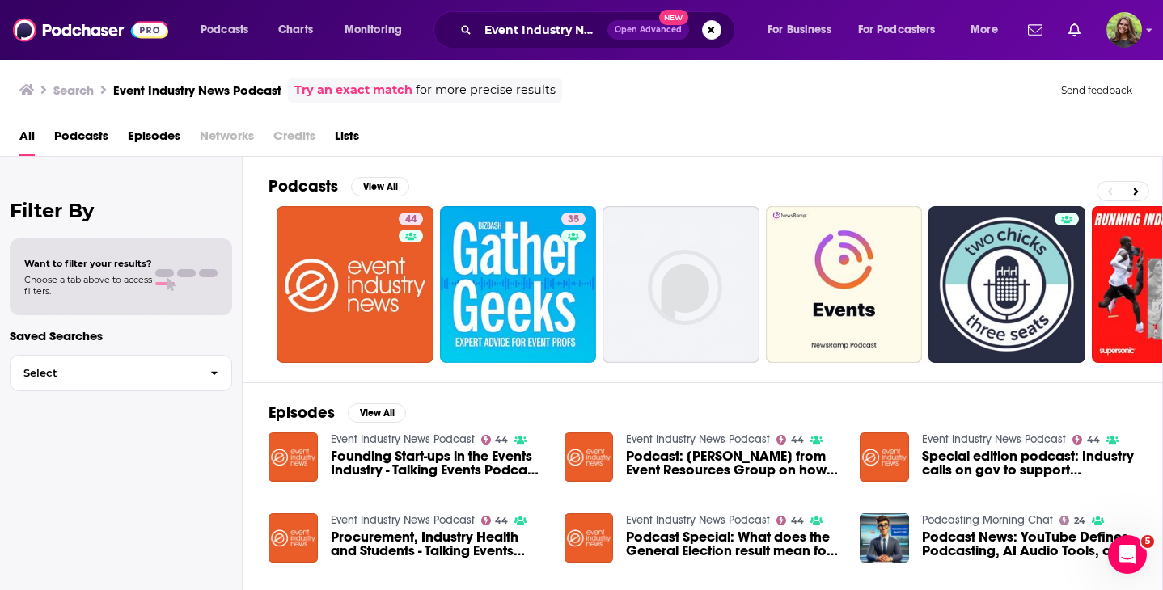
click at [78, 145] on span "Podcasts" at bounding box center [81, 139] width 54 height 33
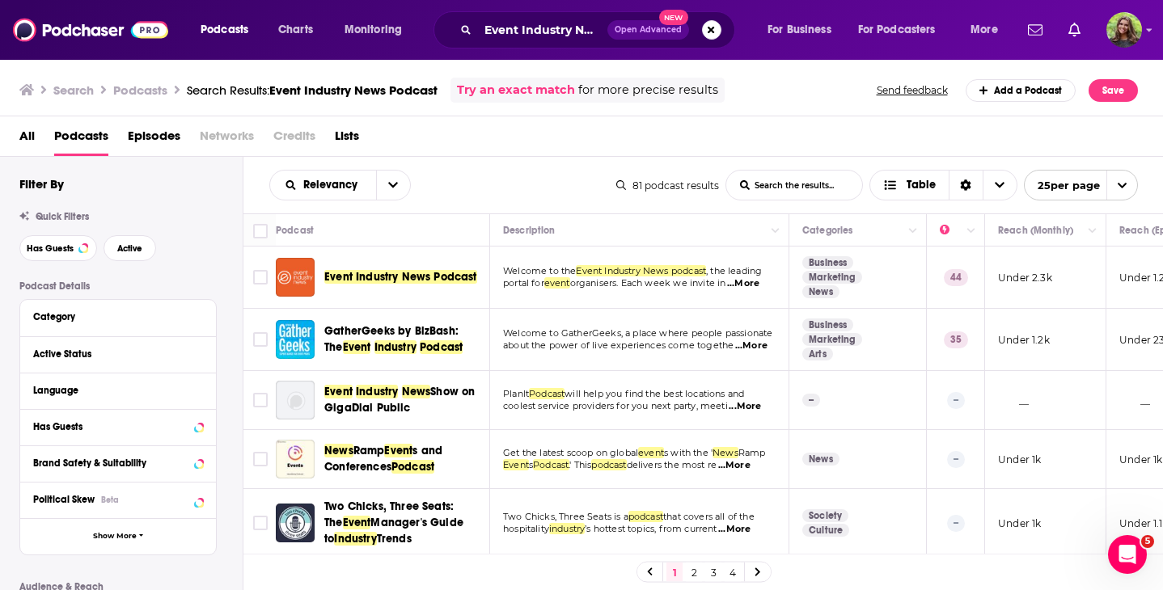
click at [407, 272] on span "Event Industry News Podcast" at bounding box center [400, 277] width 153 height 14
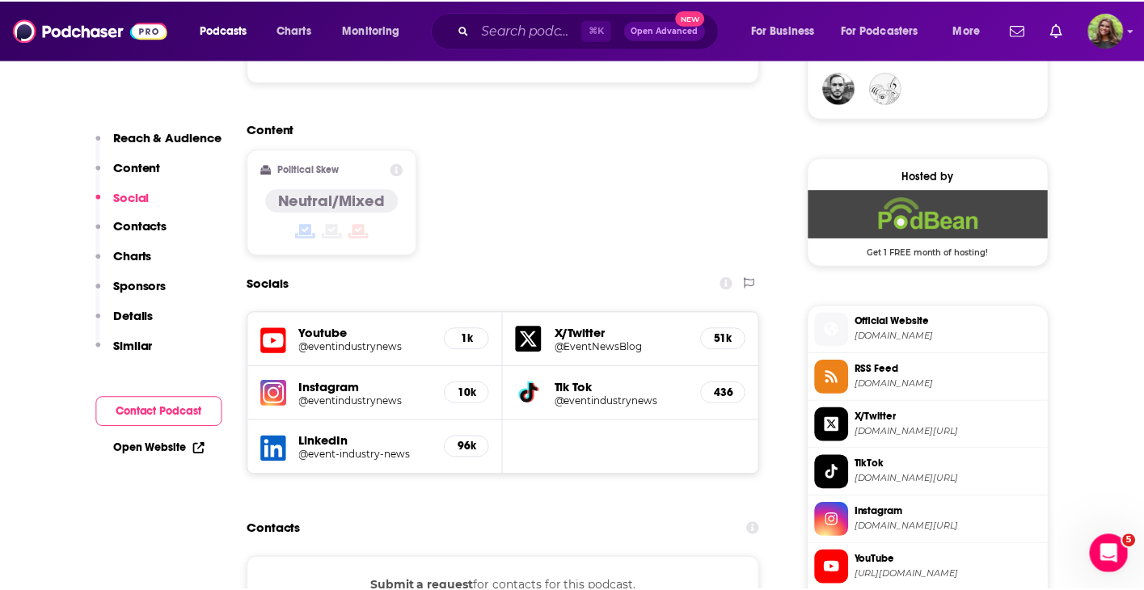
scroll to position [1283, 0]
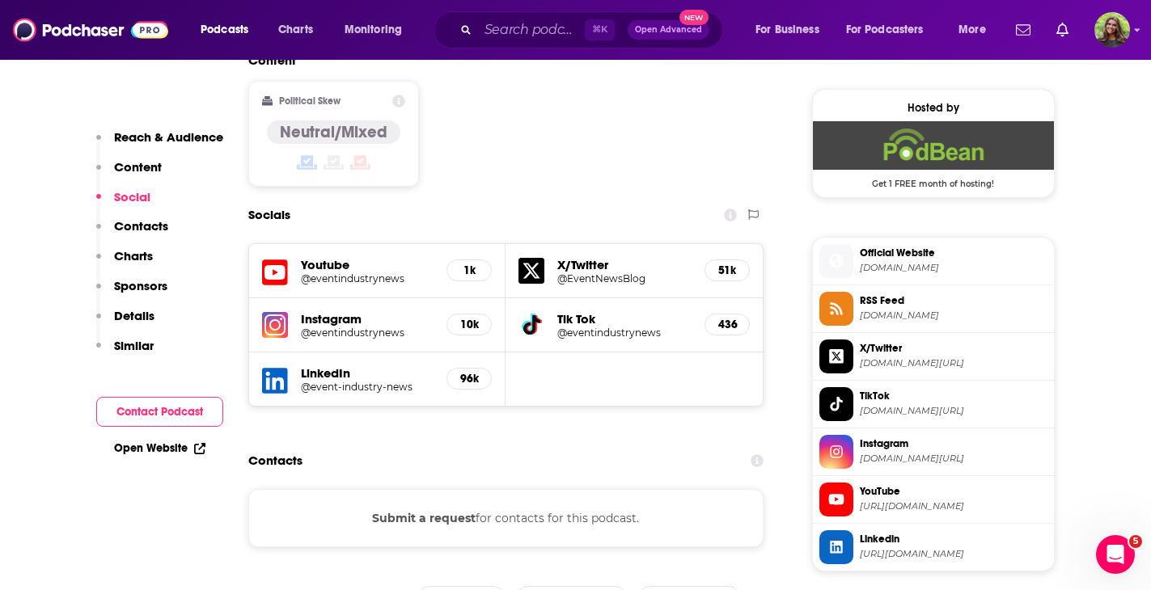
click at [398, 381] on h5 "@event-industry-news" at bounding box center [367, 387] width 133 height 12
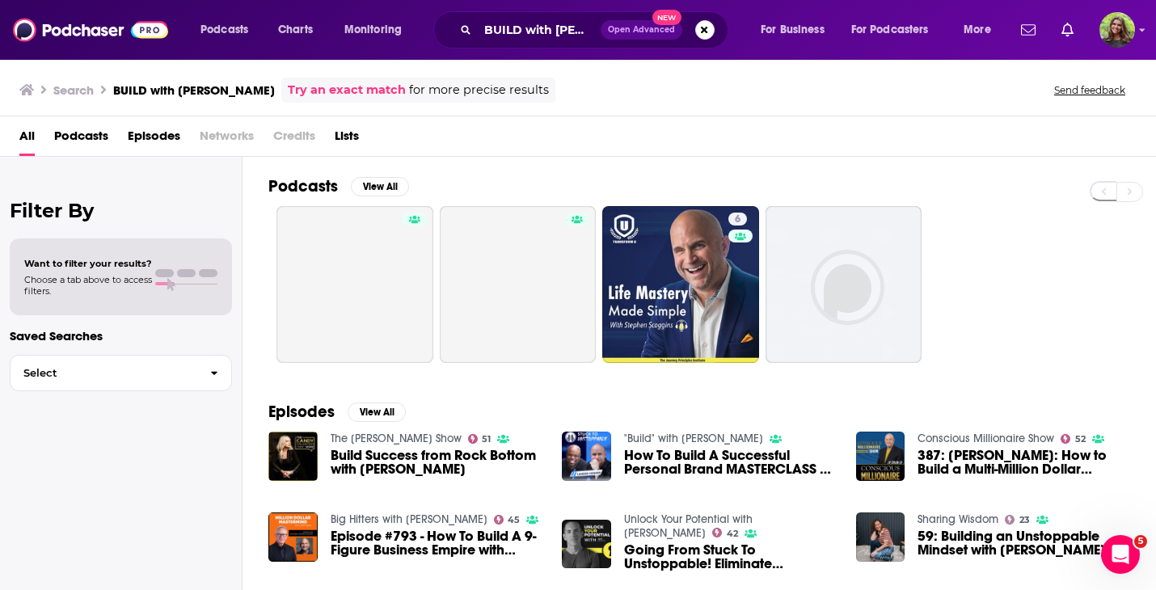
click at [90, 138] on span "Podcasts" at bounding box center [81, 139] width 54 height 33
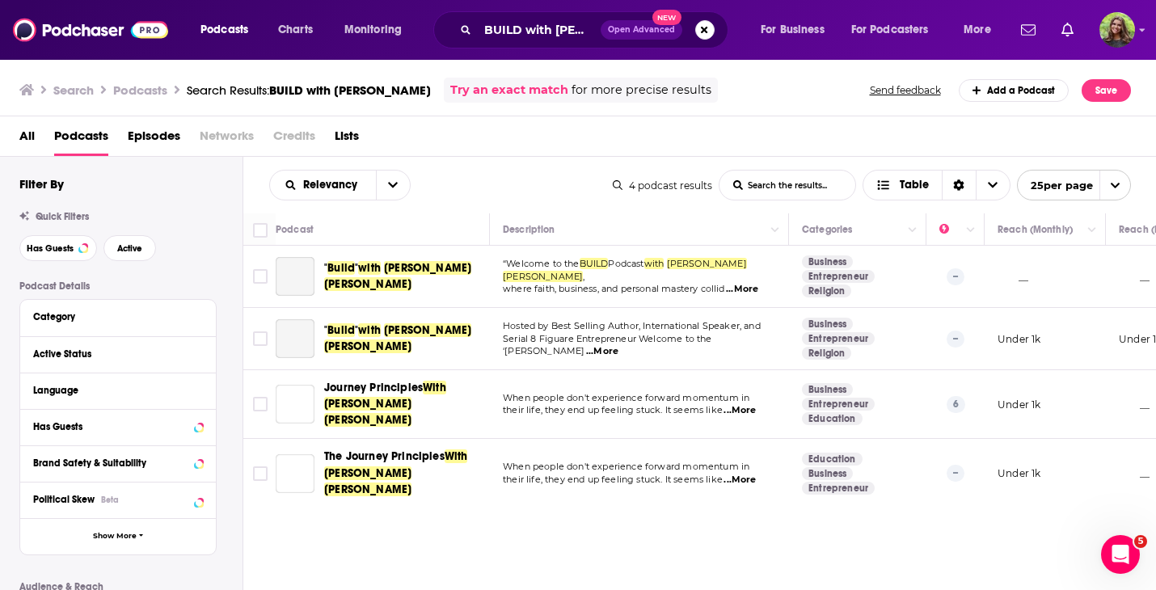
click at [381, 274] on span at bounding box center [382, 268] width 3 height 14
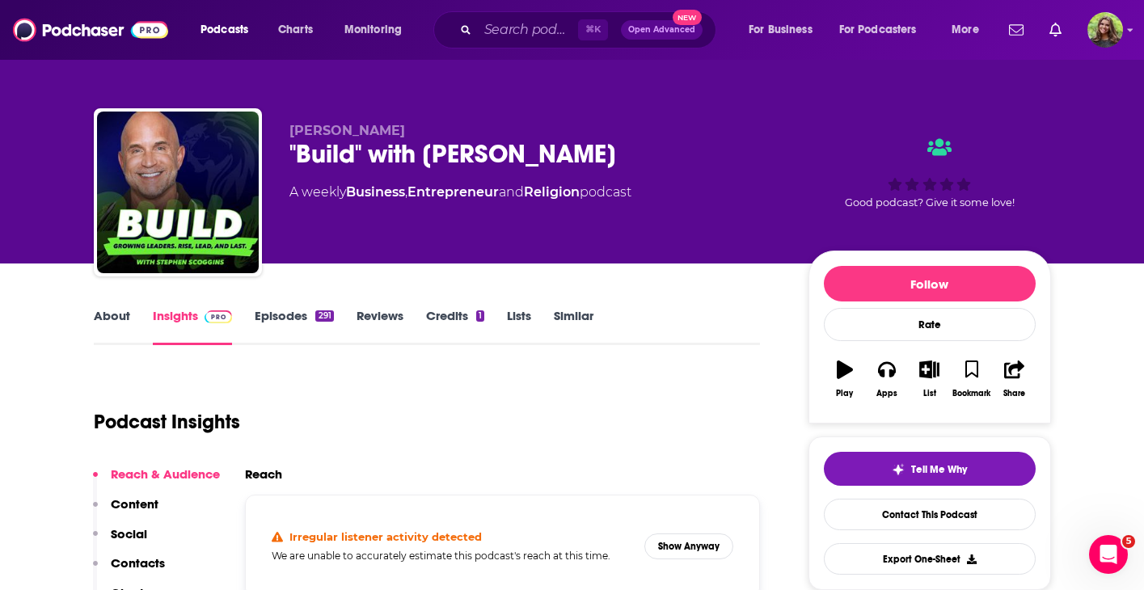
click at [580, 313] on link "Similar" at bounding box center [574, 326] width 40 height 37
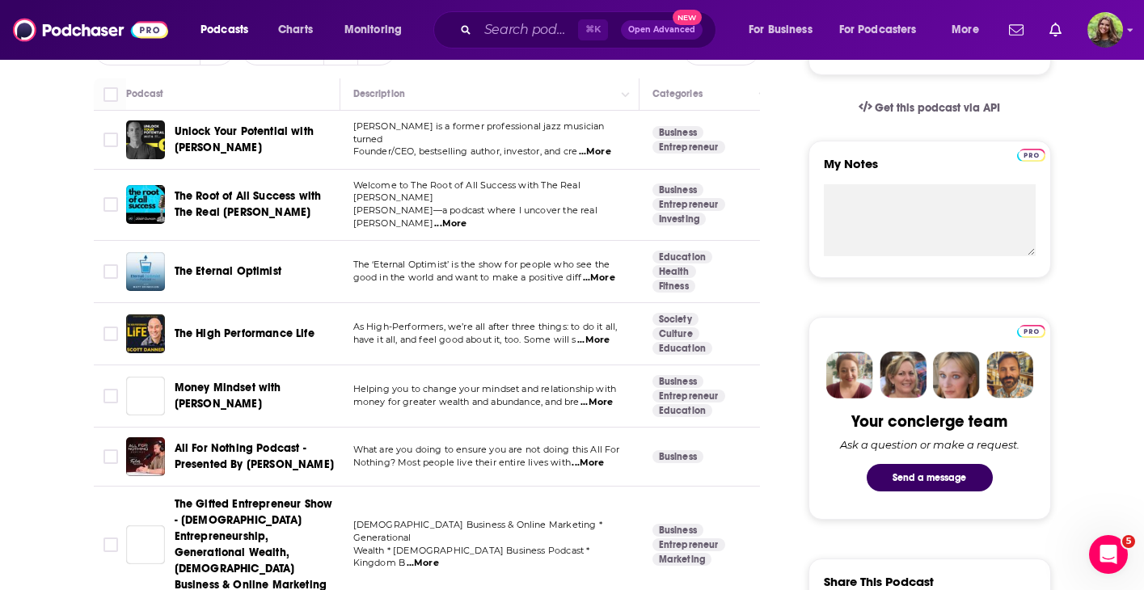
scroll to position [529, 0]
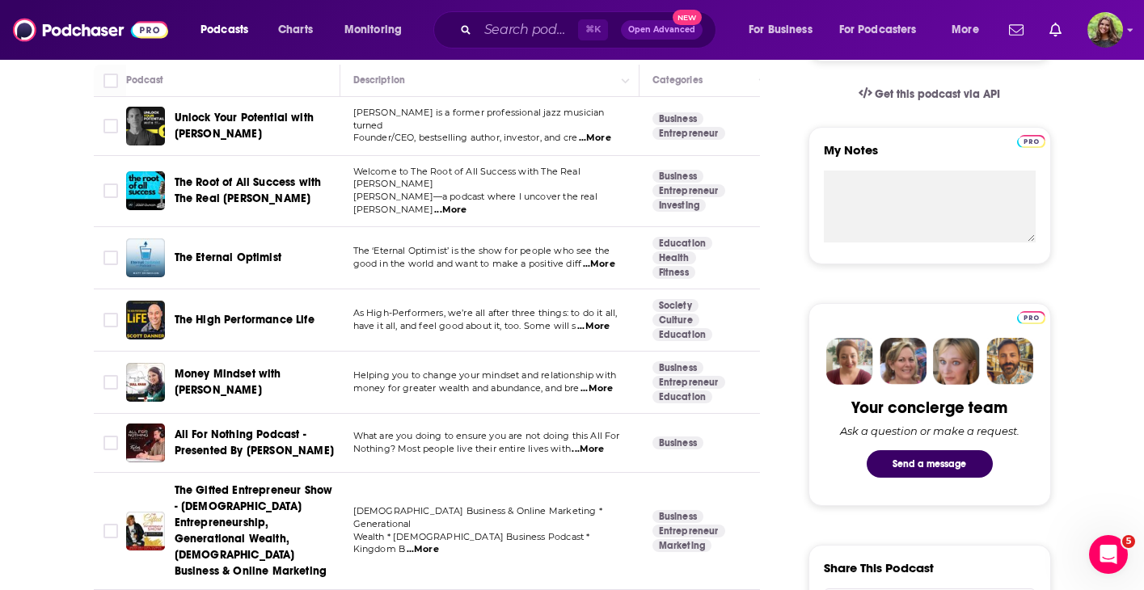
click at [467, 204] on span "...More" at bounding box center [450, 210] width 32 height 13
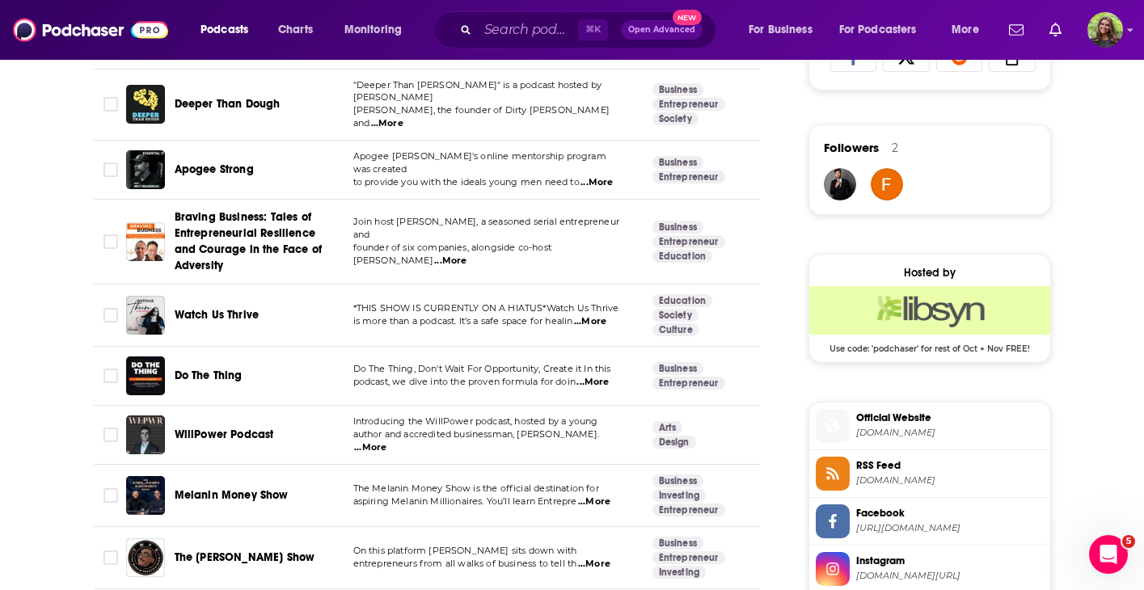
scroll to position [1123, 0]
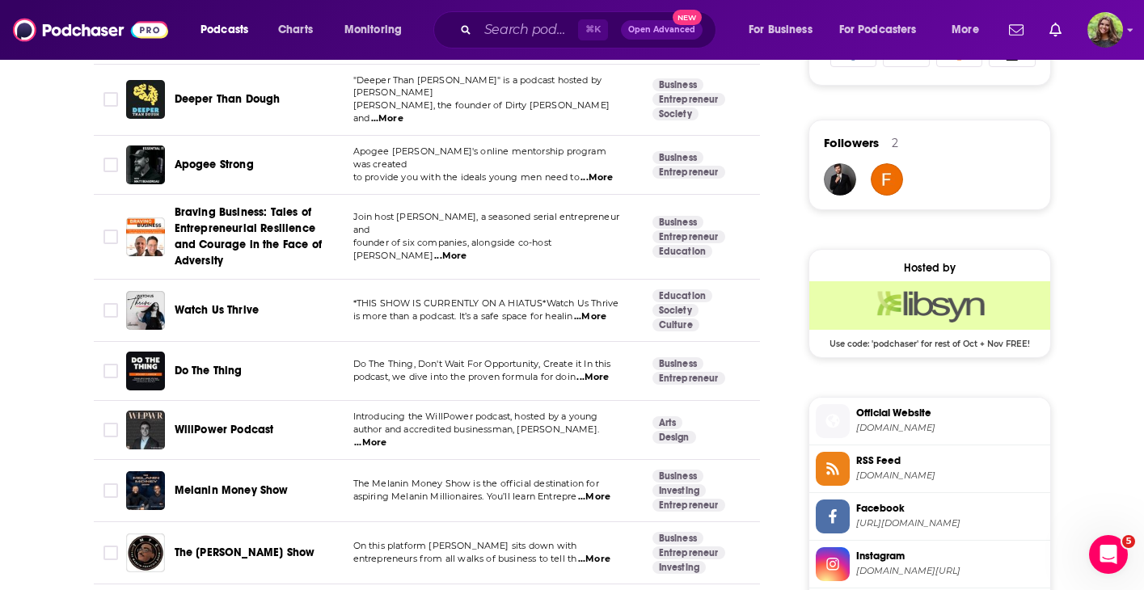
click at [601, 371] on span "...More" at bounding box center [593, 377] width 32 height 13
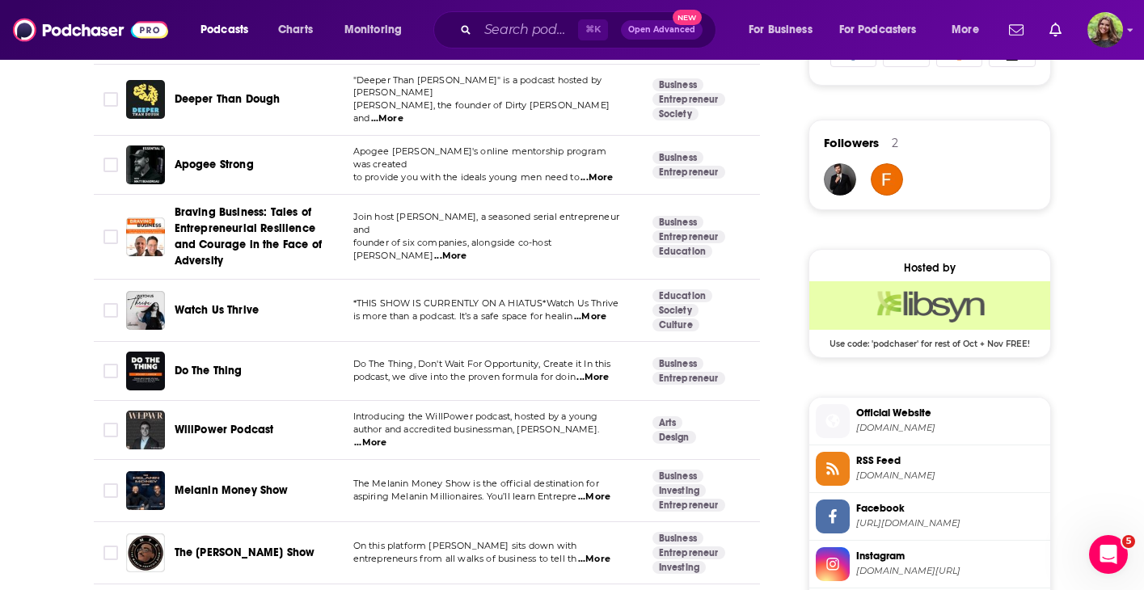
click at [613, 171] on span "...More" at bounding box center [597, 177] width 32 height 13
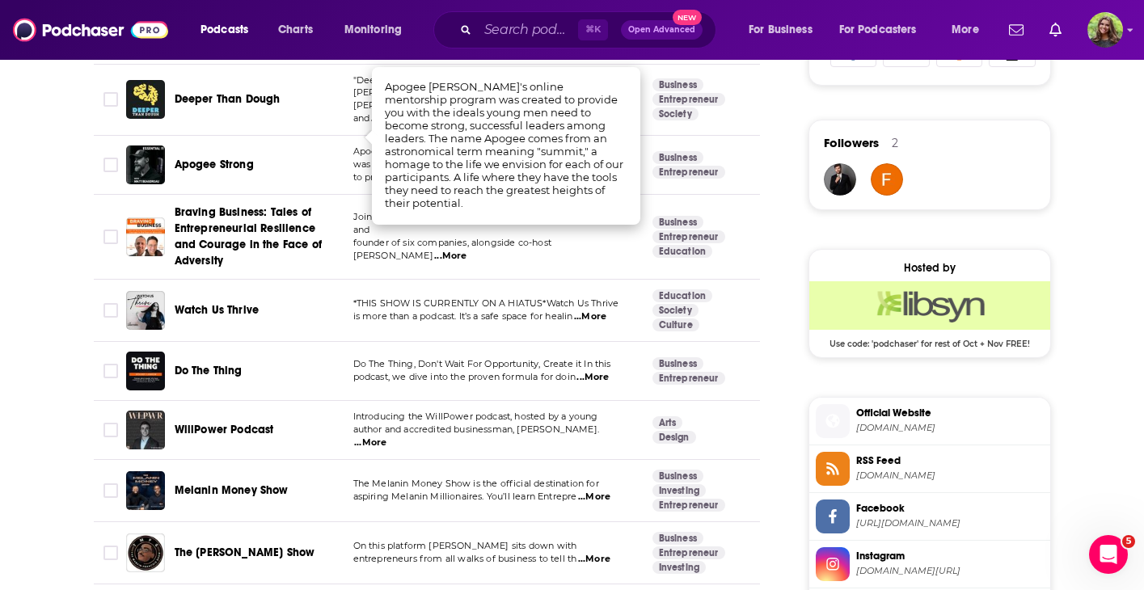
click at [247, 158] on span "Apogee Strong" at bounding box center [214, 165] width 79 height 14
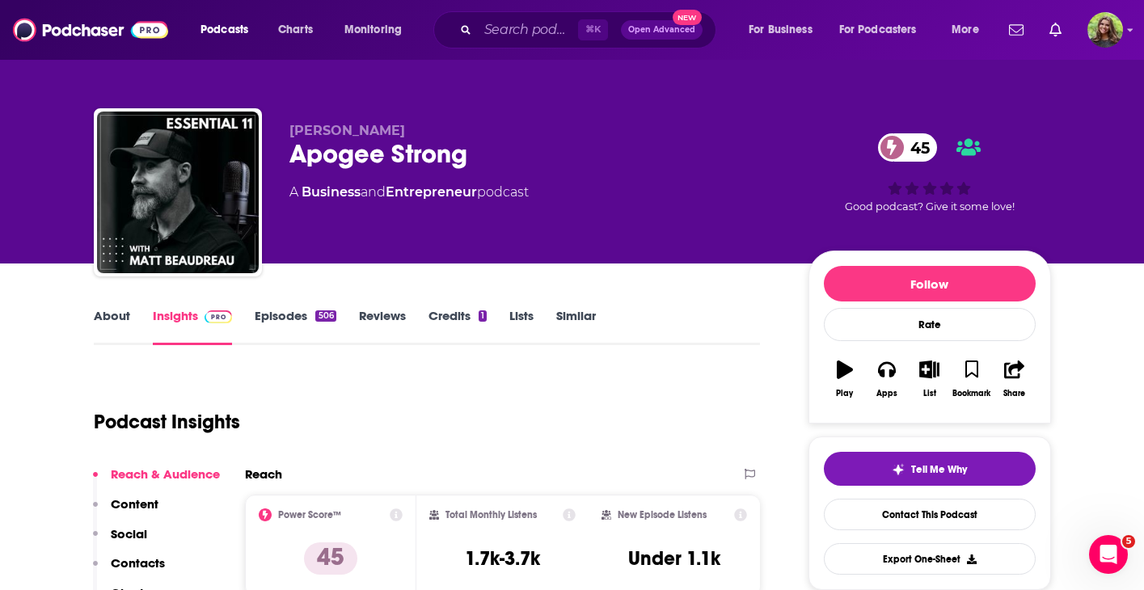
click at [299, 317] on link "Episodes 506" at bounding box center [295, 326] width 81 height 37
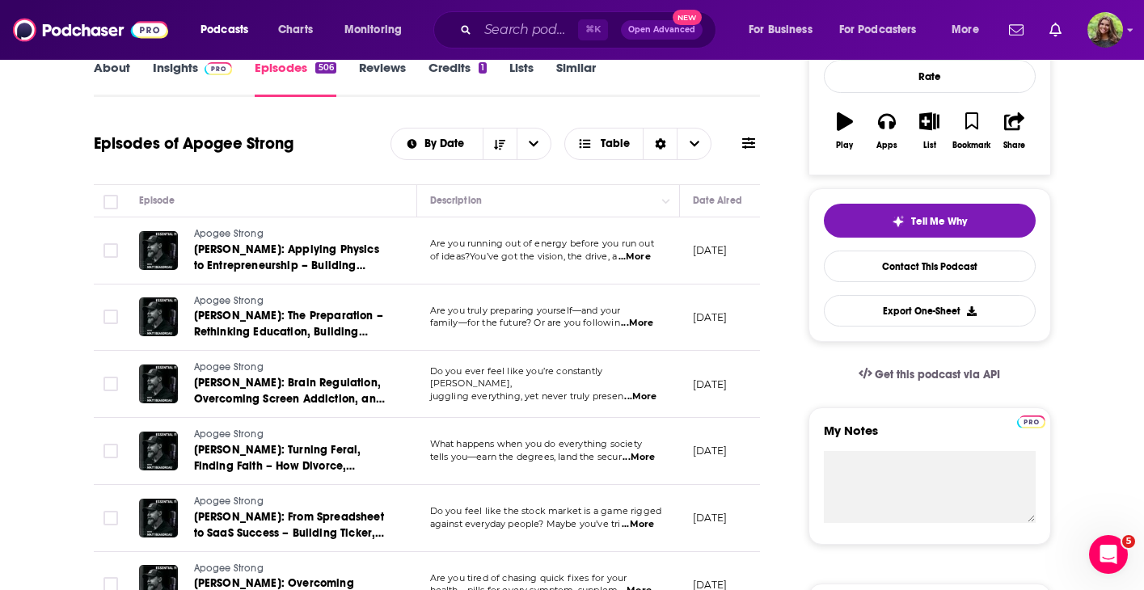
scroll to position [250, 0]
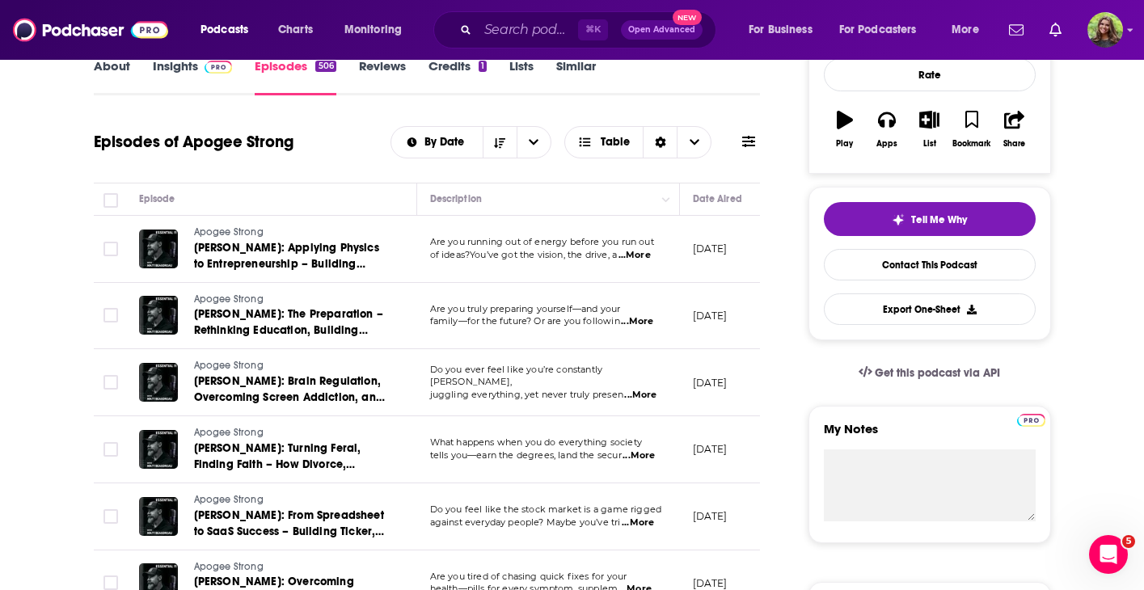
click at [640, 448] on span "What happens when you do everything society" at bounding box center [536, 442] width 212 height 11
click at [646, 457] on span "...More" at bounding box center [639, 456] width 32 height 13
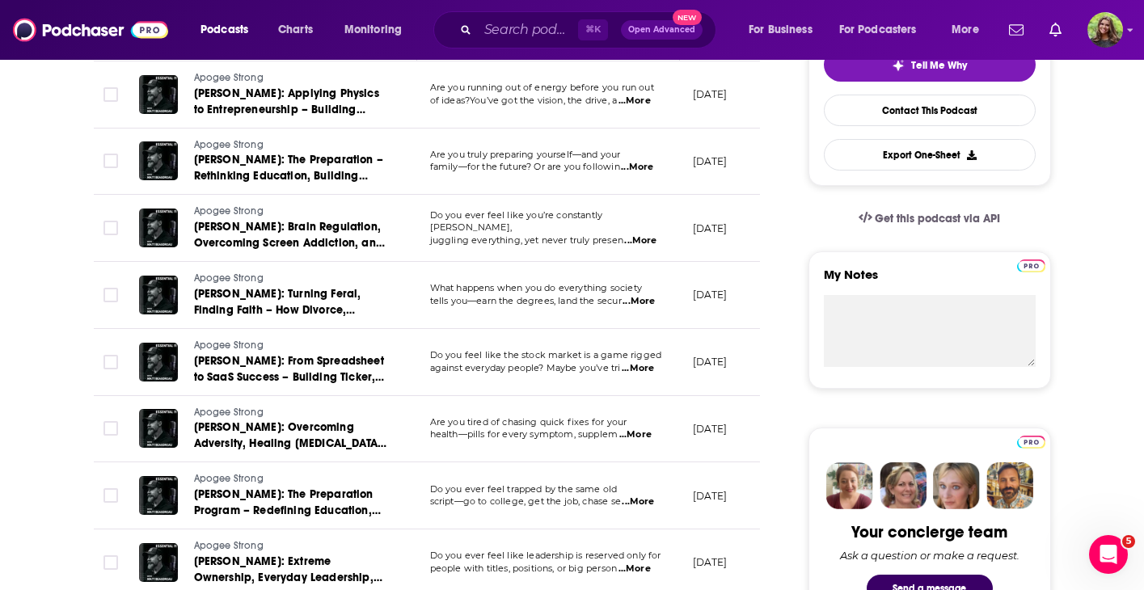
scroll to position [441, 0]
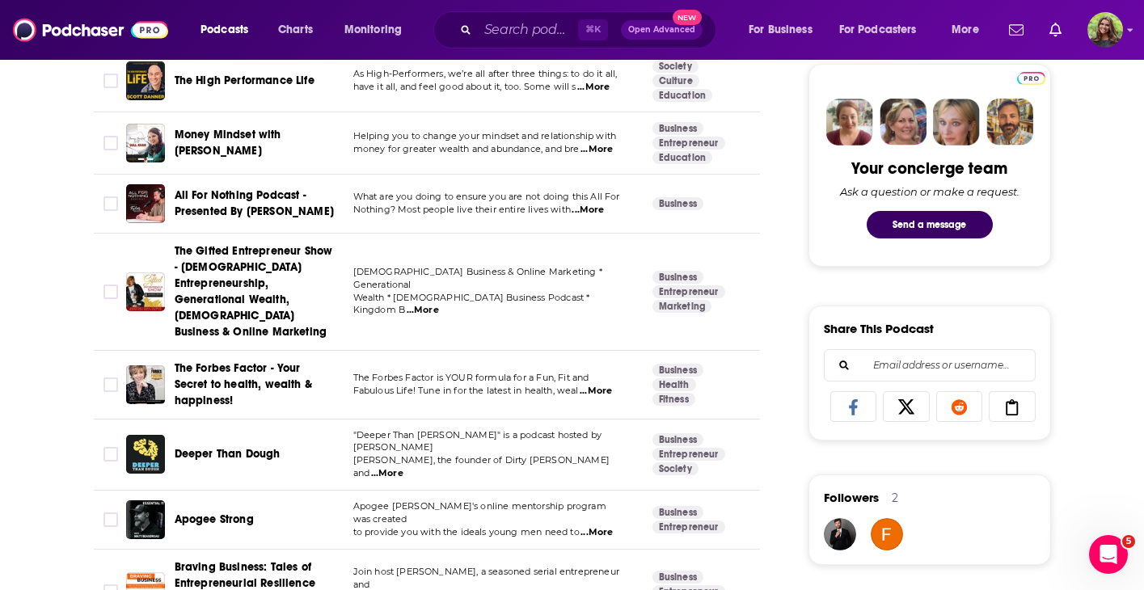
scroll to position [1319, 0]
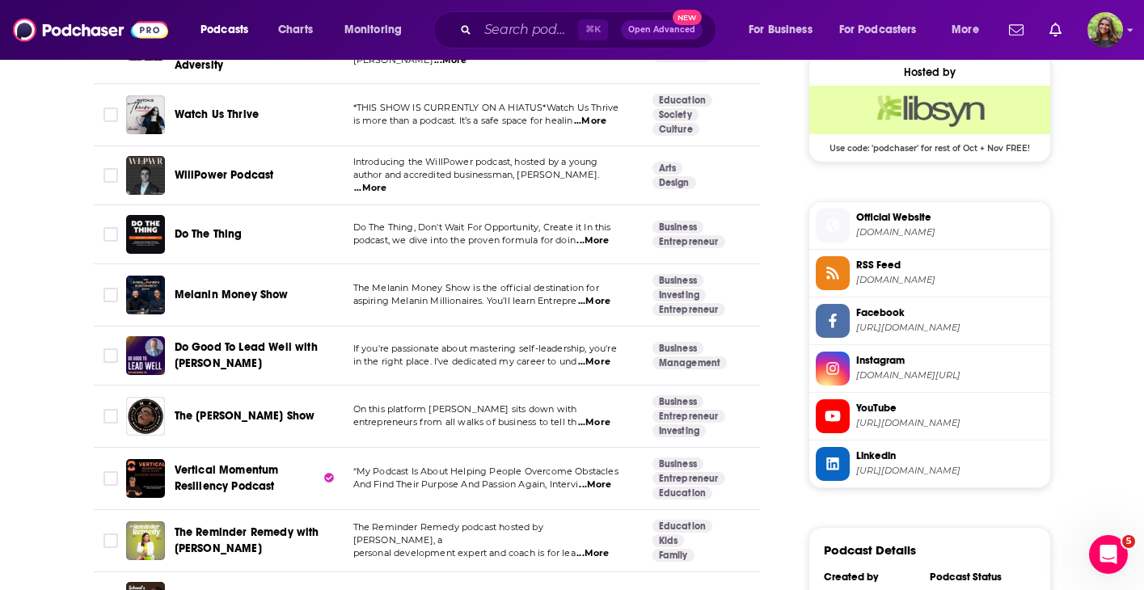
click at [594, 356] on span "...More" at bounding box center [594, 362] width 32 height 13
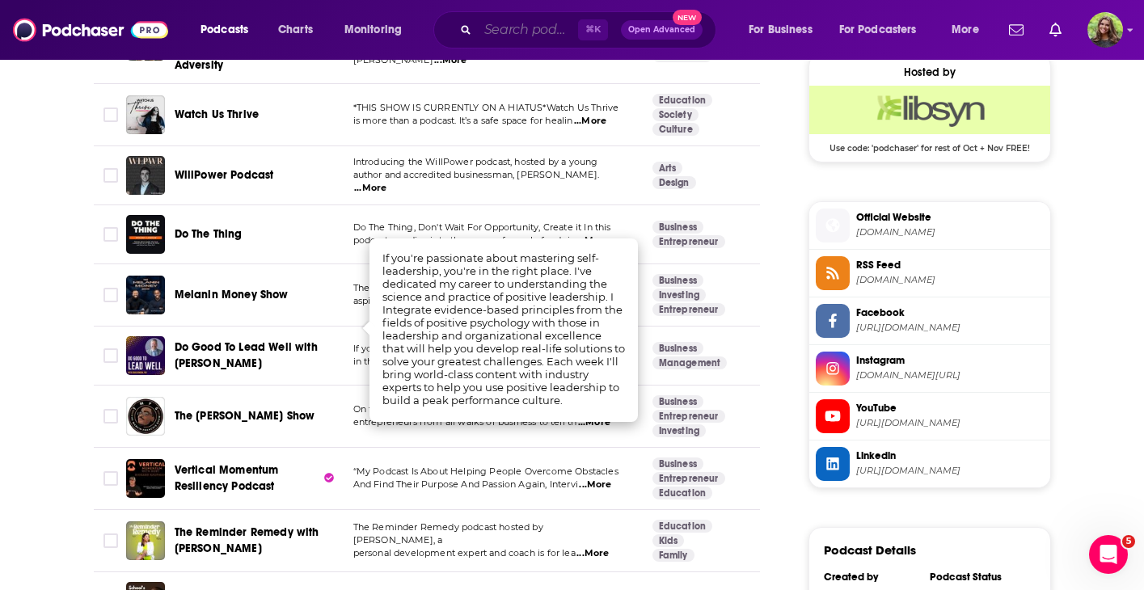
click at [479, 33] on input "Search podcasts, credits, & more..." at bounding box center [528, 30] width 100 height 26
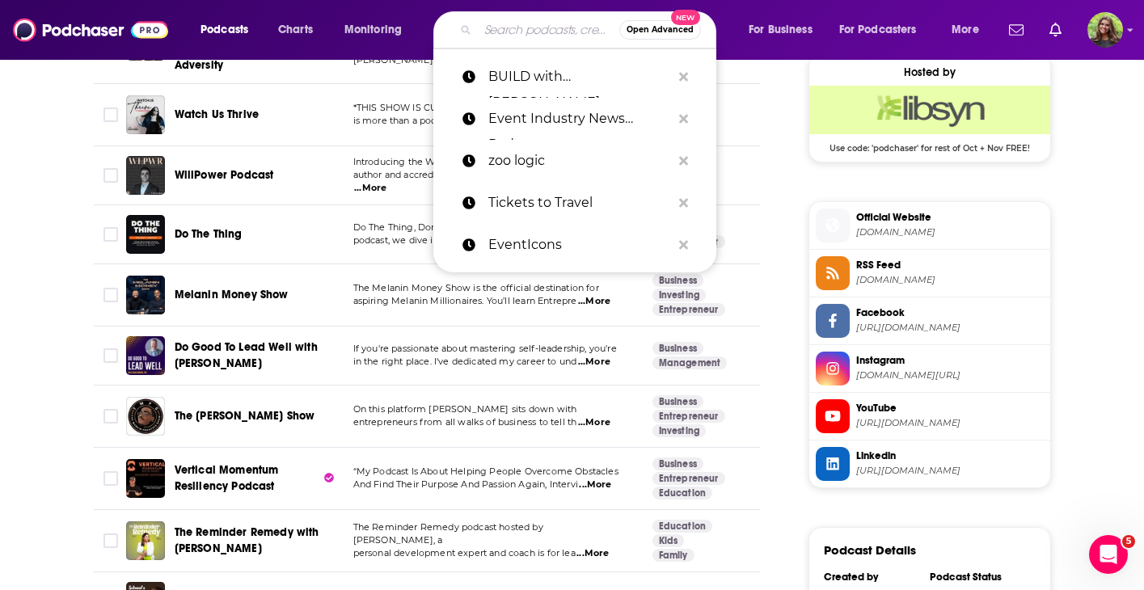
paste input "ICL Leadership Podcast / ICL Conversations"
type input "ICL Leadership Podcast / ICL Conversations"
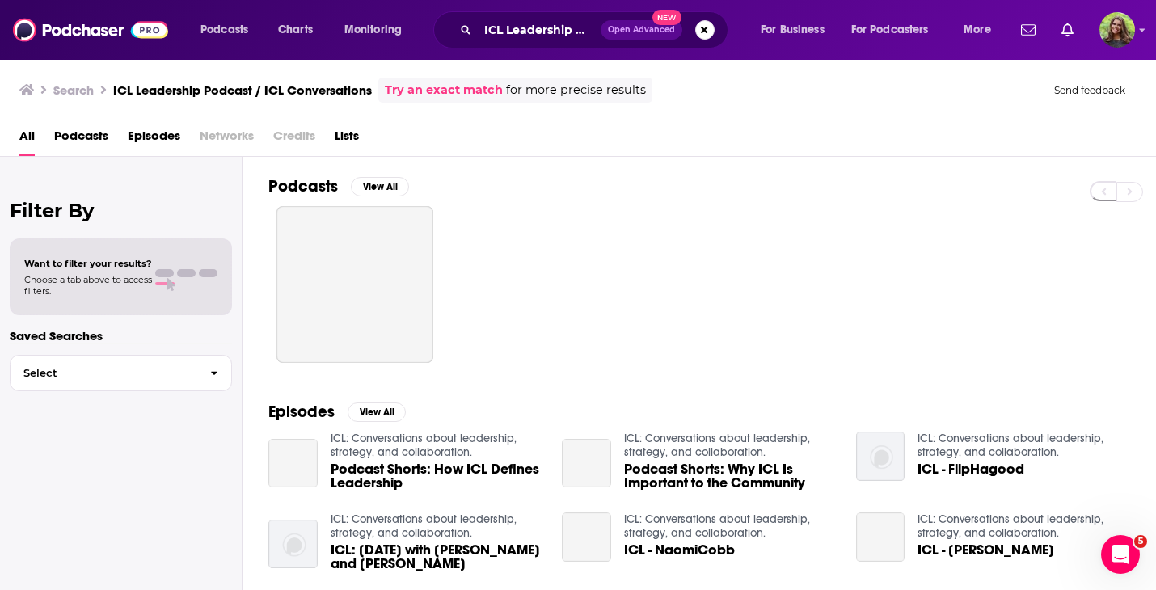
click at [72, 140] on span "Podcasts" at bounding box center [81, 139] width 54 height 33
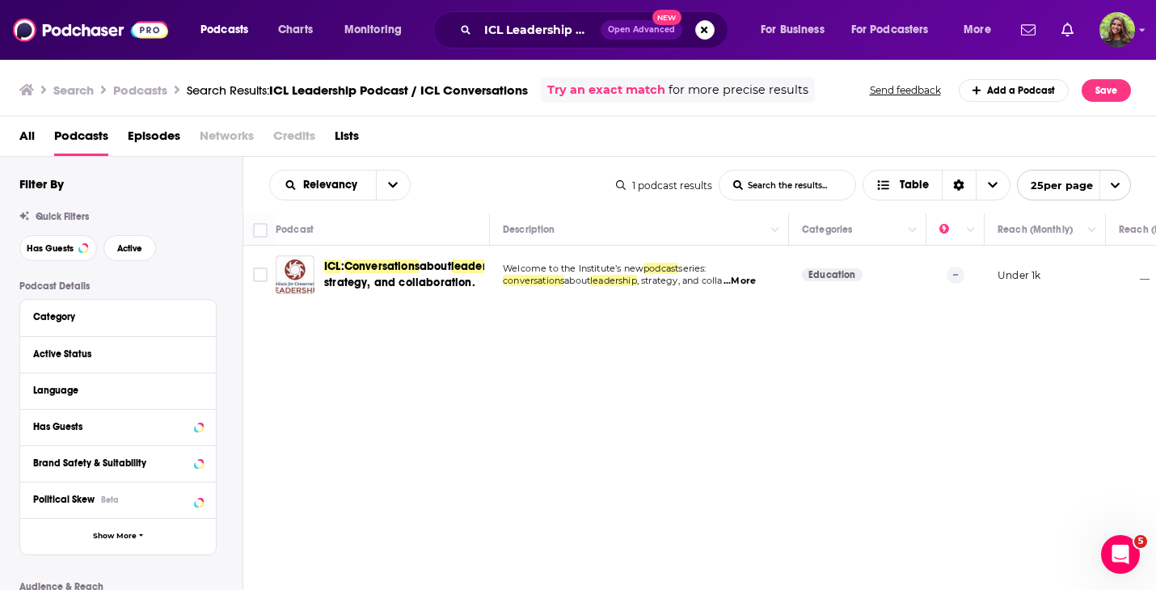
click at [408, 283] on div "Podcasts Charts Monitoring ICL Leadership Podcast / ICL Conversations Open Adva…" at bounding box center [578, 295] width 1156 height 590
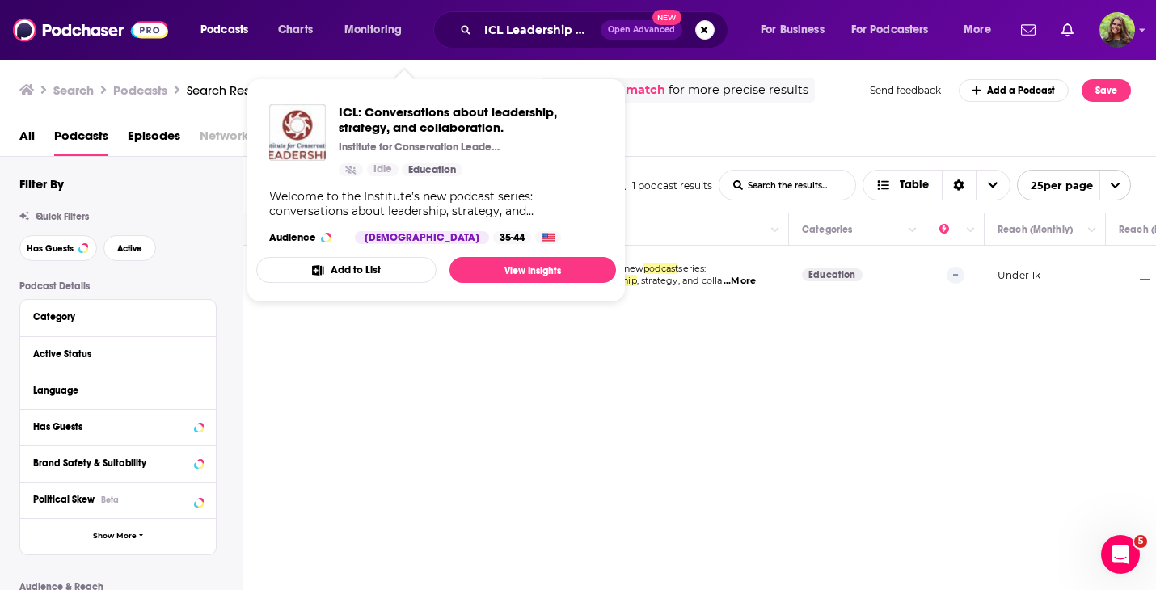
click at [437, 354] on div "Relevancy List Search Input Search the results... Table 1 podcast results List …" at bounding box center [700, 423] width 914 height 533
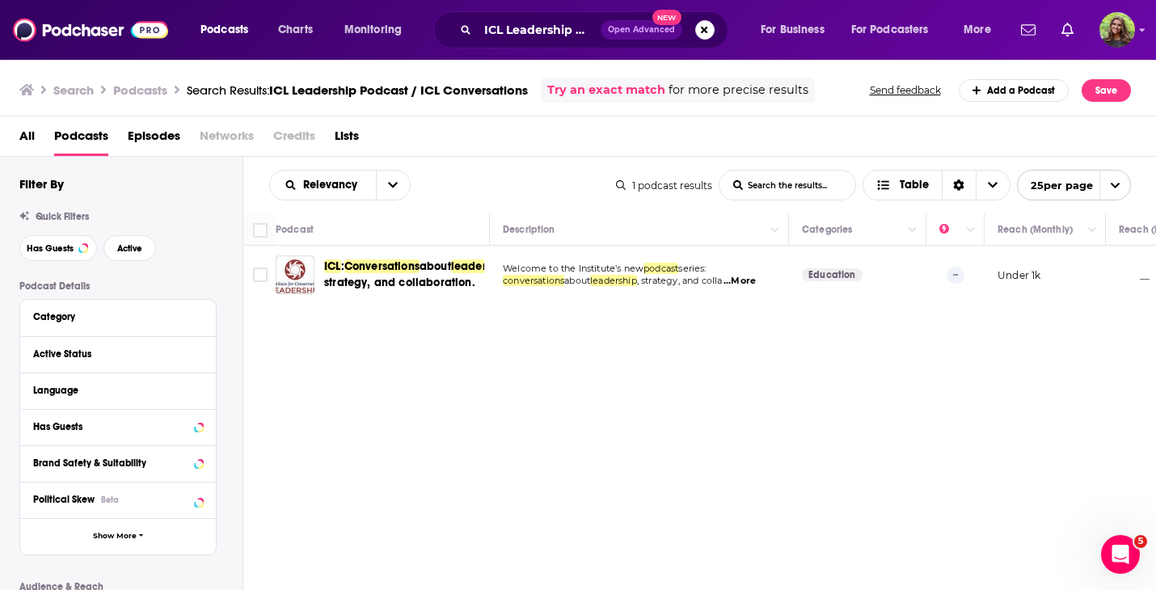
click at [380, 272] on span "ICL : Conversations about leadership , strategy, and collaboration." at bounding box center [418, 275] width 188 height 32
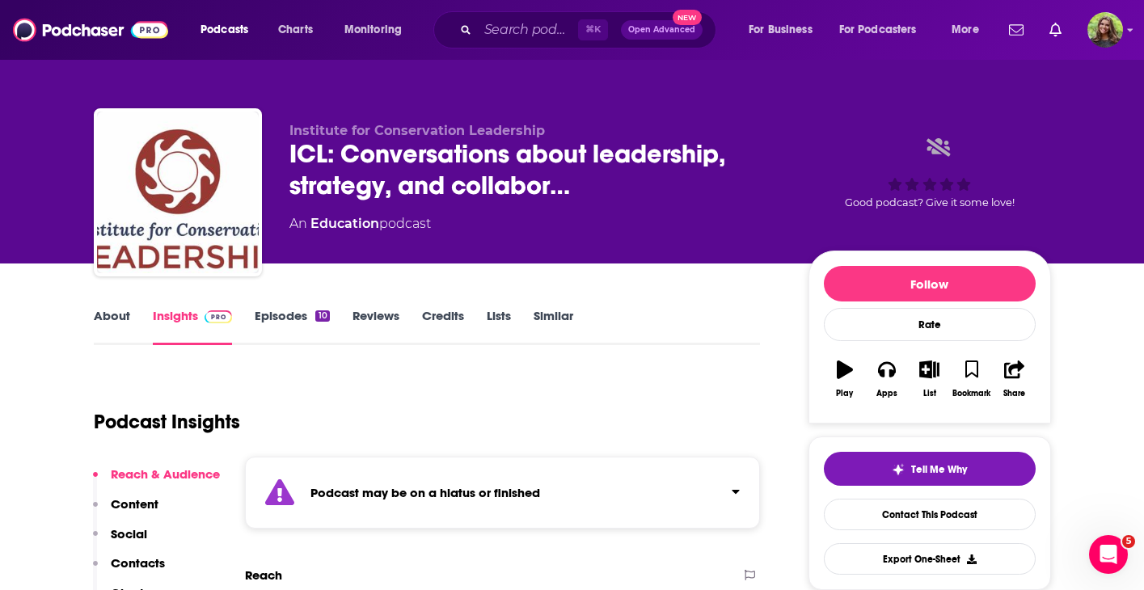
click at [543, 312] on link "Similar" at bounding box center [554, 326] width 40 height 37
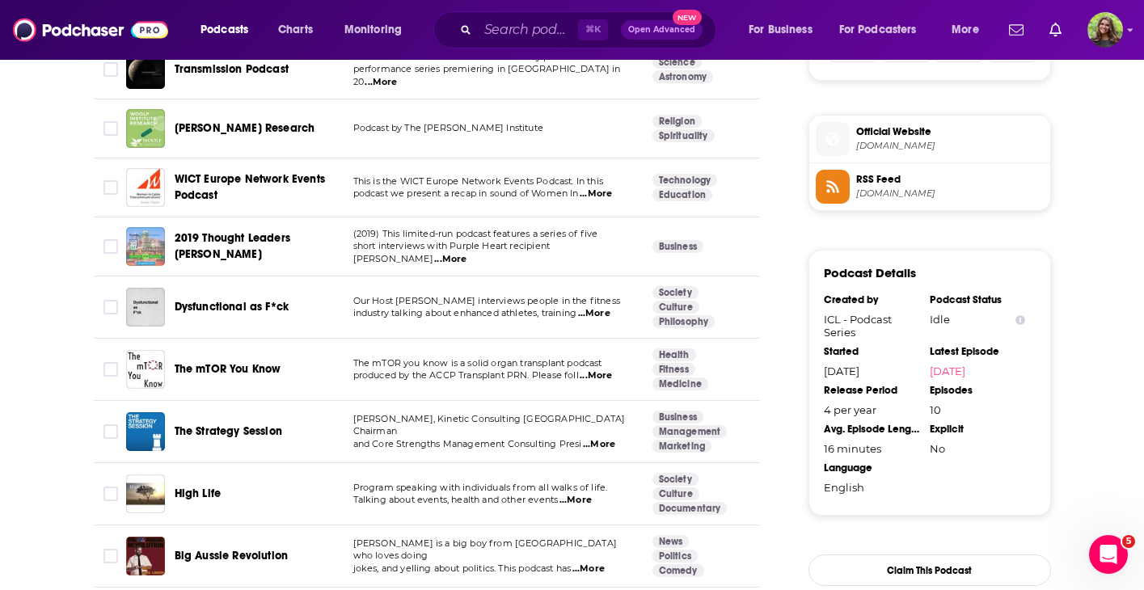
scroll to position [1137, 0]
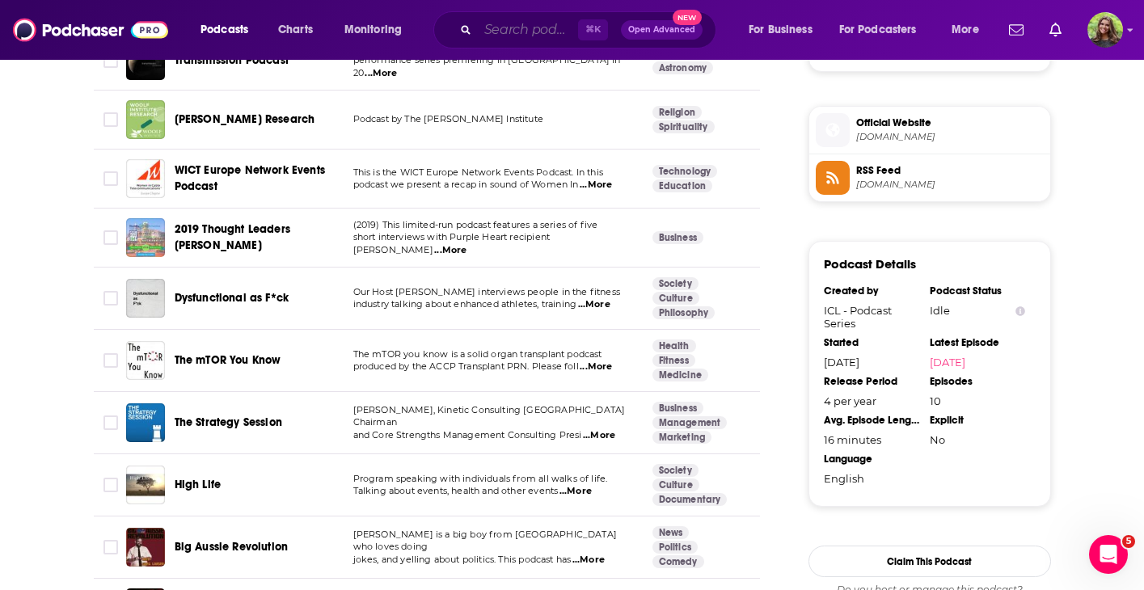
click at [526, 19] on input "Search podcasts, credits, & more..." at bounding box center [528, 30] width 100 height 26
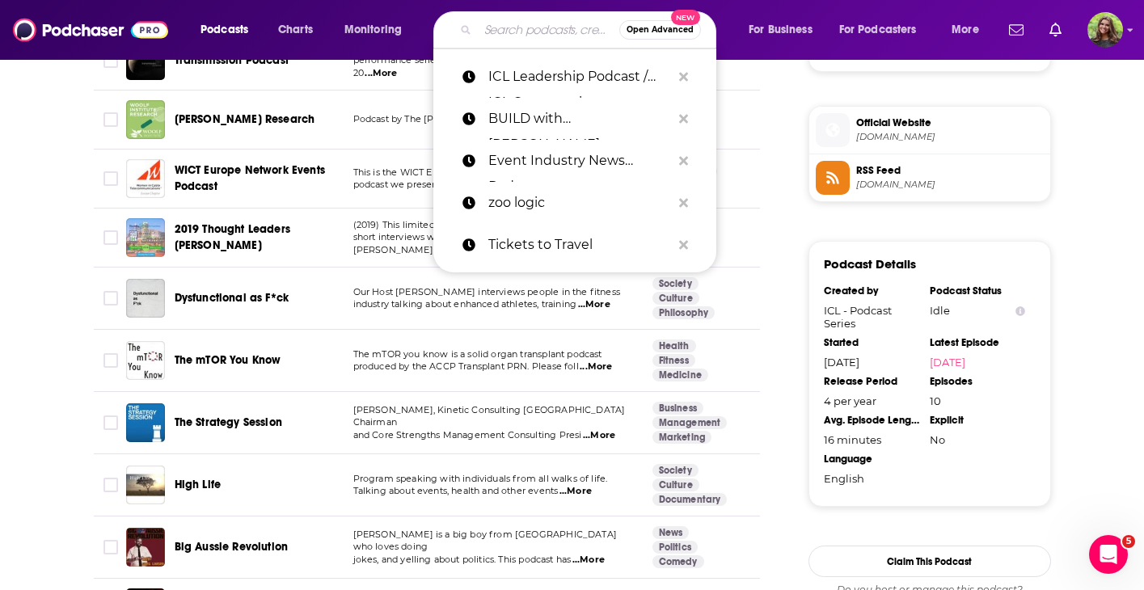
paste input "The Impact Podcast by Innov8social"
type input "The Impact Podcast by Innov8social"
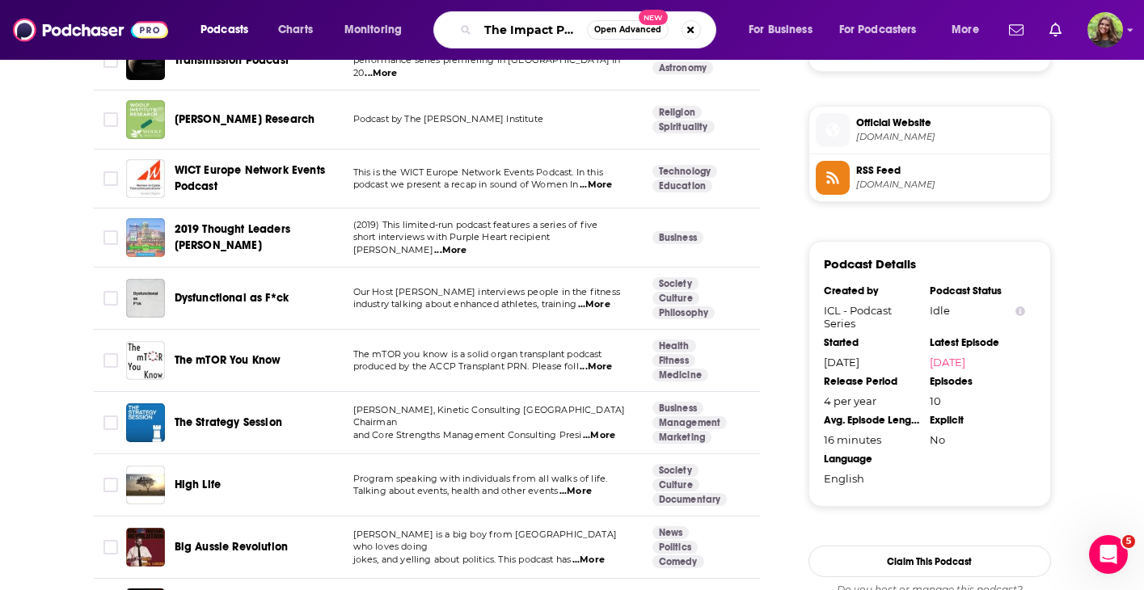
scroll to position [0, 120]
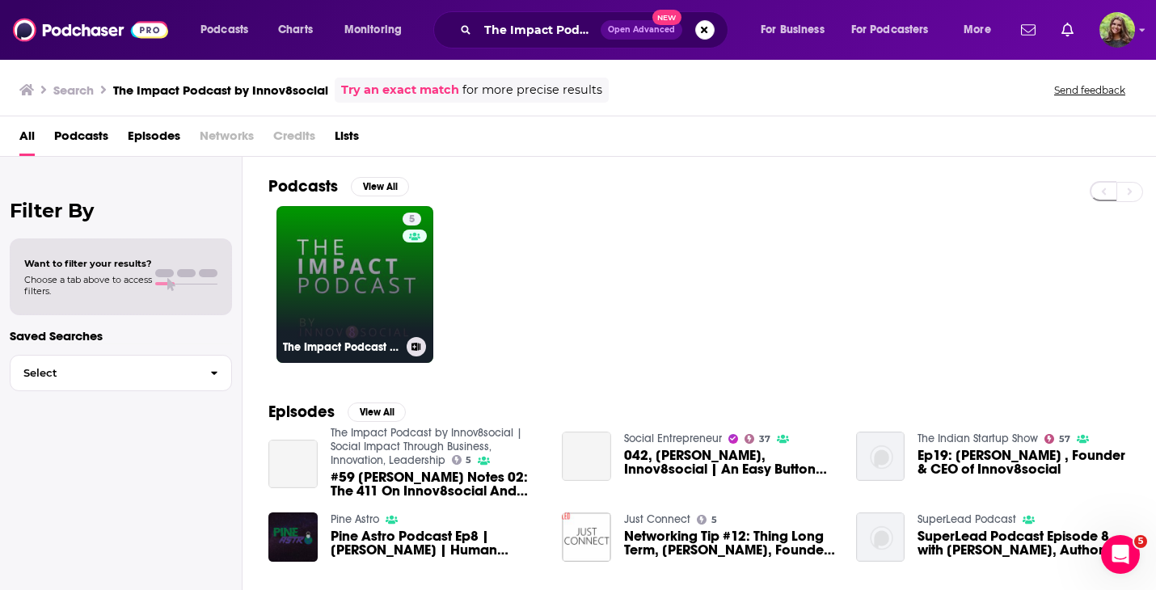
click at [335, 345] on h3 "The Impact Podcast by Innov8social | Social Impact Through Business, Innovation…" at bounding box center [341, 347] width 117 height 14
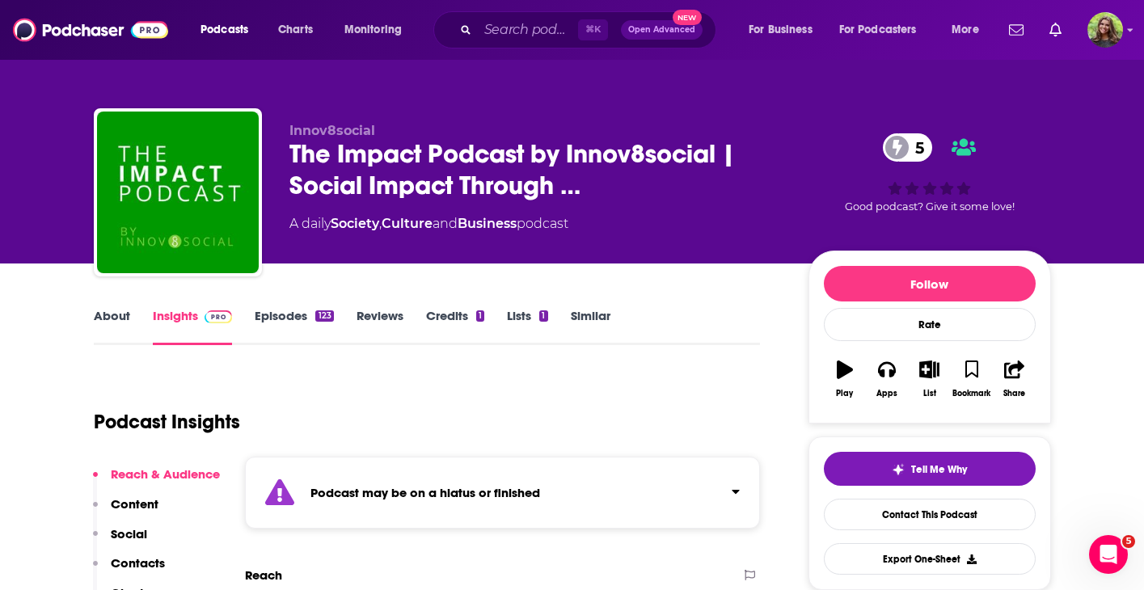
click at [587, 315] on link "Similar" at bounding box center [591, 326] width 40 height 37
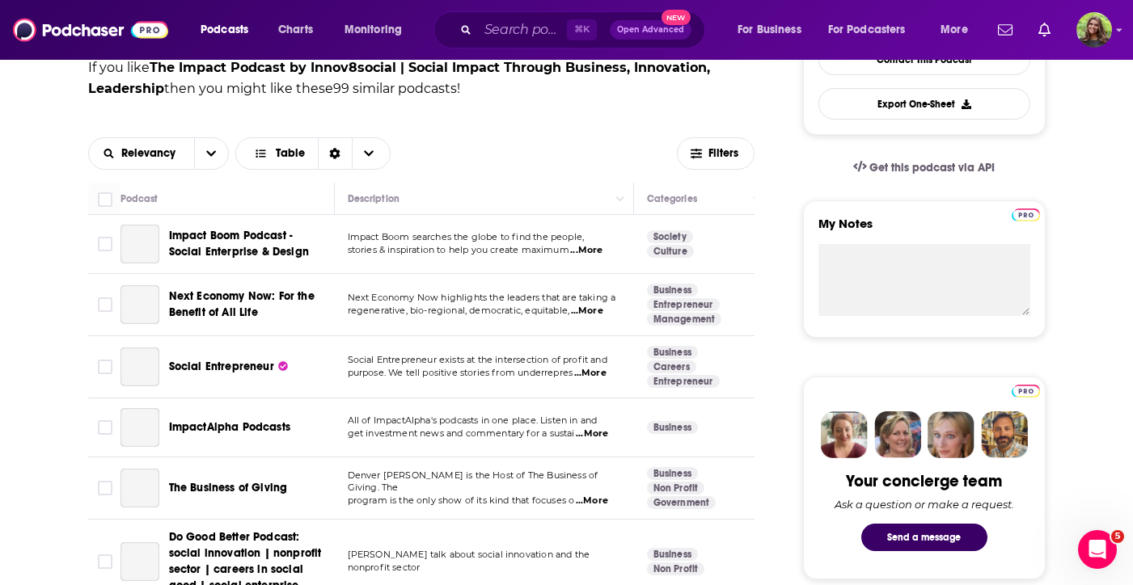
scroll to position [332, 0]
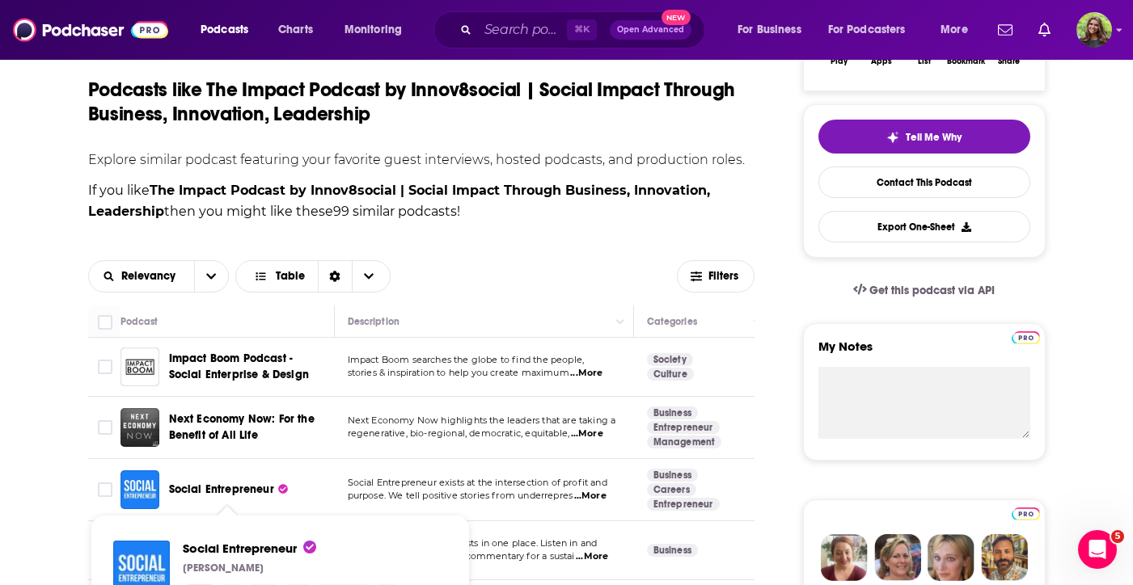
click at [259, 487] on span "Social Entrepreneur" at bounding box center [221, 490] width 105 height 14
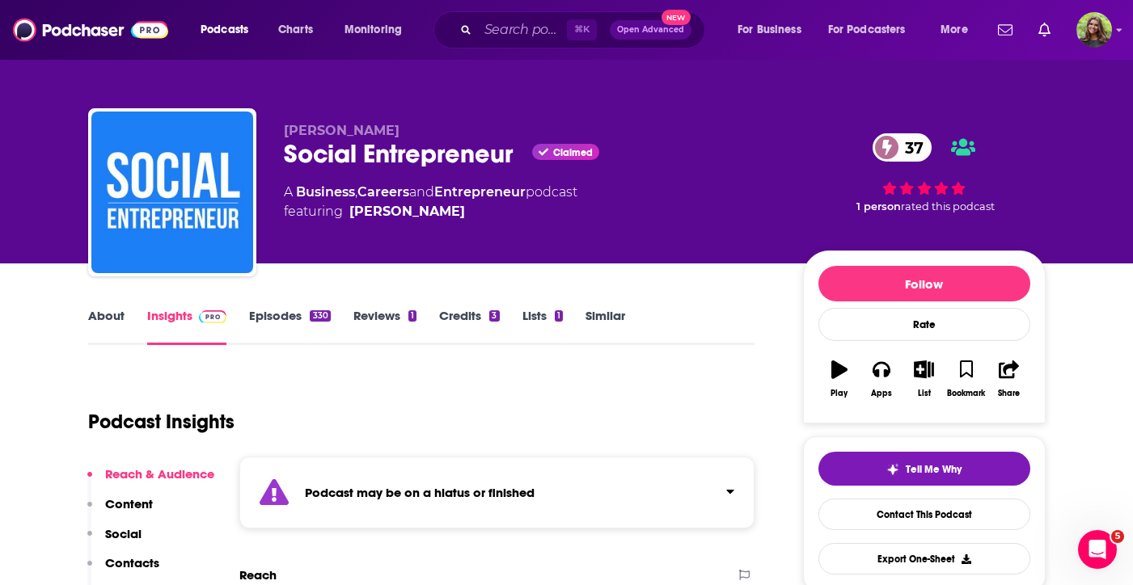
click at [594, 307] on div "About Insights Episodes 330 Reviews 1 Credits 3 Lists 1 Similar" at bounding box center [421, 326] width 667 height 40
click at [600, 314] on link "Similar" at bounding box center [605, 326] width 40 height 37
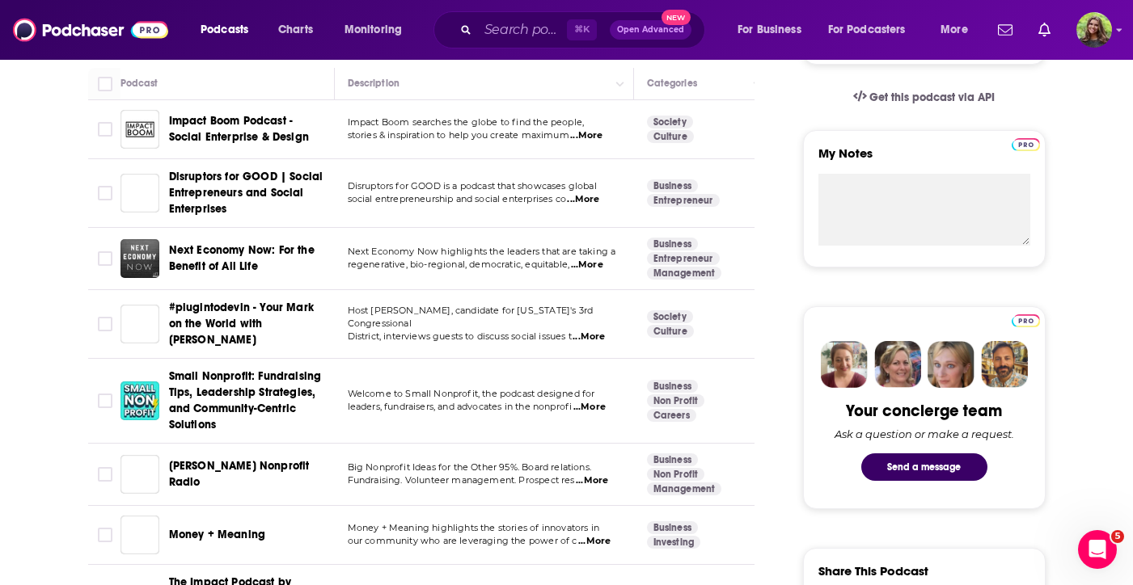
scroll to position [517, 0]
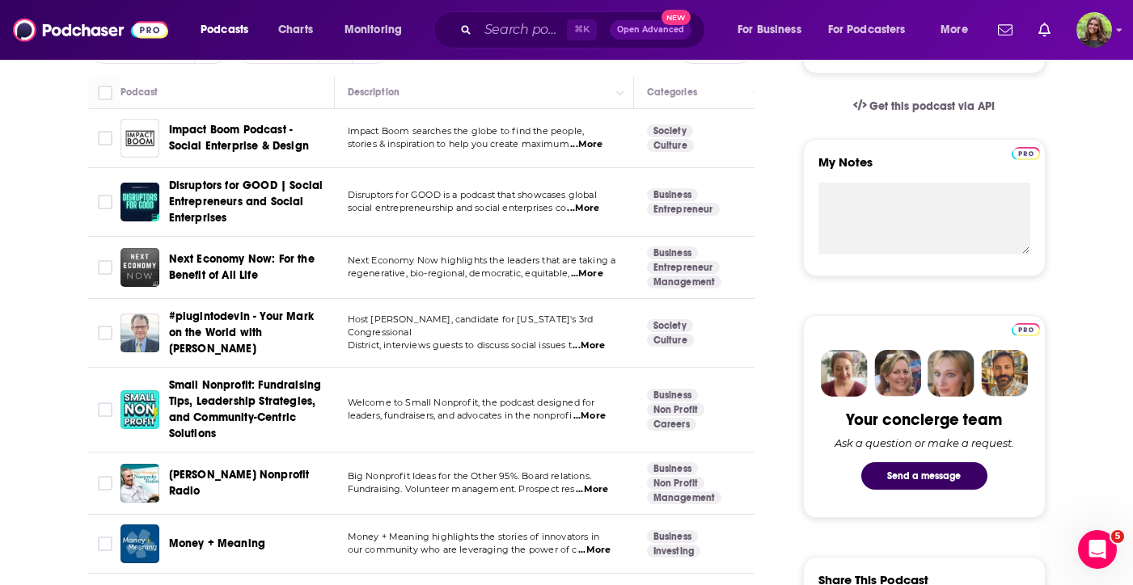
click at [278, 153] on span "Impact Boom Podcast - Social Enterprise & Design" at bounding box center [239, 138] width 140 height 30
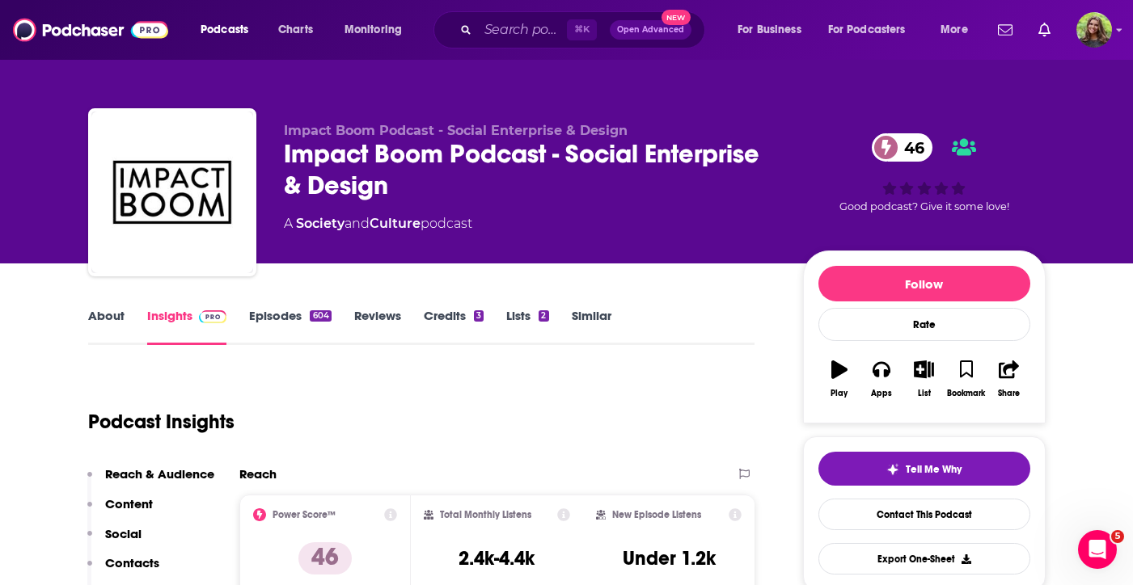
click at [290, 319] on link "Episodes 604" at bounding box center [290, 326] width 82 height 37
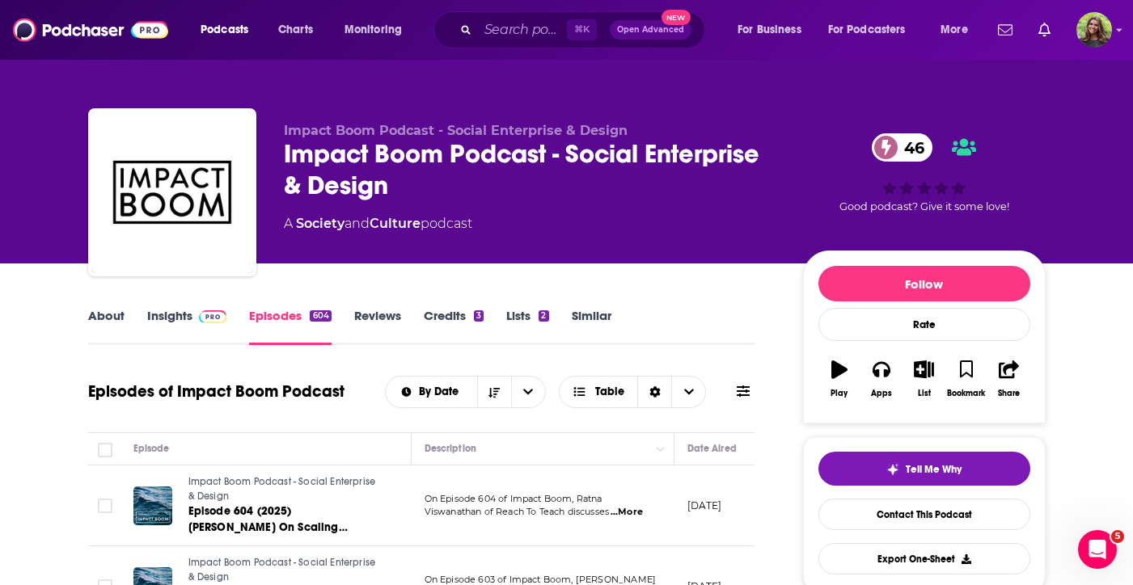
click at [631, 511] on span "...More" at bounding box center [626, 512] width 32 height 13
click at [153, 326] on link "Insights" at bounding box center [187, 326] width 80 height 37
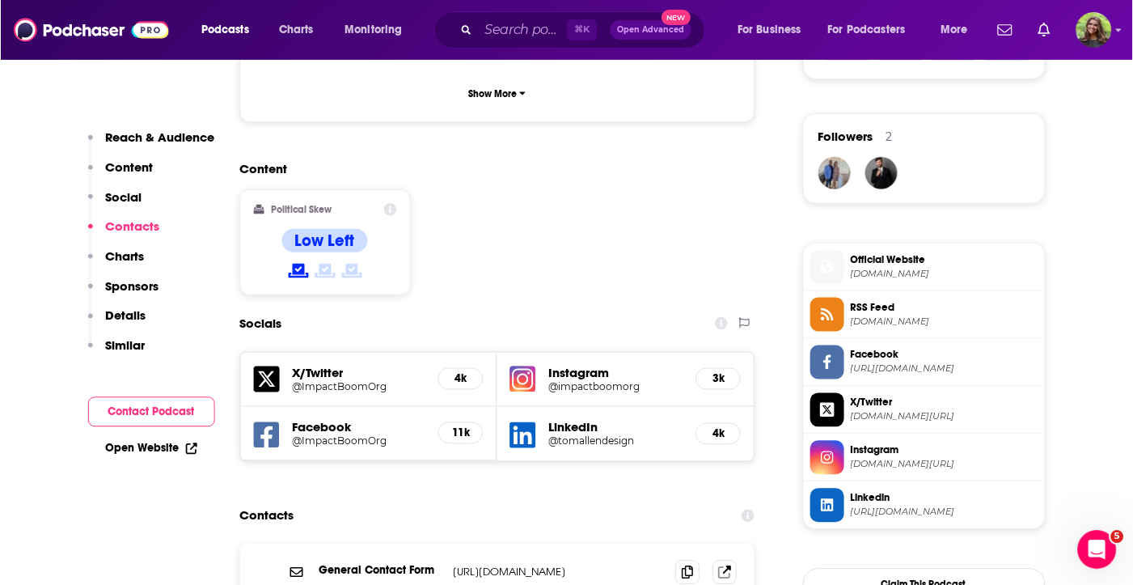
scroll to position [1374, 0]
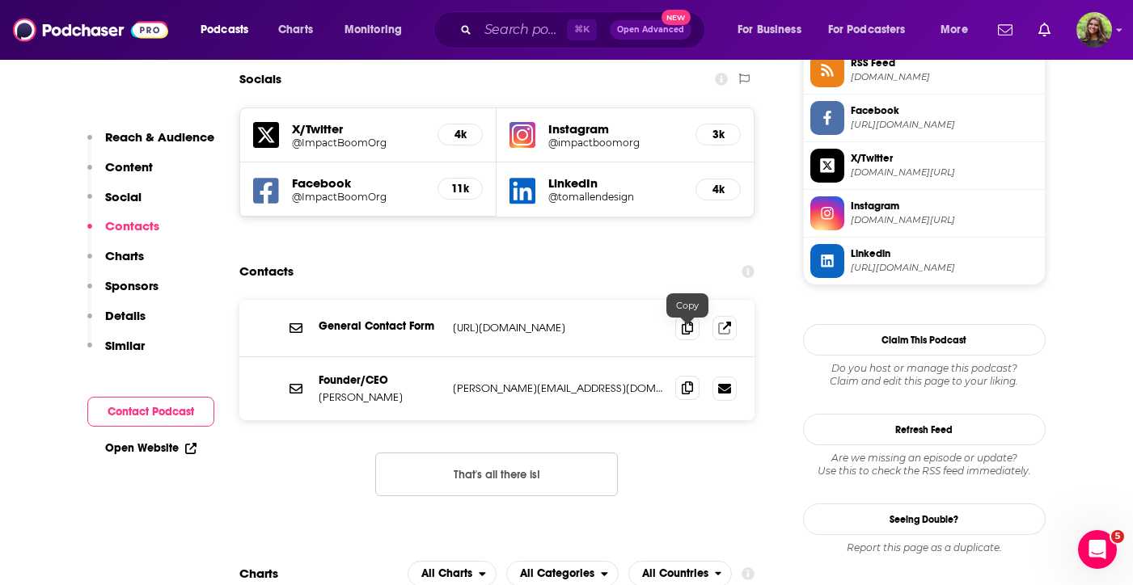
click at [688, 382] on icon at bounding box center [687, 388] width 11 height 13
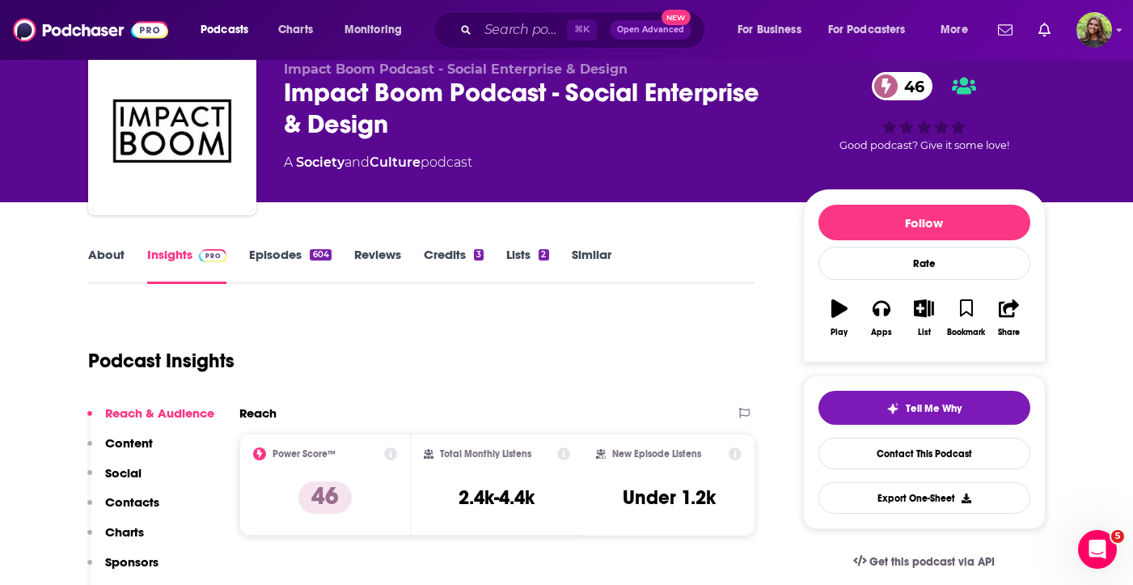
scroll to position [56, 0]
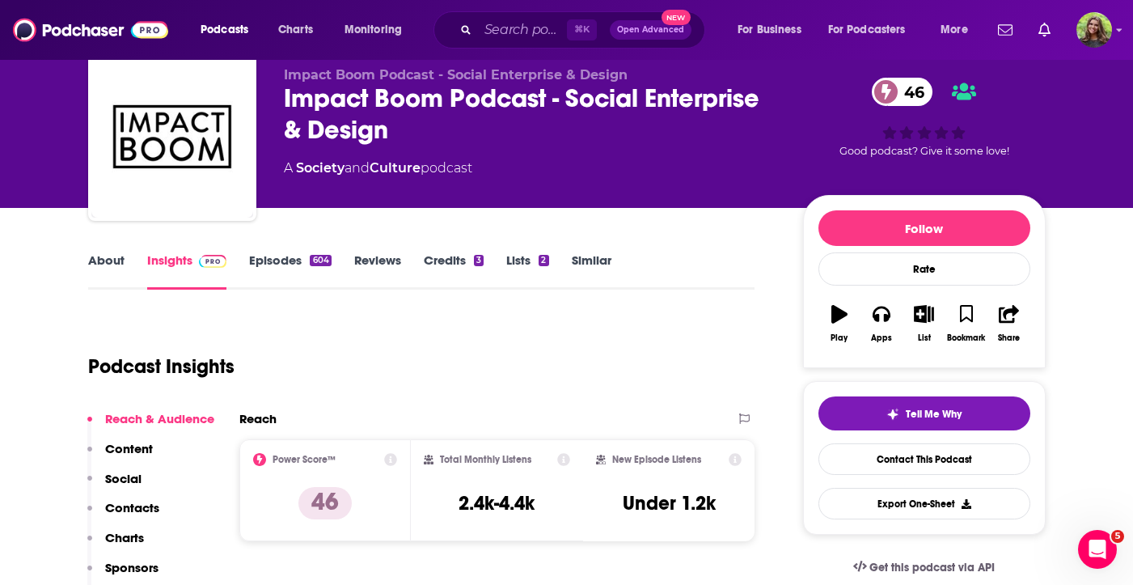
click at [592, 260] on link "Similar" at bounding box center [592, 270] width 40 height 37
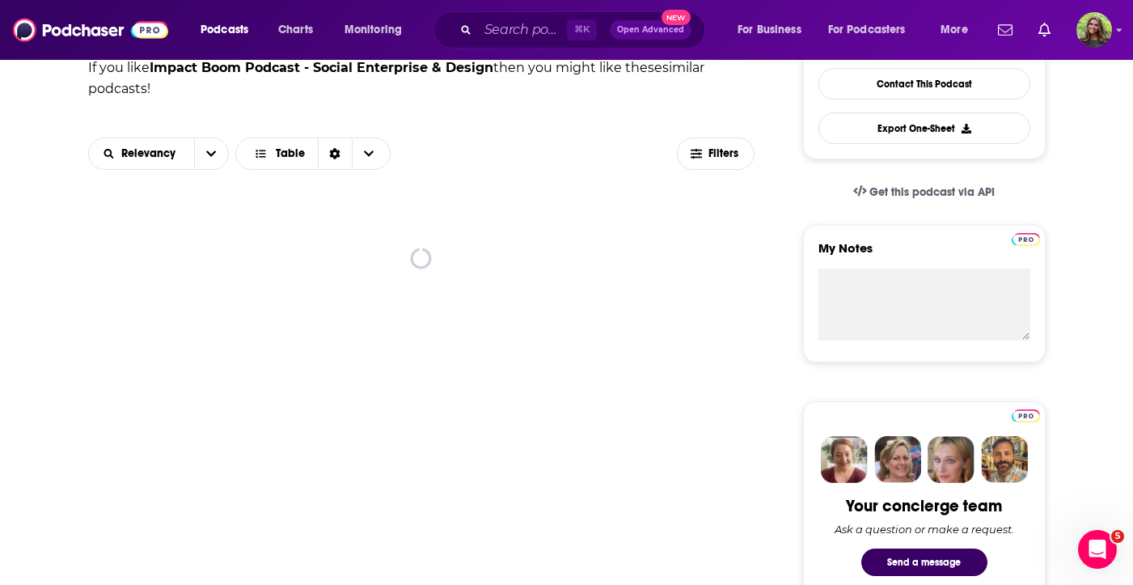
scroll to position [457, 0]
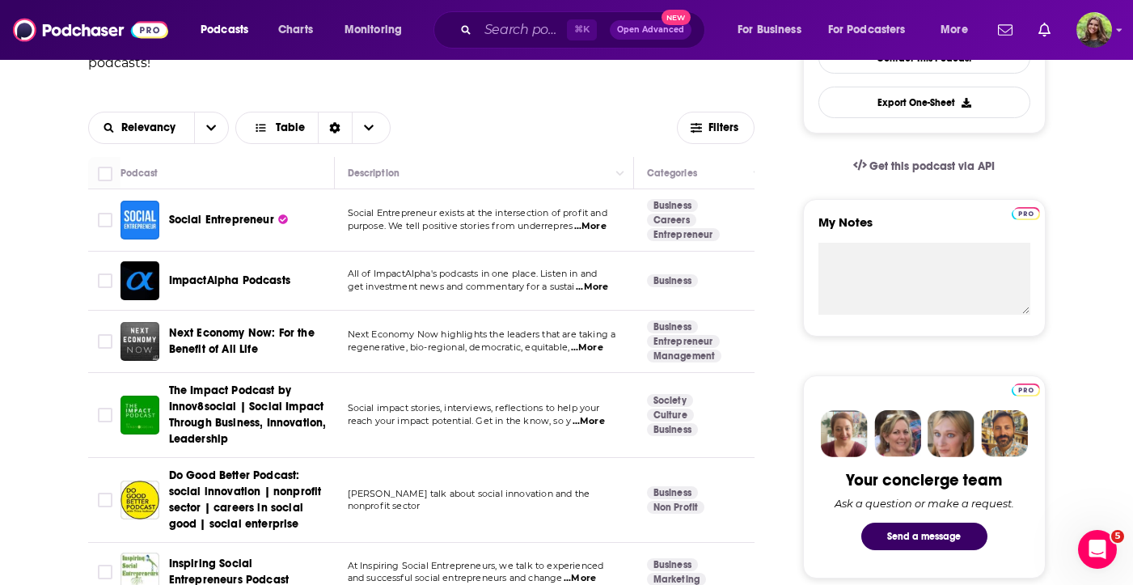
click at [581, 346] on span "...More" at bounding box center [587, 347] width 32 height 13
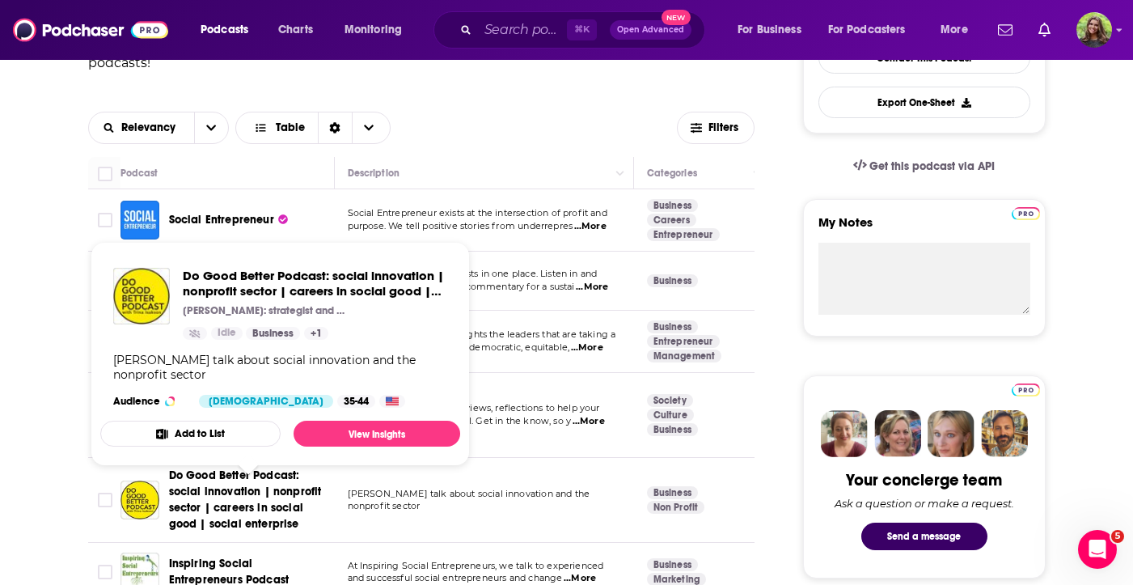
click at [258, 507] on span "Do Good Better Podcast: social innovation | nonprofit sector | careers in socia…" at bounding box center [245, 499] width 153 height 62
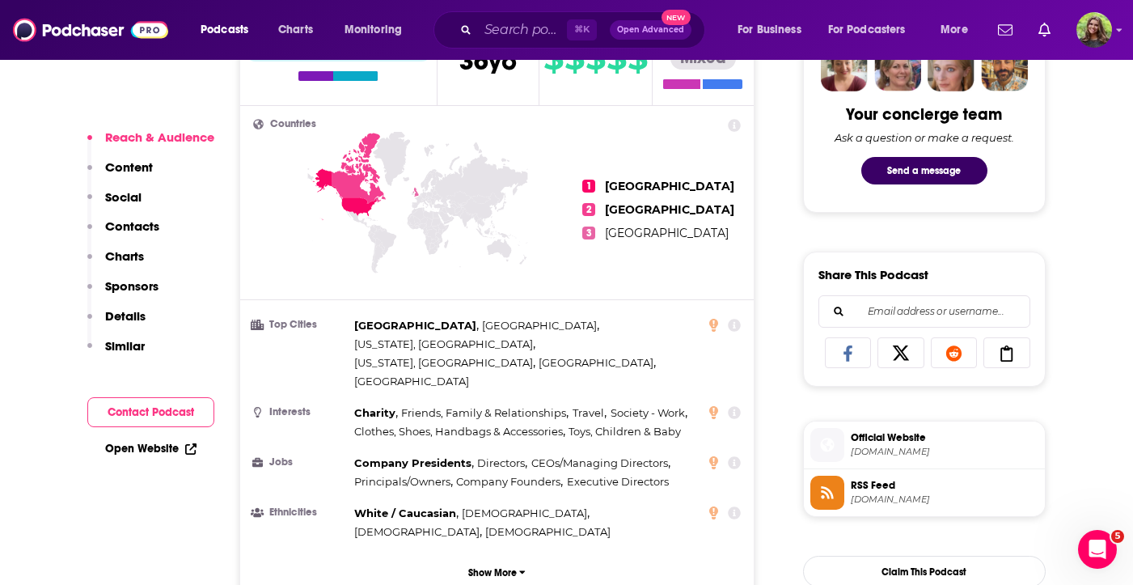
scroll to position [467, 0]
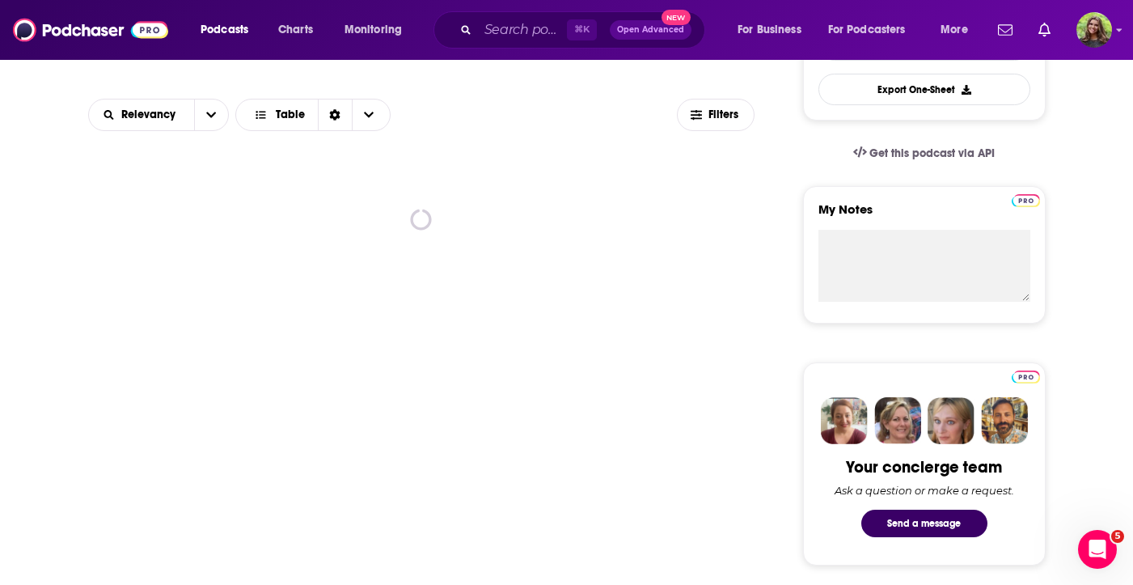
scroll to position [373, 0]
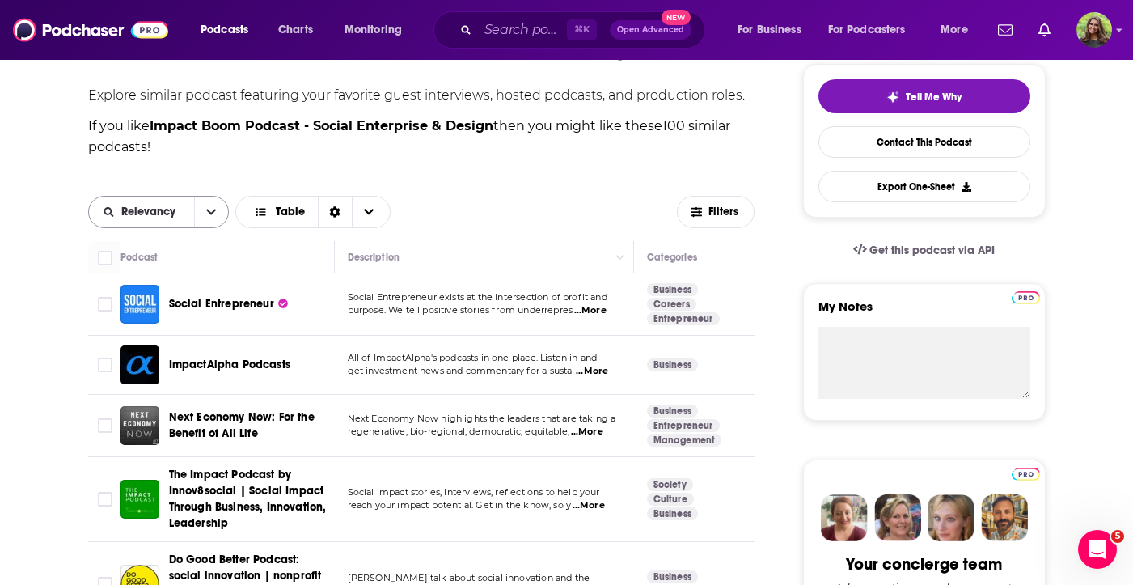
click at [211, 213] on icon "open menu" at bounding box center [212, 212] width 10 height 6
click at [716, 198] on button "Filters" at bounding box center [716, 212] width 78 height 32
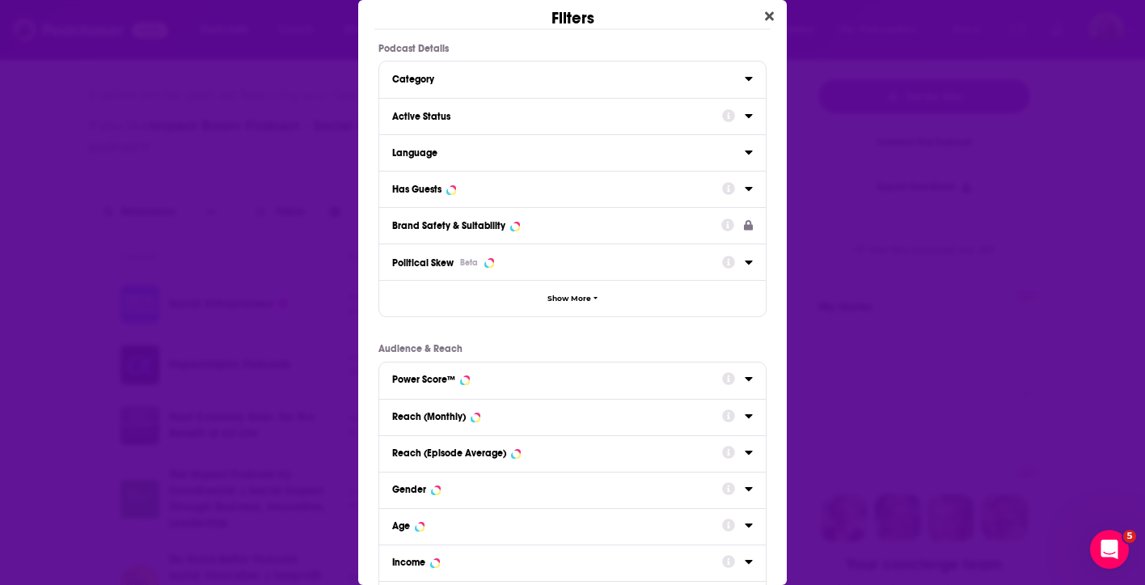
scroll to position [58, 0]
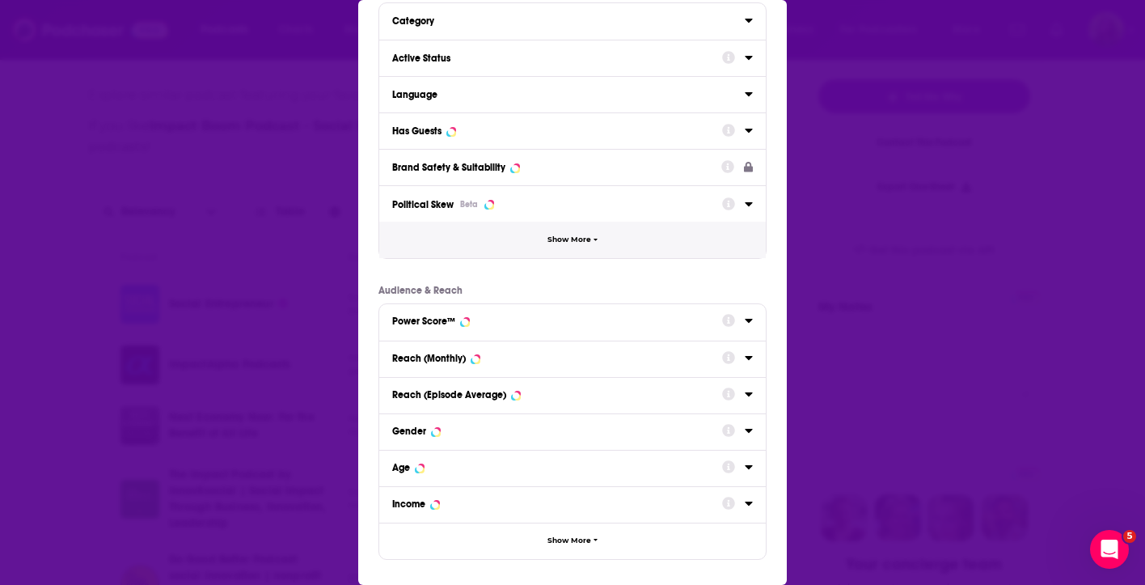
click at [554, 239] on span "Show More" at bounding box center [569, 239] width 44 height 9
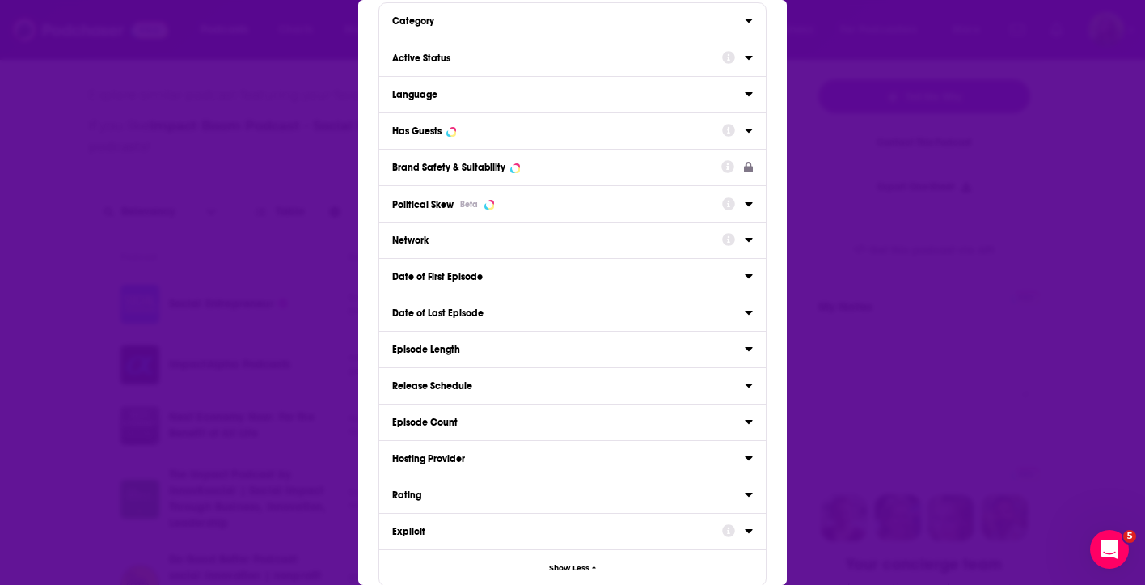
drag, startPoint x: 705, startPoint y: 310, endPoint x: 729, endPoint y: 310, distance: 23.4
click at [705, 310] on div "Date of Last Episode" at bounding box center [563, 312] width 342 height 11
click at [731, 310] on button "Date of Last Episode" at bounding box center [568, 312] width 353 height 20
click at [745, 311] on icon "Dialog" at bounding box center [749, 312] width 8 height 13
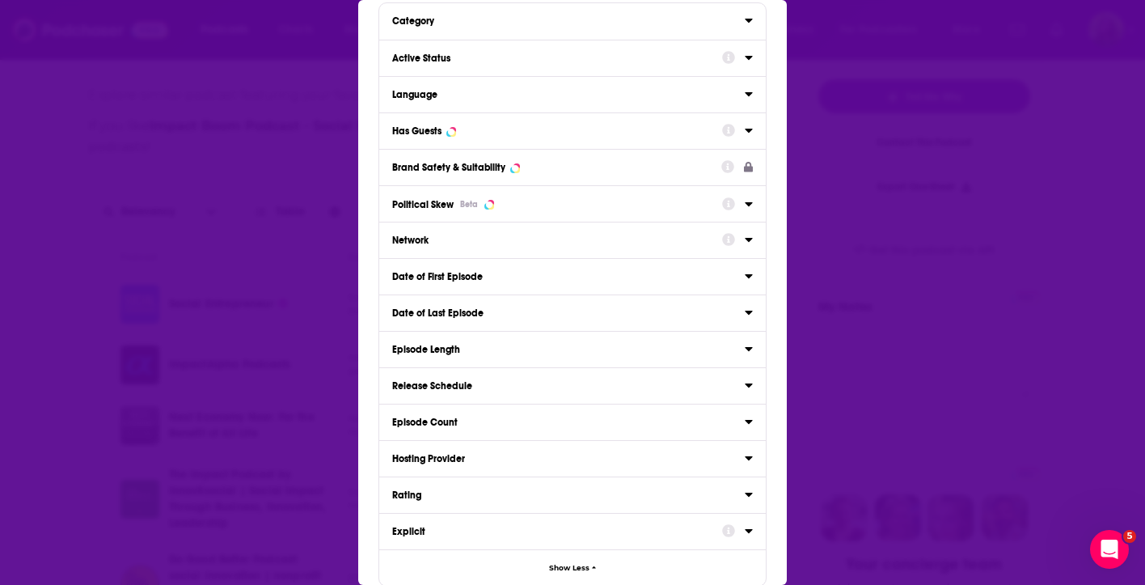
click at [703, 317] on div "Date of Last Episode" at bounding box center [563, 312] width 342 height 11
click at [547, 348] on button "3M" at bounding box center [538, 342] width 49 height 26
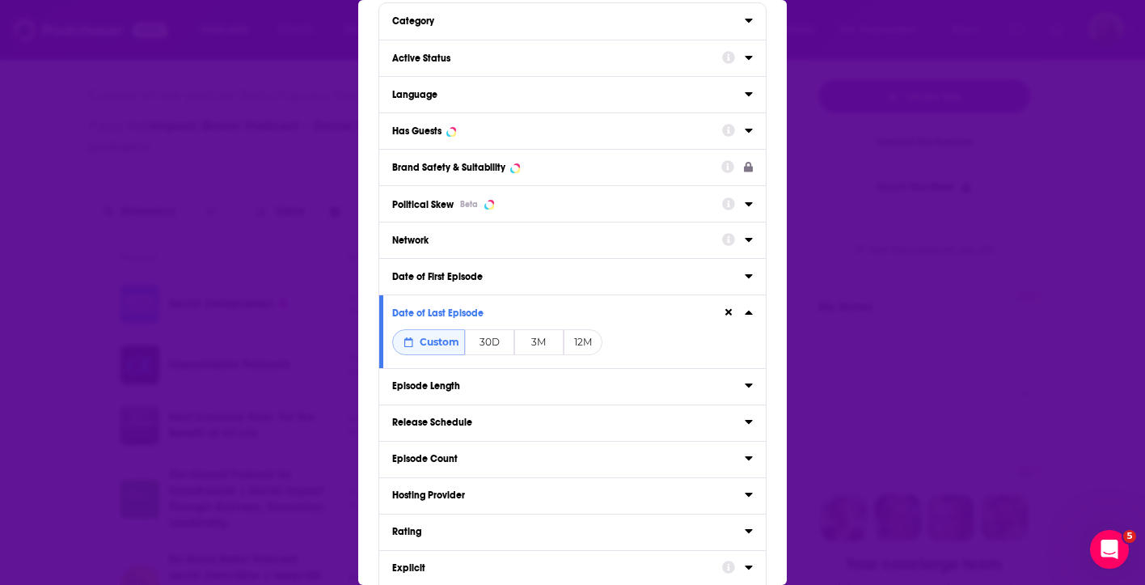
click at [542, 336] on button "3M" at bounding box center [538, 342] width 49 height 26
click at [420, 344] on span "Custom" at bounding box center [440, 342] width 40 height 12
select select "6"
select select "2025"
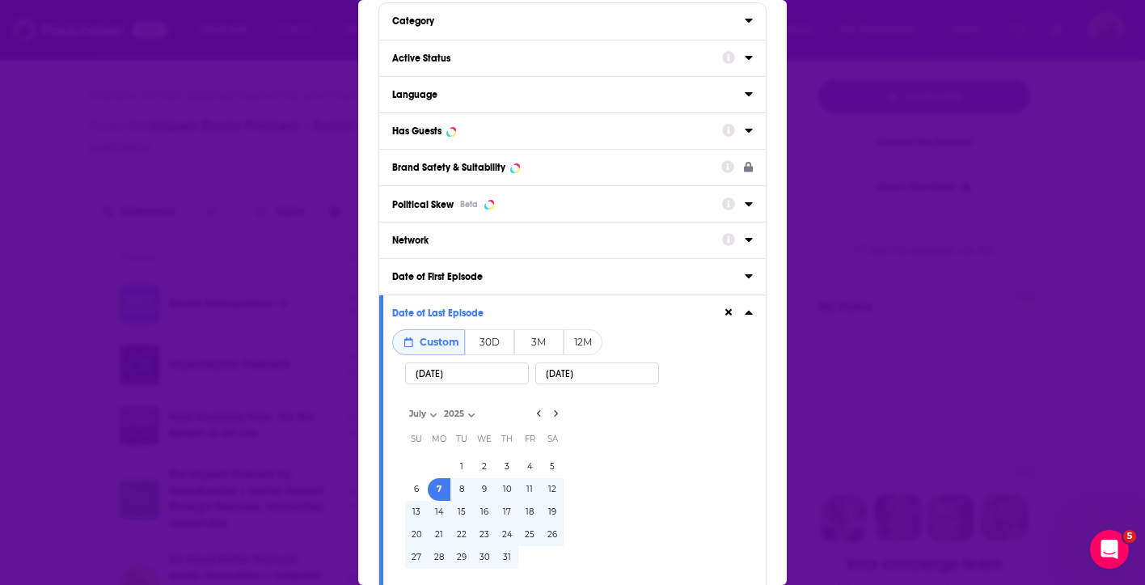
click at [533, 344] on button "3M" at bounding box center [538, 342] width 49 height 26
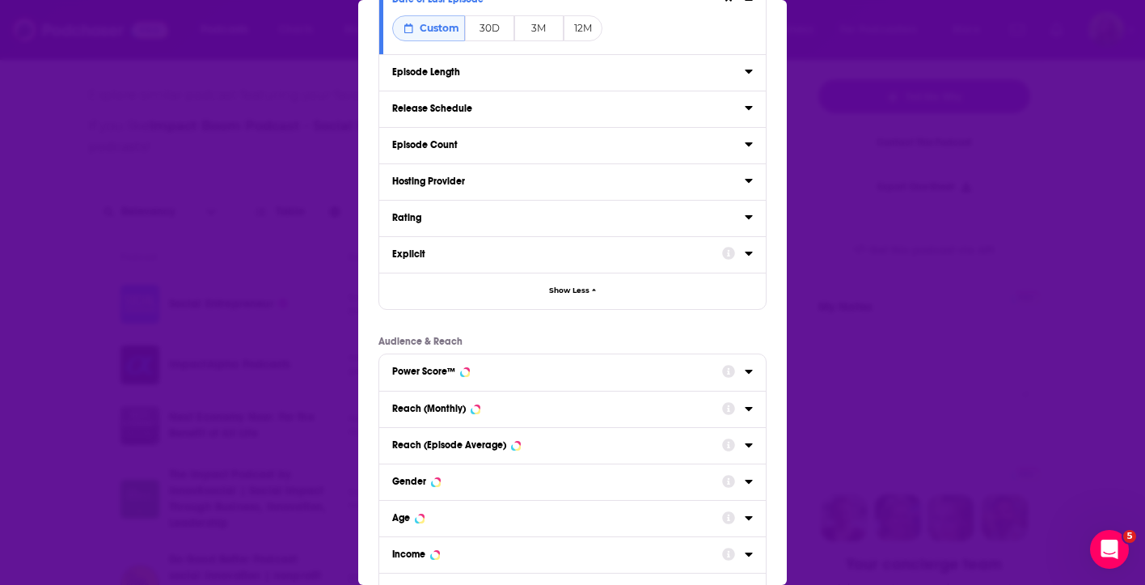
scroll to position [492, 0]
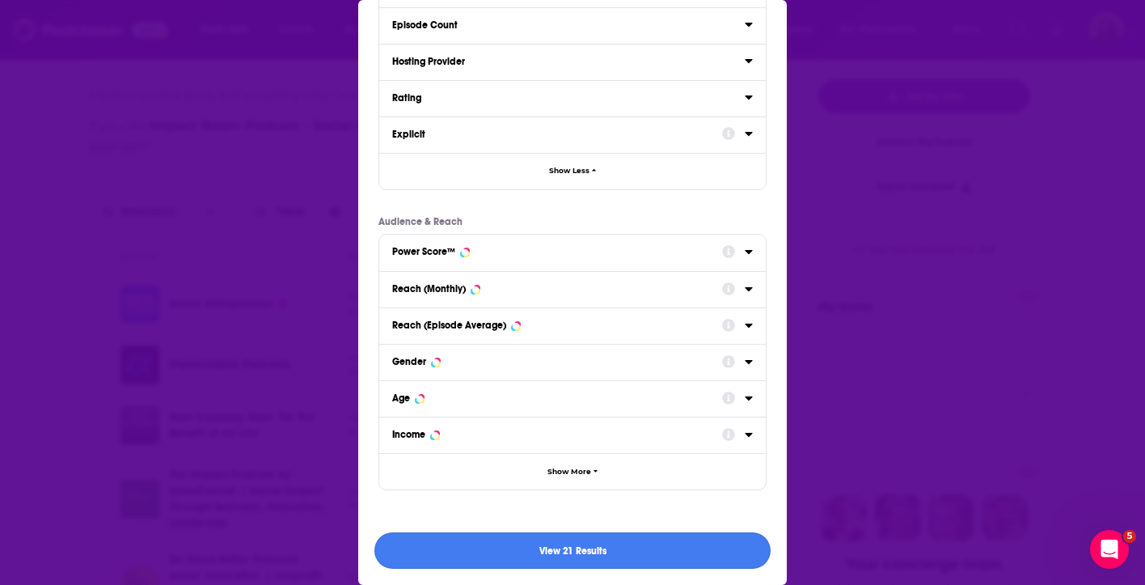
click at [577, 553] on button "View 21 Results" at bounding box center [572, 550] width 396 height 36
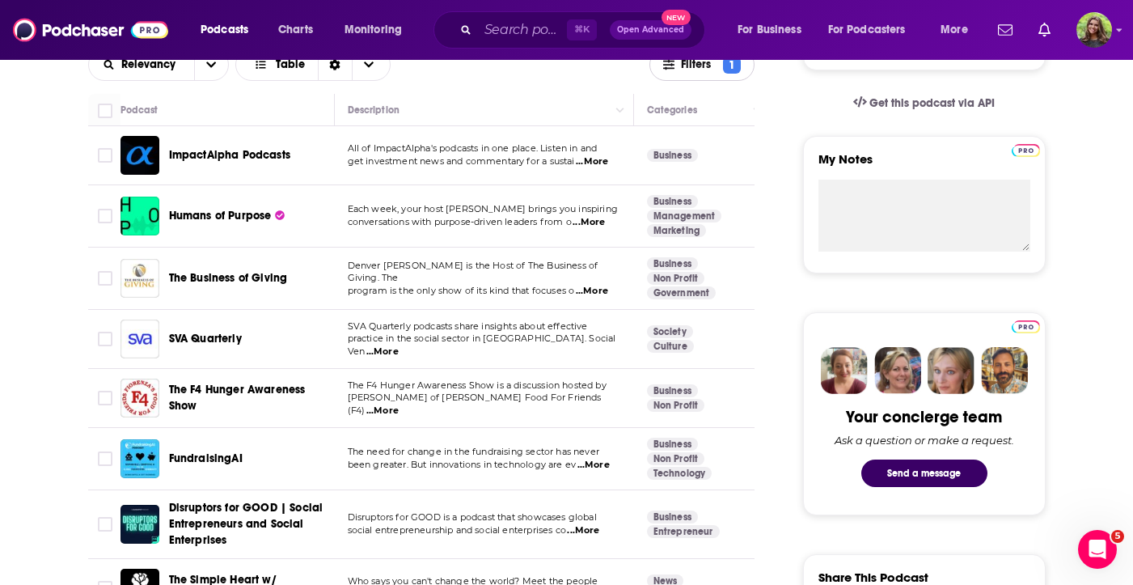
scroll to position [525, 0]
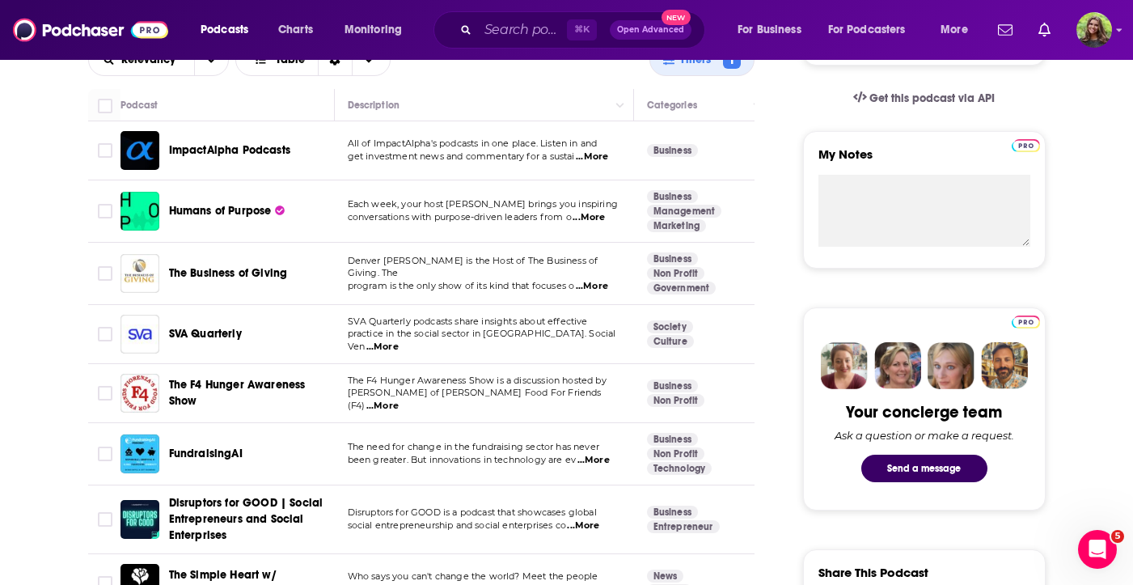
click at [298, 501] on span "Disruptors for GOOD | Social Entrepreneurs and Social Enterprises" at bounding box center [246, 519] width 154 height 46
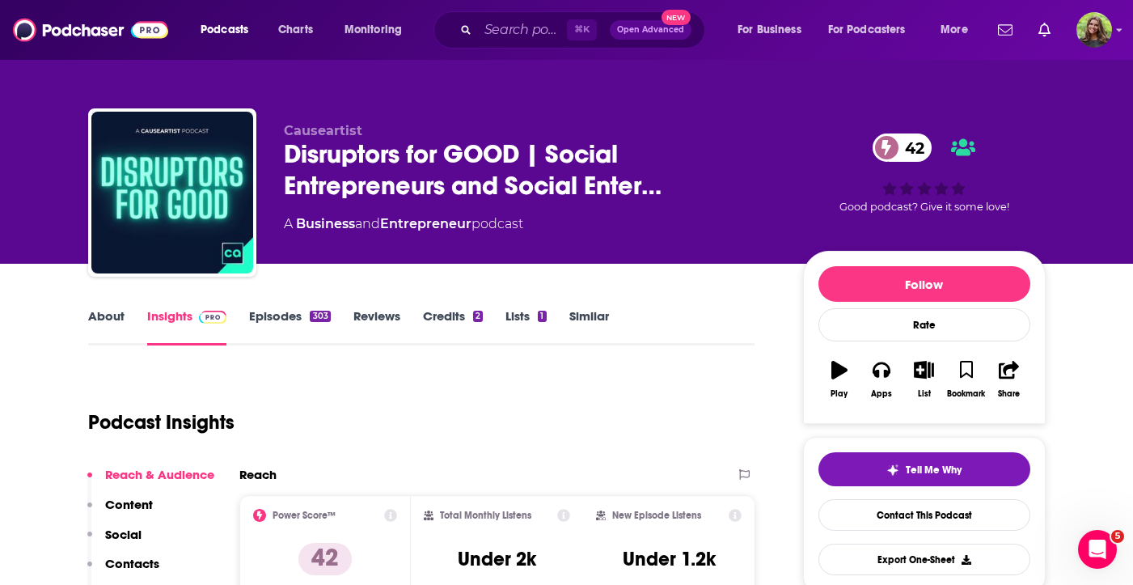
click at [577, 317] on link "Similar" at bounding box center [589, 326] width 40 height 37
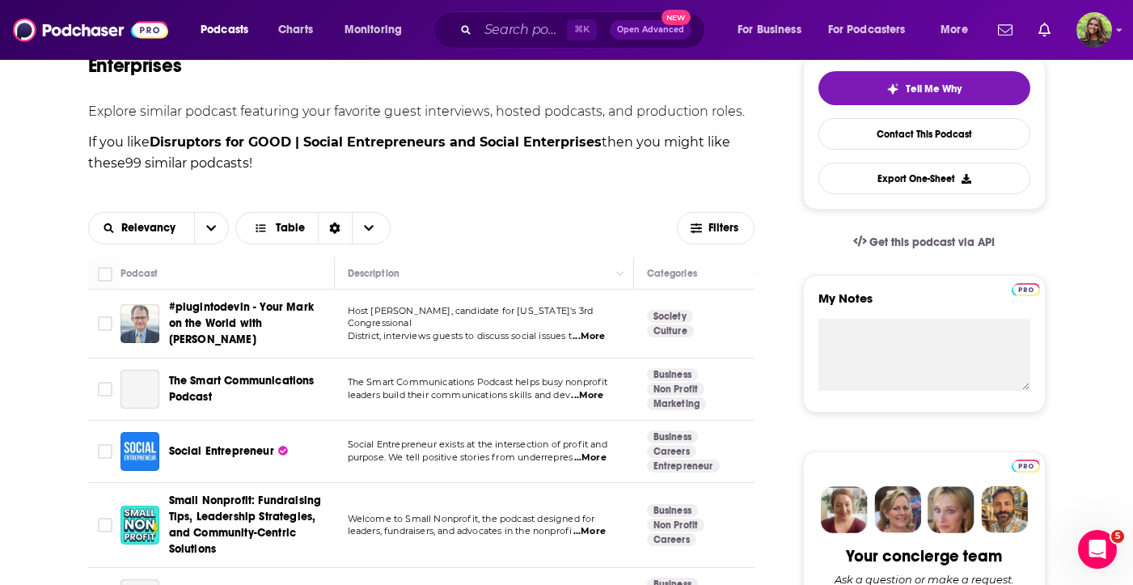
scroll to position [486, 0]
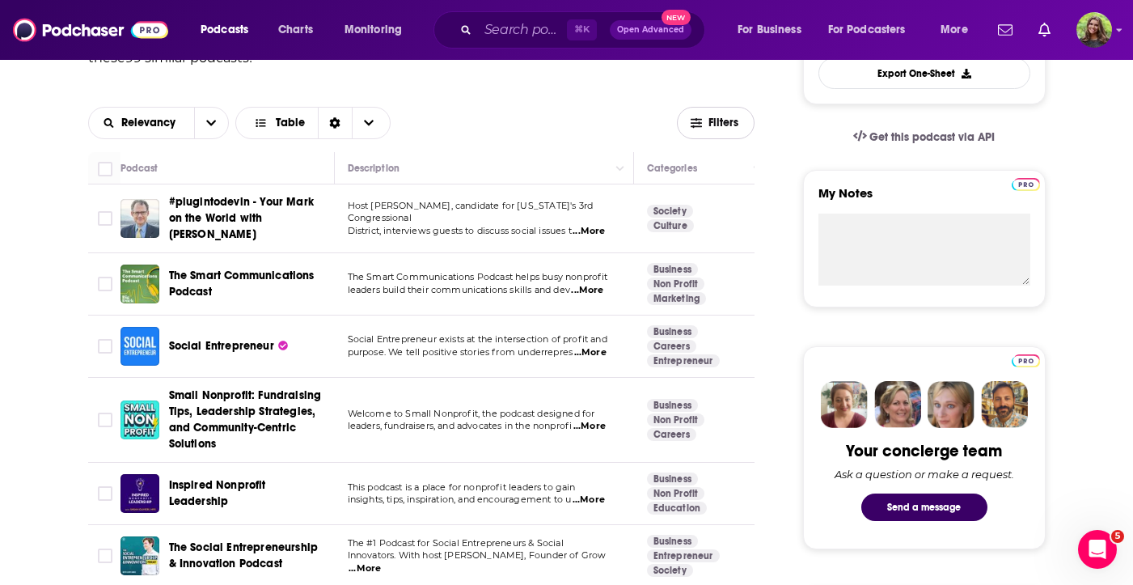
click at [722, 126] on span "Filters" at bounding box center [724, 122] width 32 height 11
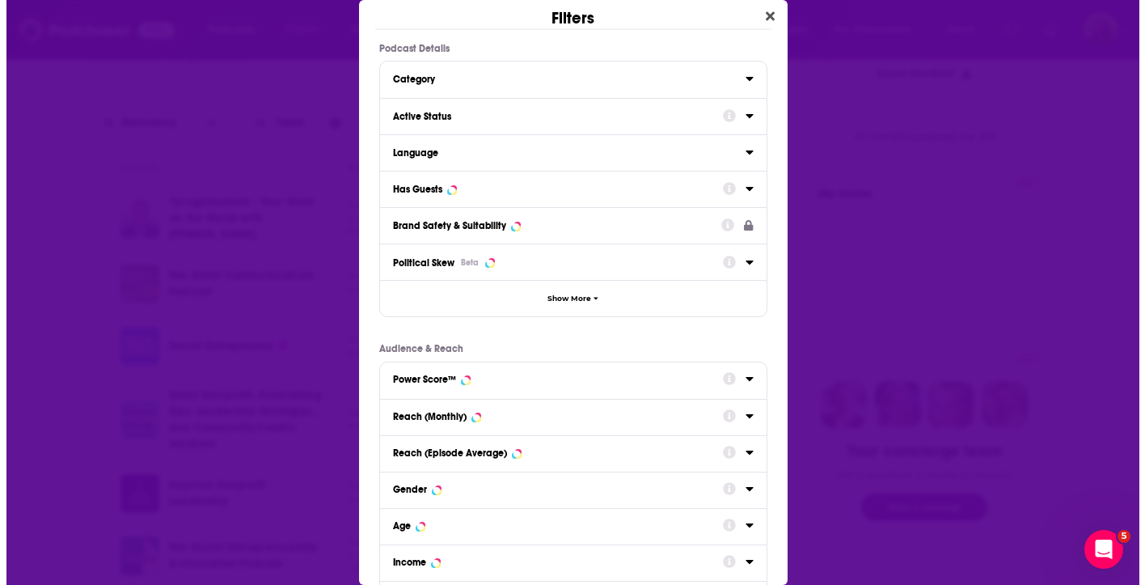
scroll to position [0, 0]
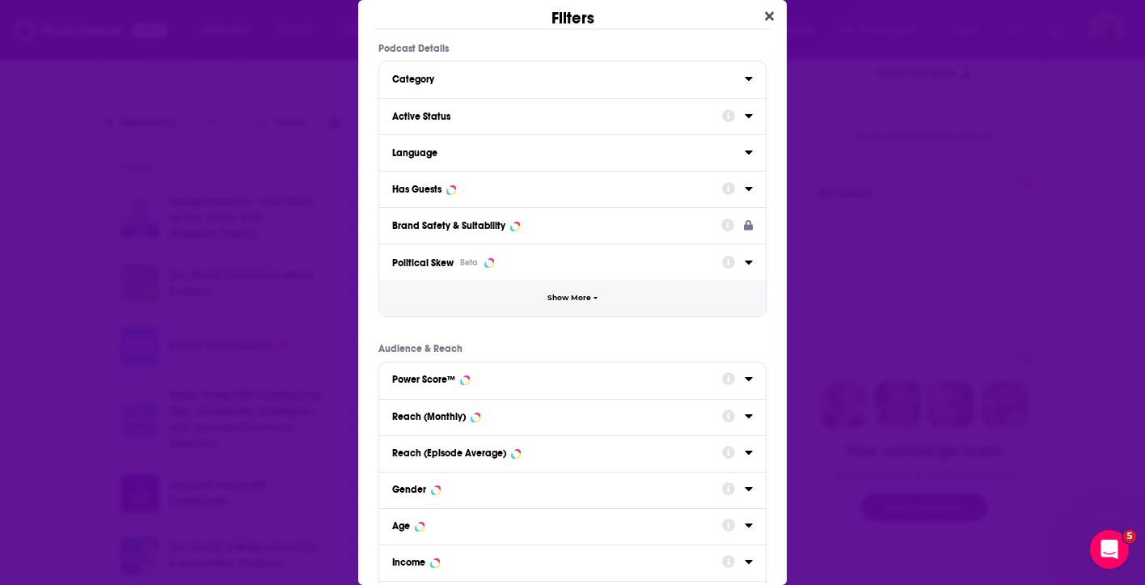
click at [552, 298] on span "Show More" at bounding box center [569, 298] width 44 height 9
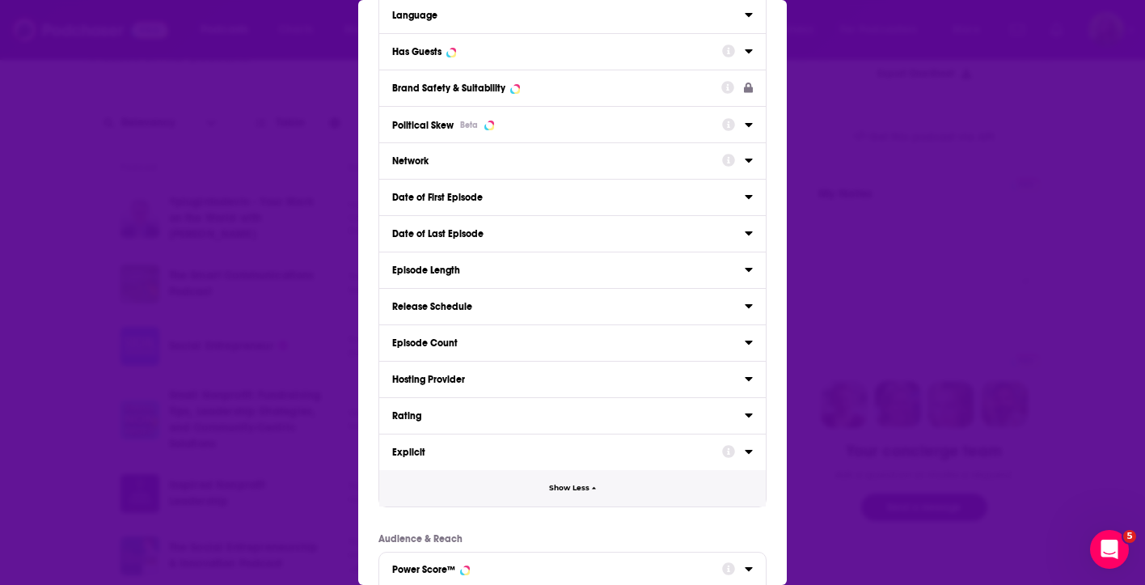
scroll to position [137, 0]
click at [725, 242] on button "Date of Last Episode" at bounding box center [568, 232] width 353 height 20
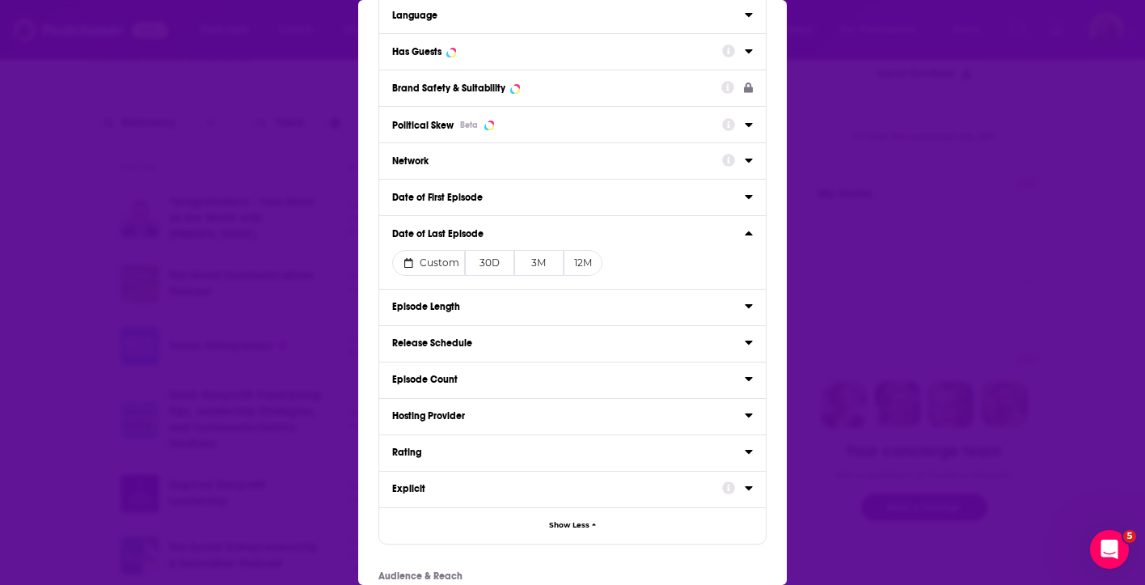
click at [745, 234] on icon "Dialog" at bounding box center [748, 233] width 7 height 4
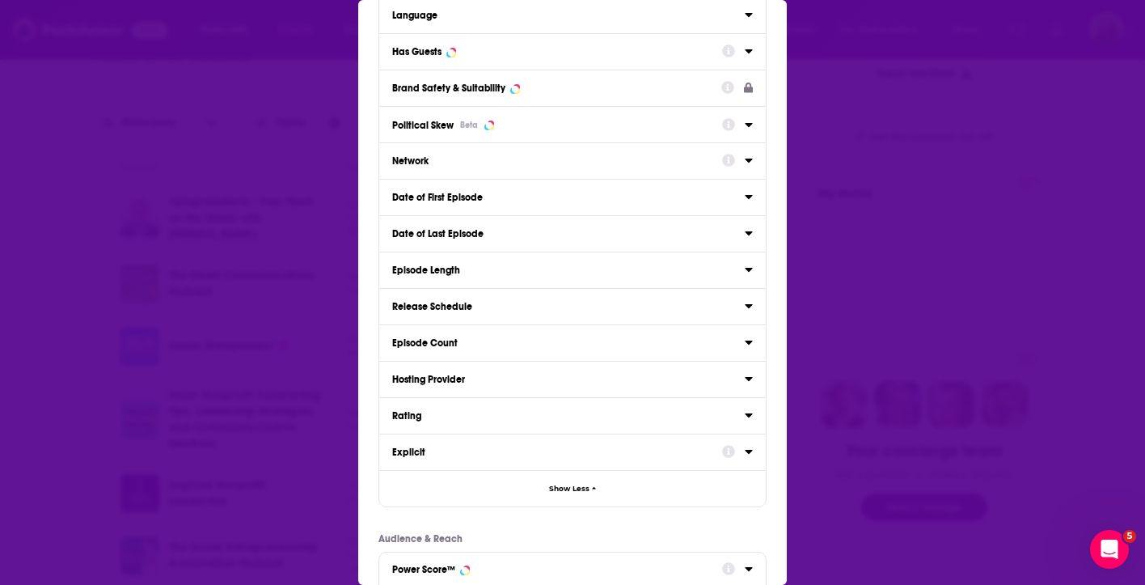
click at [745, 234] on icon "Dialog" at bounding box center [749, 232] width 8 height 13
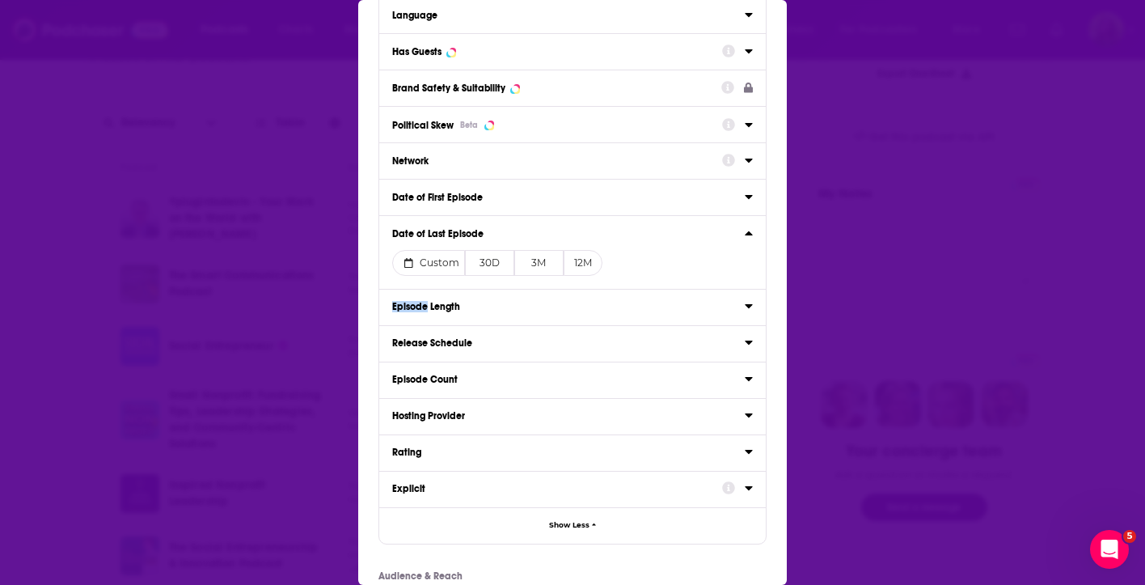
click at [524, 263] on button "3M" at bounding box center [538, 263] width 49 height 26
click at [545, 256] on button "3M" at bounding box center [538, 263] width 49 height 26
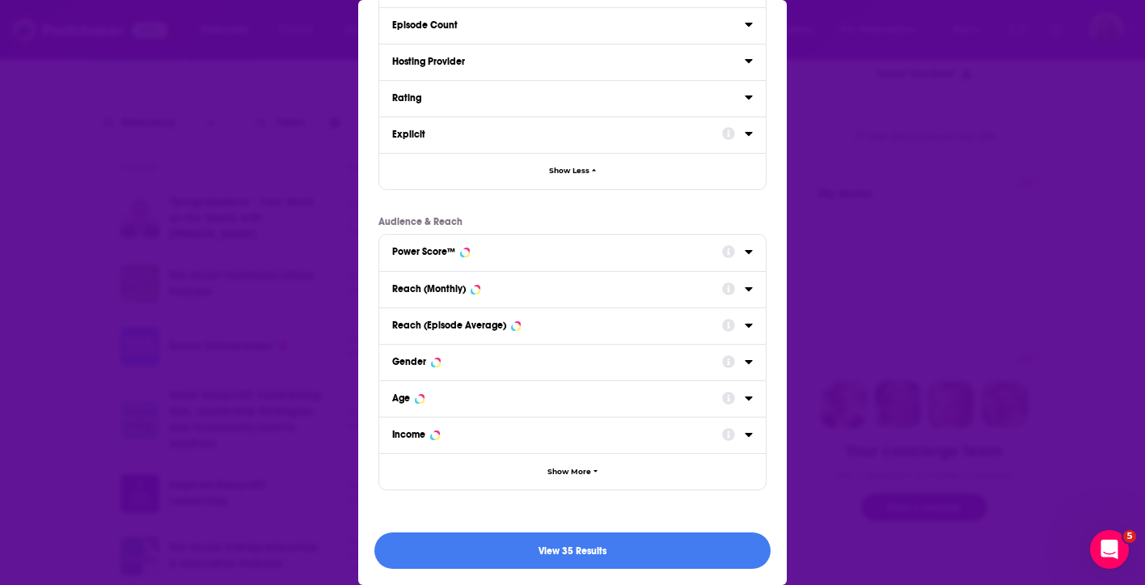
scroll to position [492, 0]
click at [568, 560] on button "View 35 Results" at bounding box center [572, 550] width 396 height 36
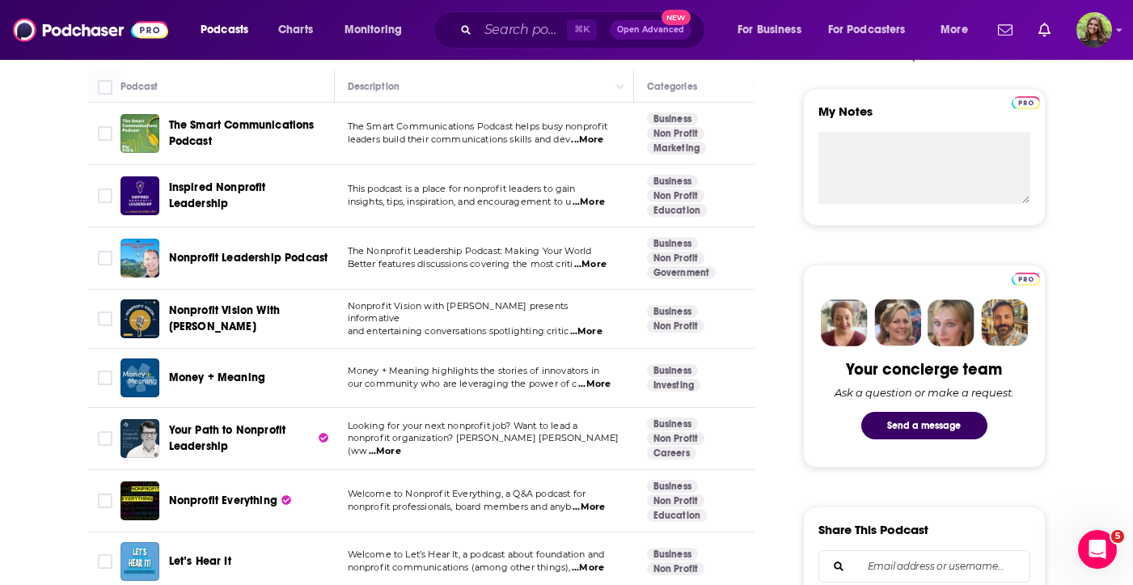
scroll to position [564, 0]
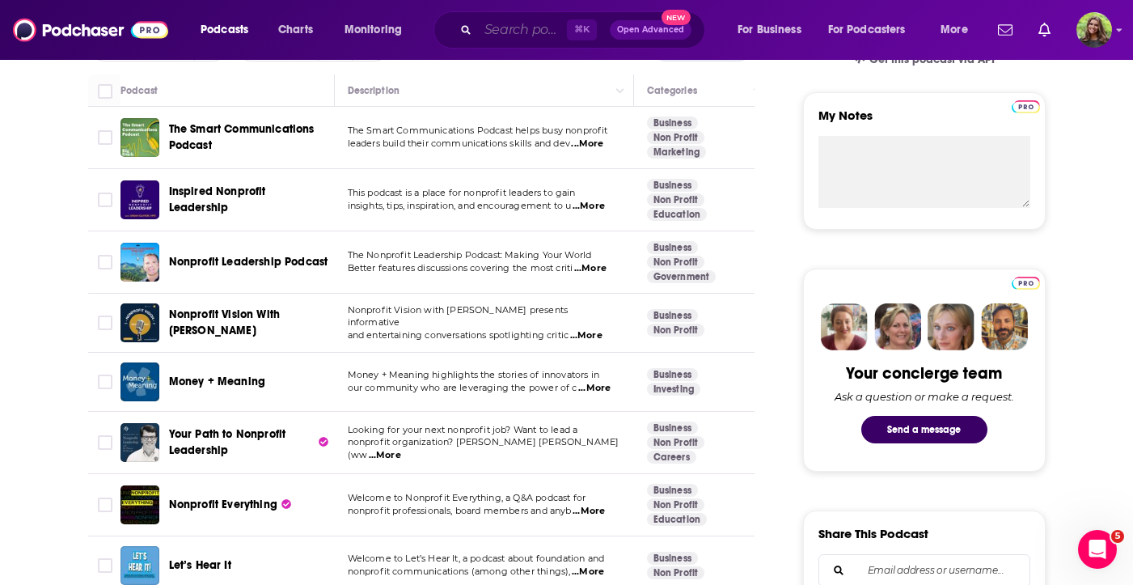
click at [488, 32] on input "Search podcasts, credits, & more..." at bounding box center [522, 30] width 89 height 26
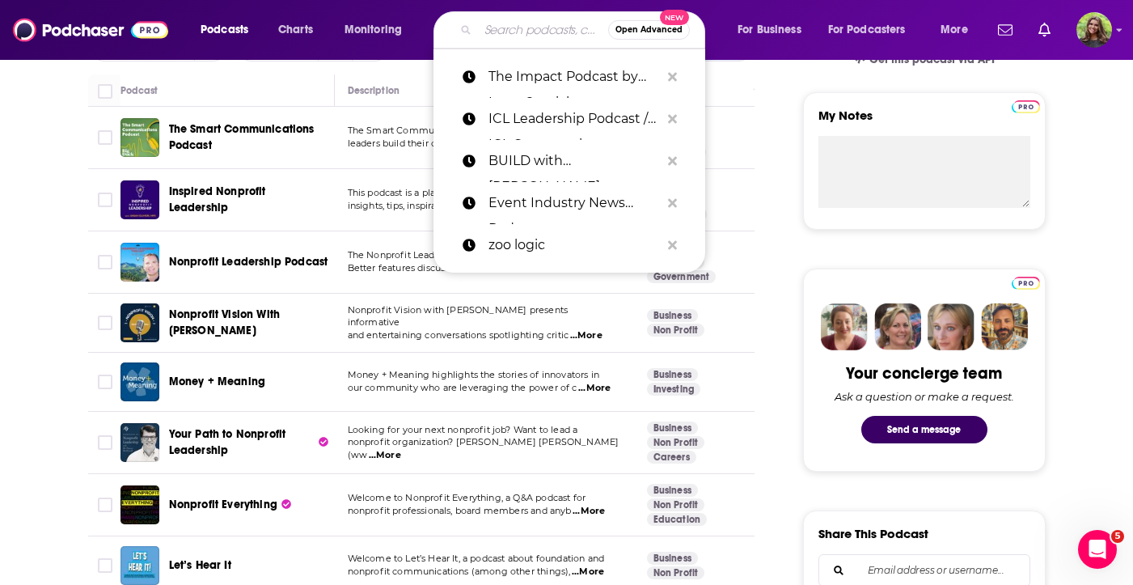
paste input "Conservation Conversations"
type input "Conservation Conversations"
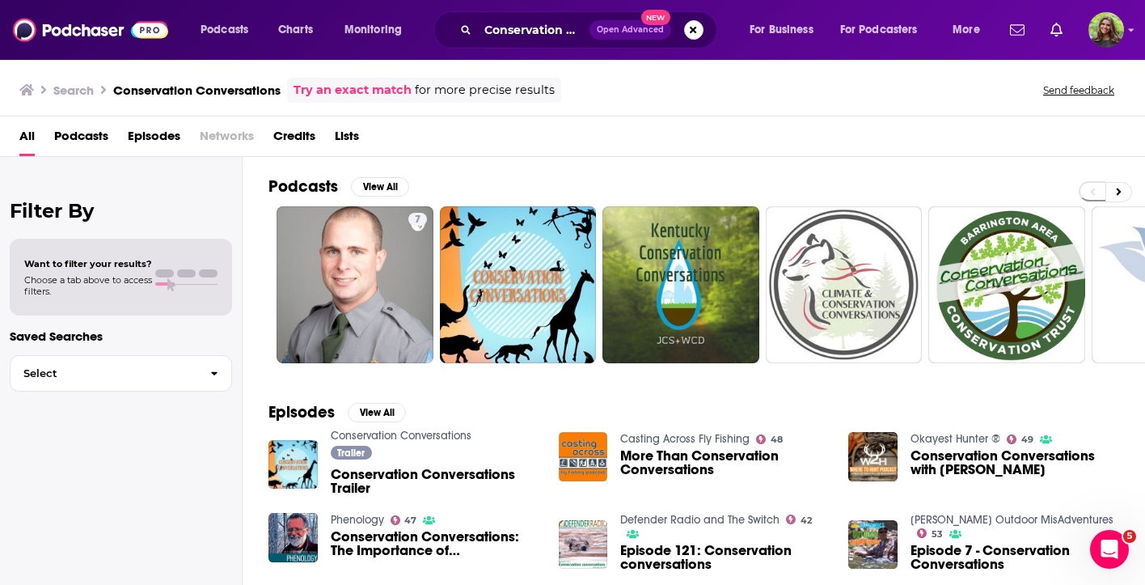
click at [108, 136] on span "Podcasts" at bounding box center [81, 139] width 54 height 33
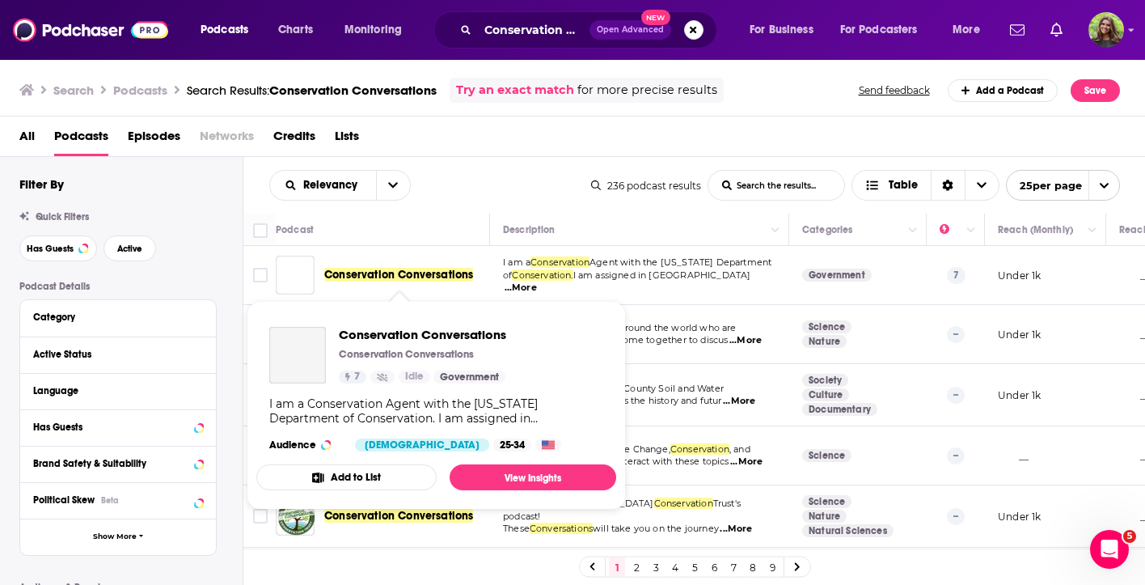
click at [391, 274] on span "Conservation Conversations" at bounding box center [398, 275] width 149 height 14
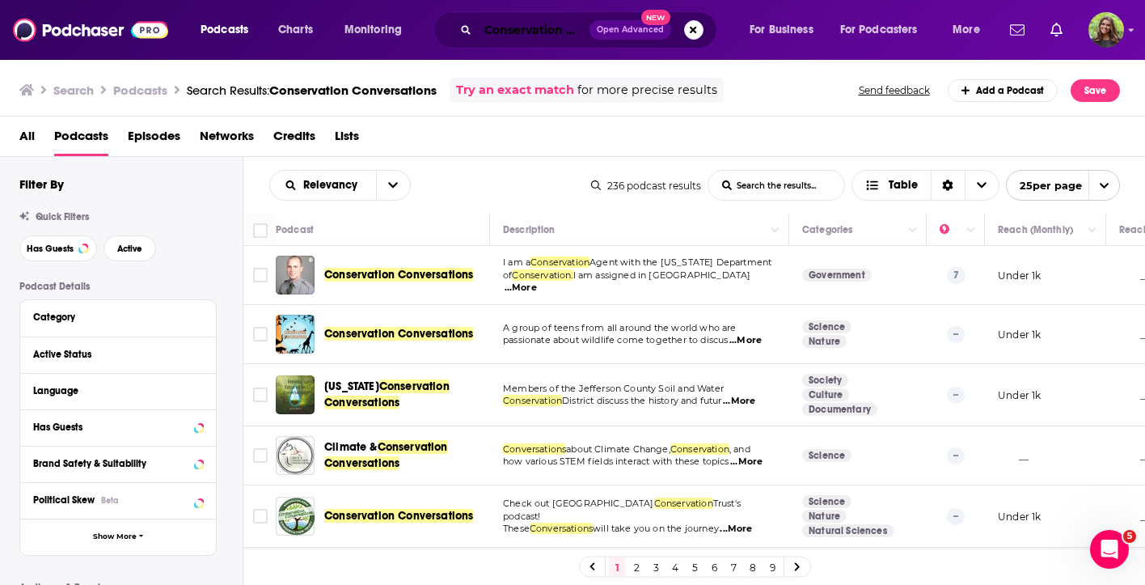
click at [533, 32] on input "Conservation Conversations" at bounding box center [534, 30] width 112 height 26
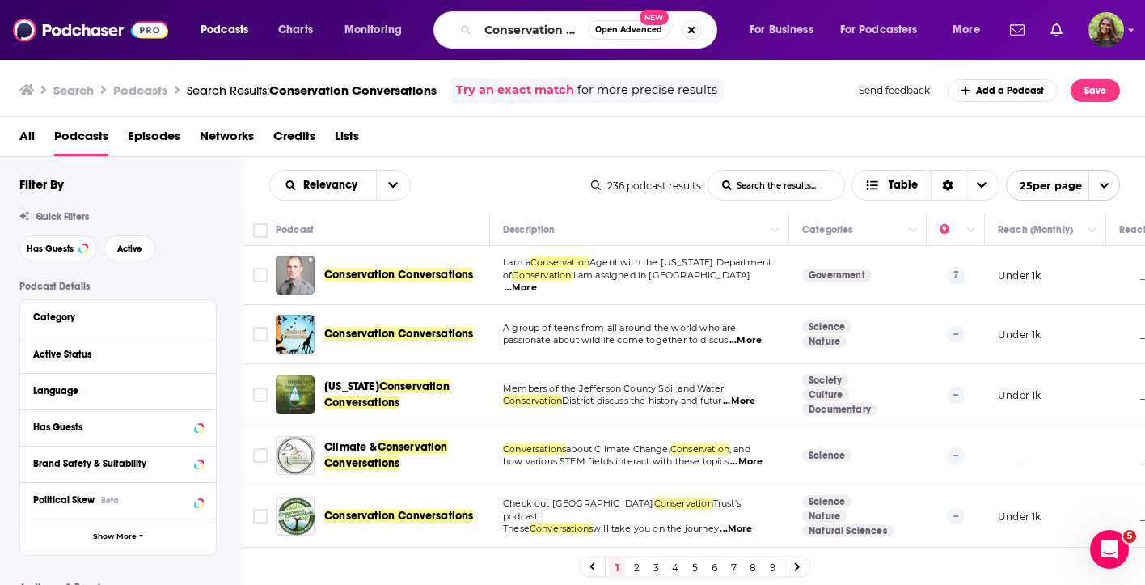
click at [681, 34] on span "Open Advanced New" at bounding box center [645, 29] width 114 height 19
click at [482, 24] on input "Conservation Conversations" at bounding box center [533, 30] width 110 height 26
drag, startPoint x: 488, startPoint y: 27, endPoint x: 746, endPoint y: 28, distance: 257.9
click at [746, 28] on div "Podcasts Charts Monitoring Conservation Conversations Open Advanced New For Bus…" at bounding box center [592, 29] width 806 height 37
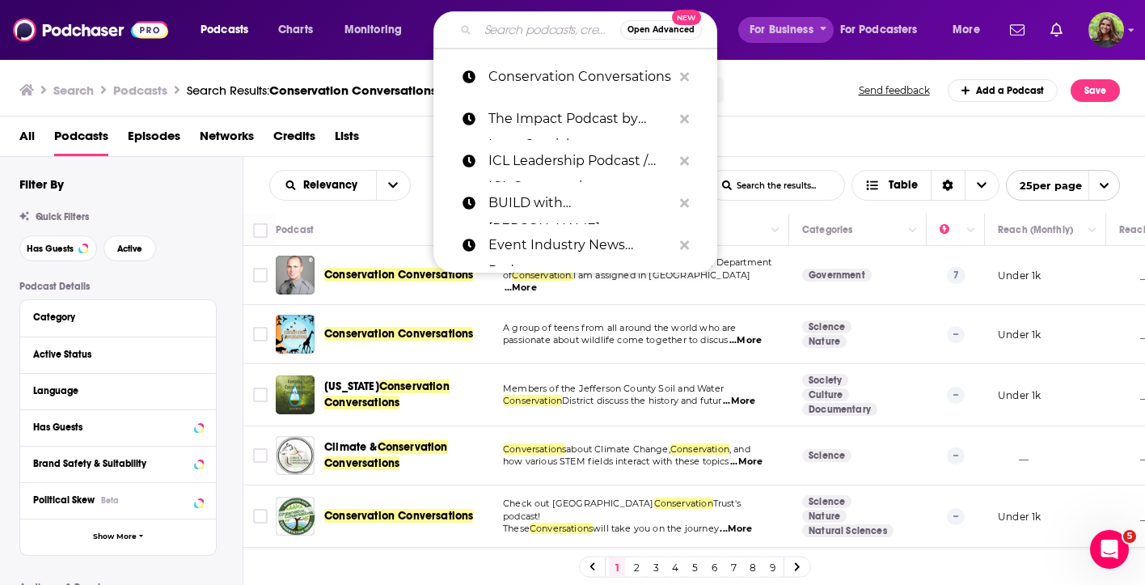
scroll to position [0, 0]
paste input "Mission To Scale"
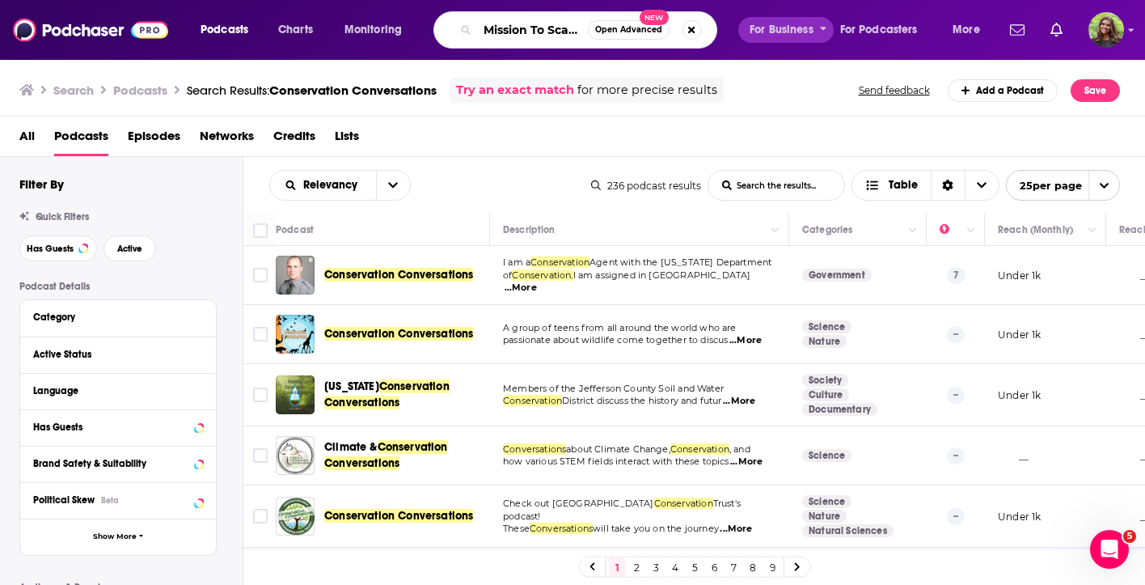
type input "Mission To Scale"
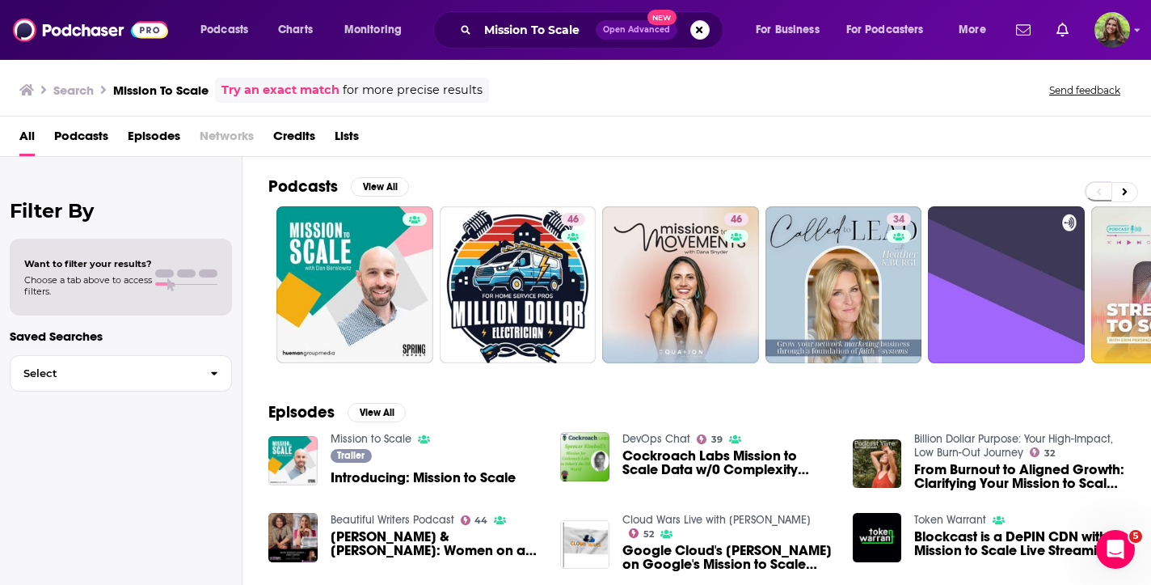
click at [98, 137] on span "Podcasts" at bounding box center [81, 139] width 54 height 33
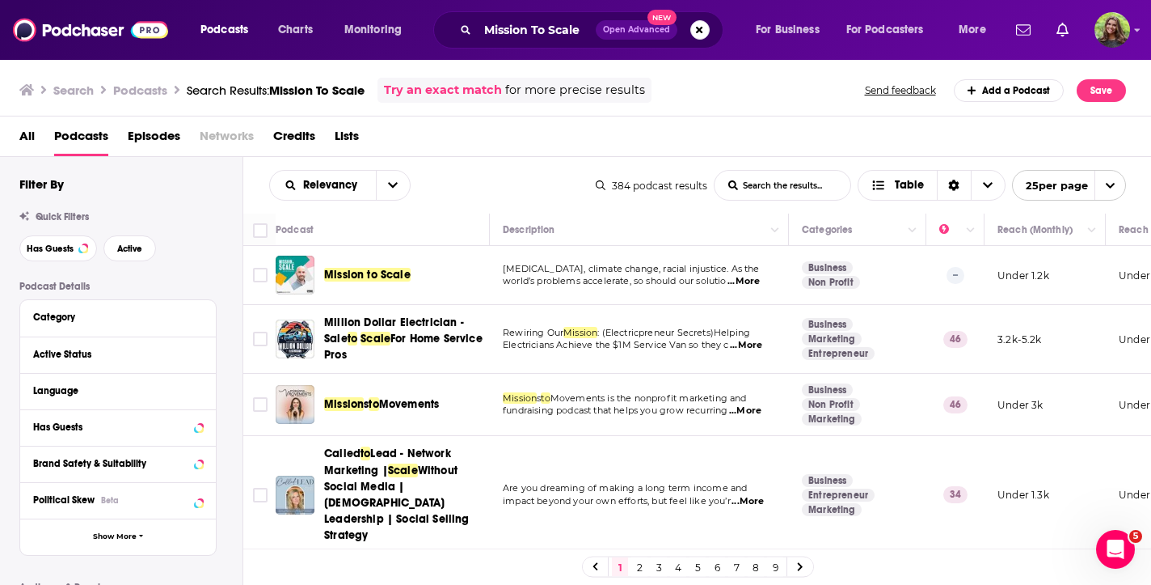
click at [441, 150] on div "All Podcasts Episodes Networks Credits Lists" at bounding box center [579, 139] width 1120 height 33
click at [544, 30] on input "Mission To Scale" at bounding box center [537, 30] width 118 height 26
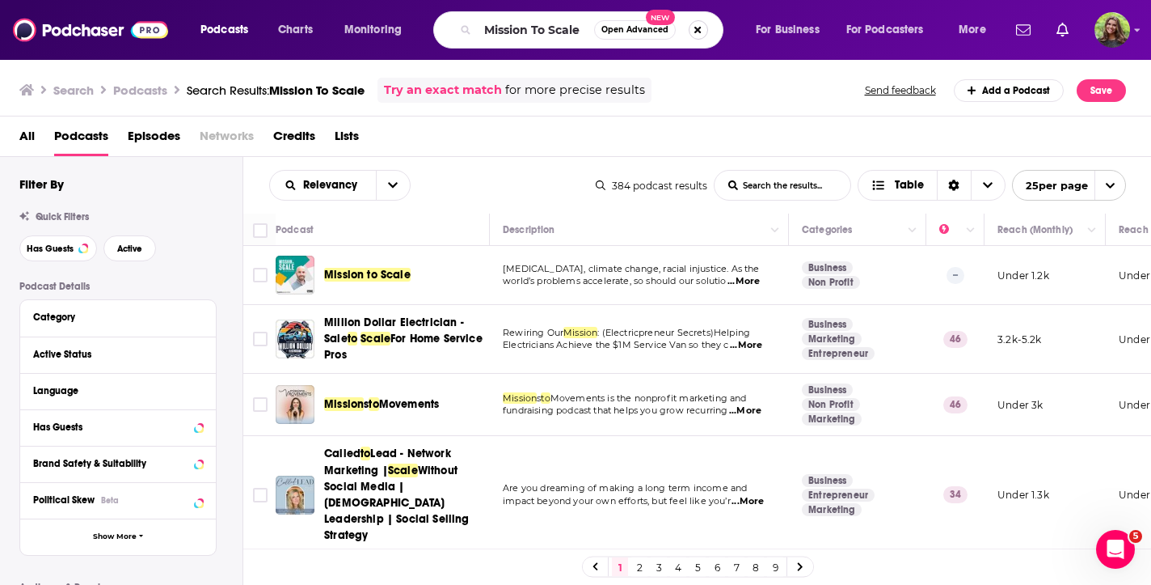
click at [695, 23] on button "Search podcasts, credits, & more..." at bounding box center [698, 29] width 19 height 19
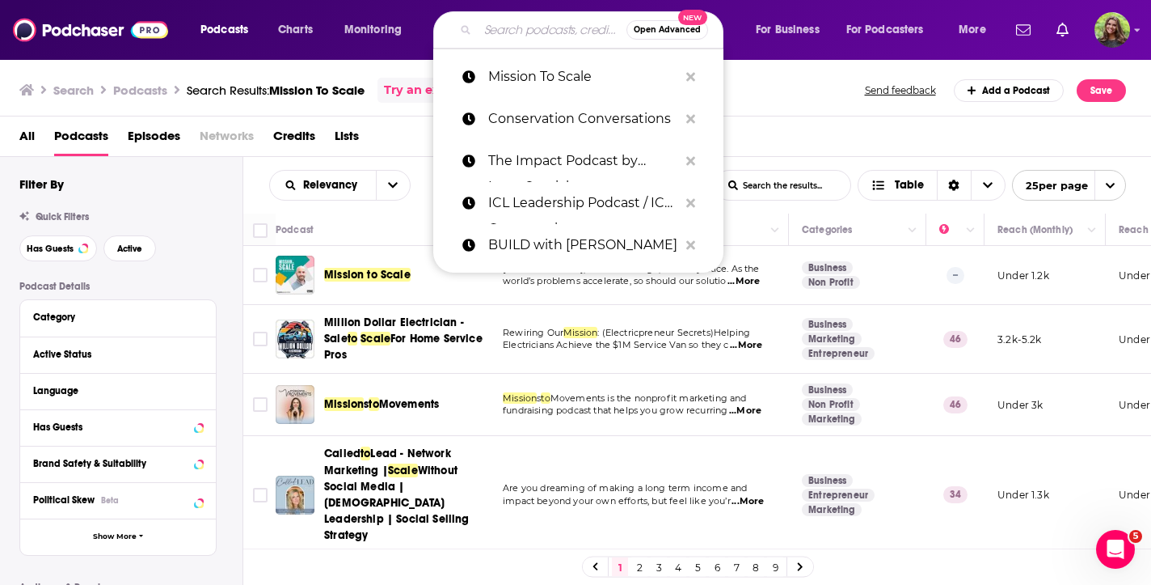
paste input "Giving With Impact"
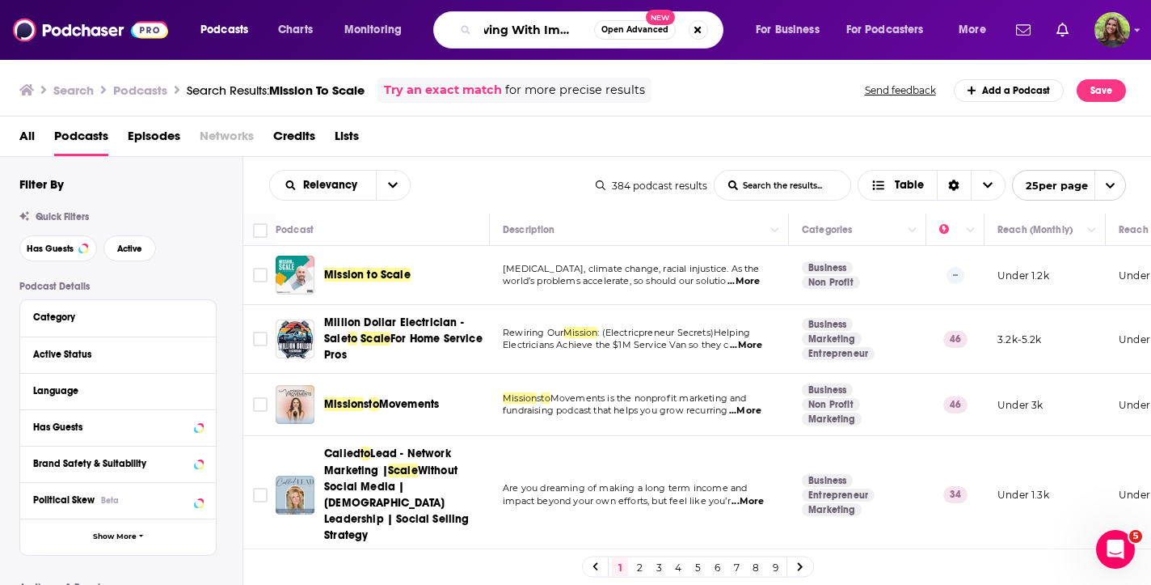
type input "Giving With Impact"
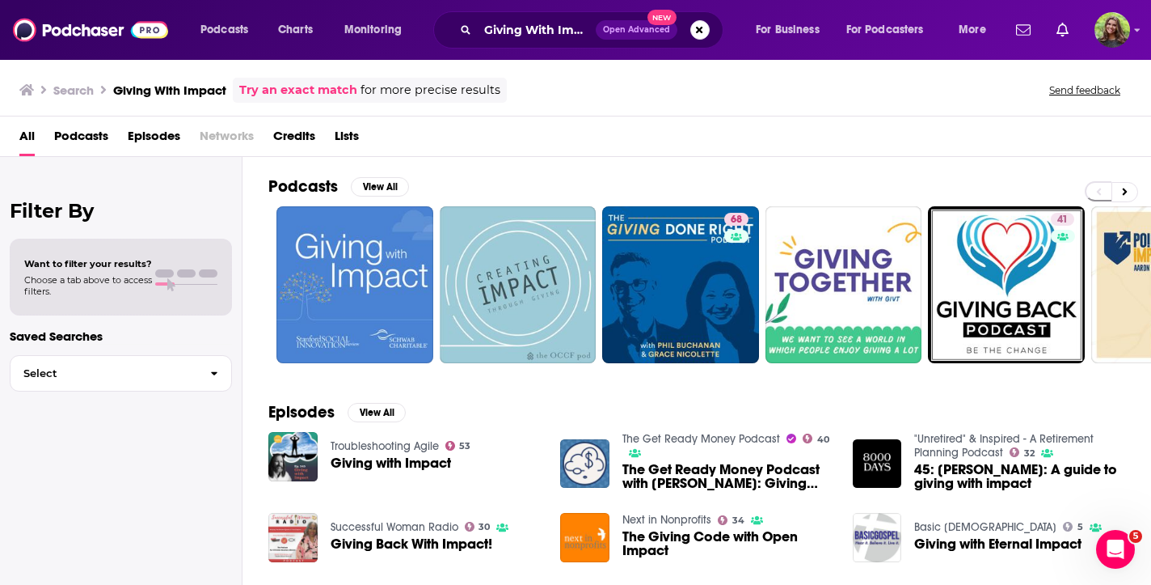
click at [385, 463] on span "Giving with Impact" at bounding box center [391, 463] width 120 height 14
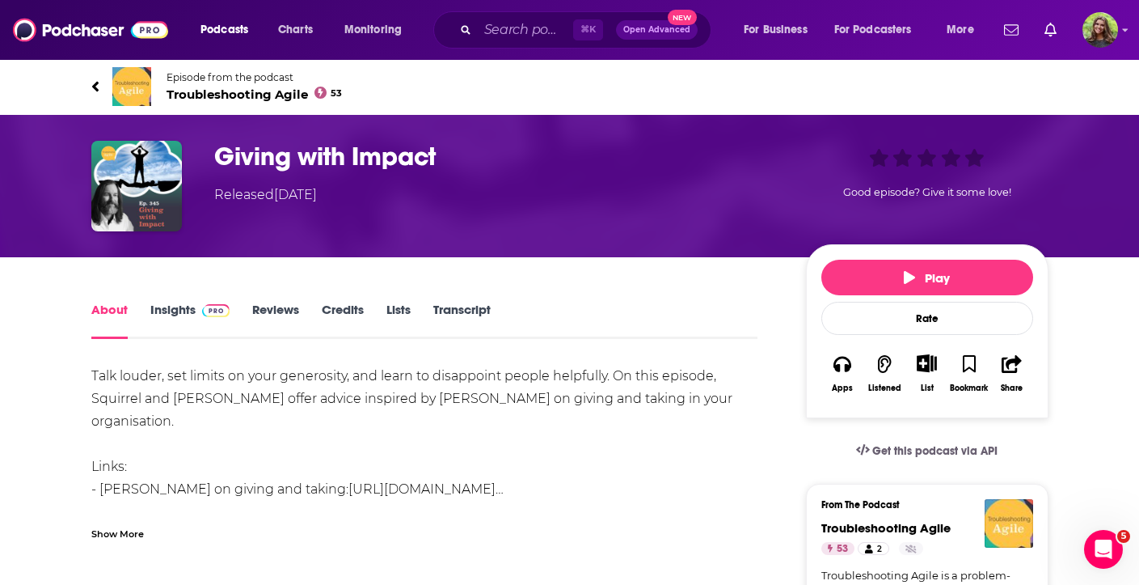
click at [94, 83] on icon at bounding box center [95, 86] width 8 height 16
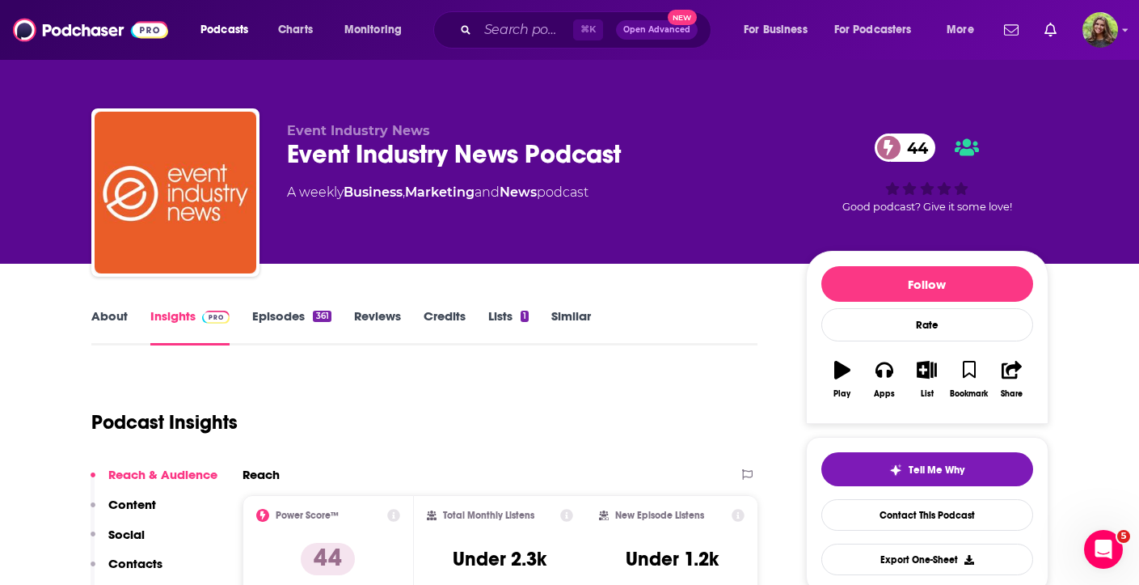
click at [286, 319] on link "Episodes 361" at bounding box center [291, 326] width 78 height 37
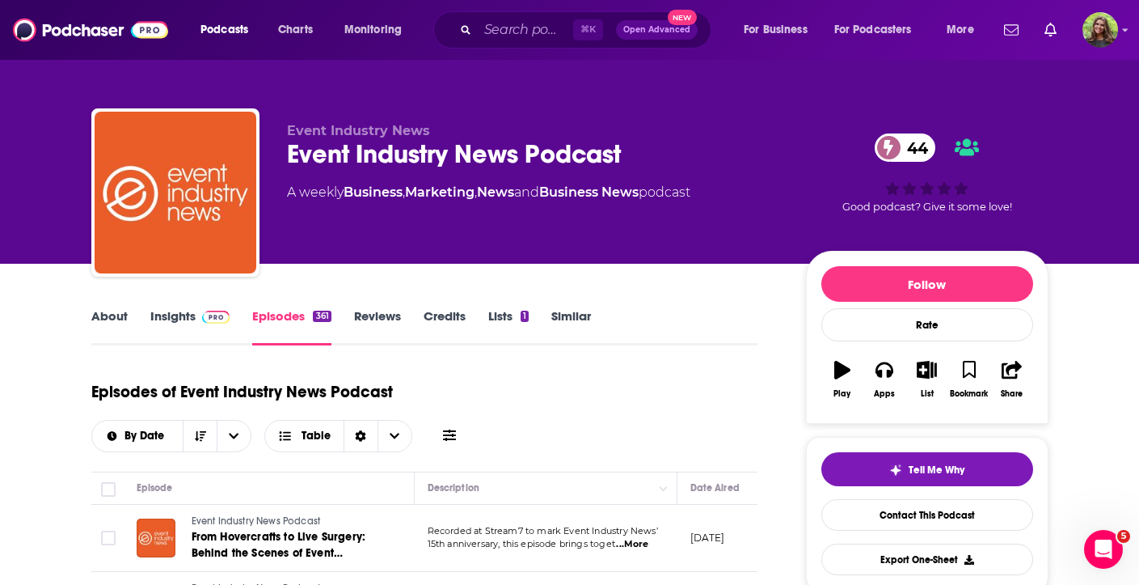
click at [559, 311] on link "Similar" at bounding box center [571, 326] width 40 height 37
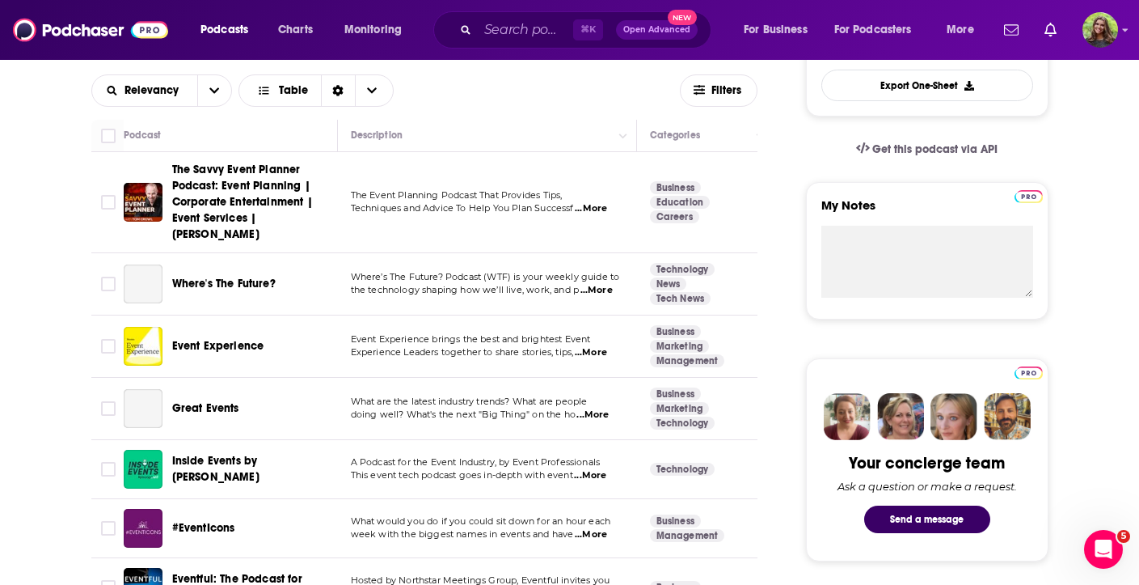
scroll to position [505, 0]
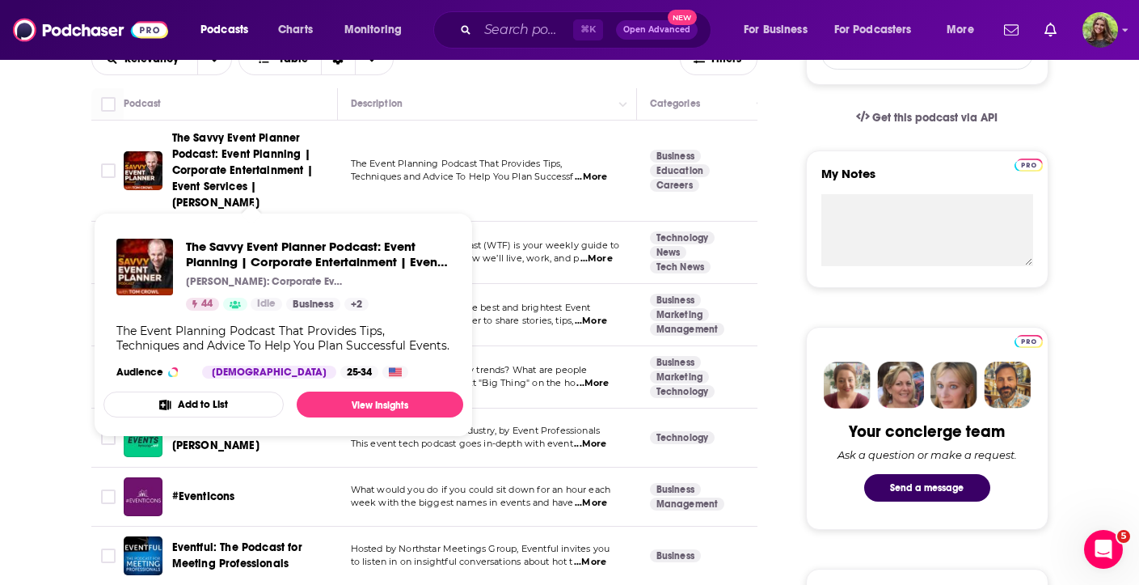
click at [247, 179] on span "The Savvy Event Planner Podcast: Event Planning | Corporate Entertainment | Eve…" at bounding box center [252, 170] width 160 height 81
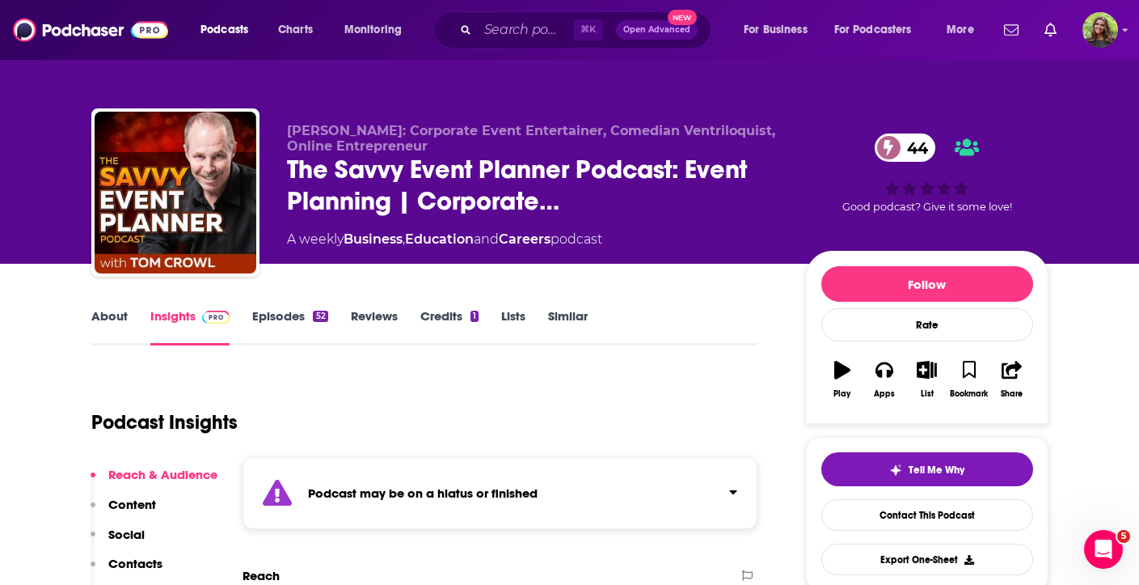
click at [572, 325] on link "Similar" at bounding box center [568, 326] width 40 height 37
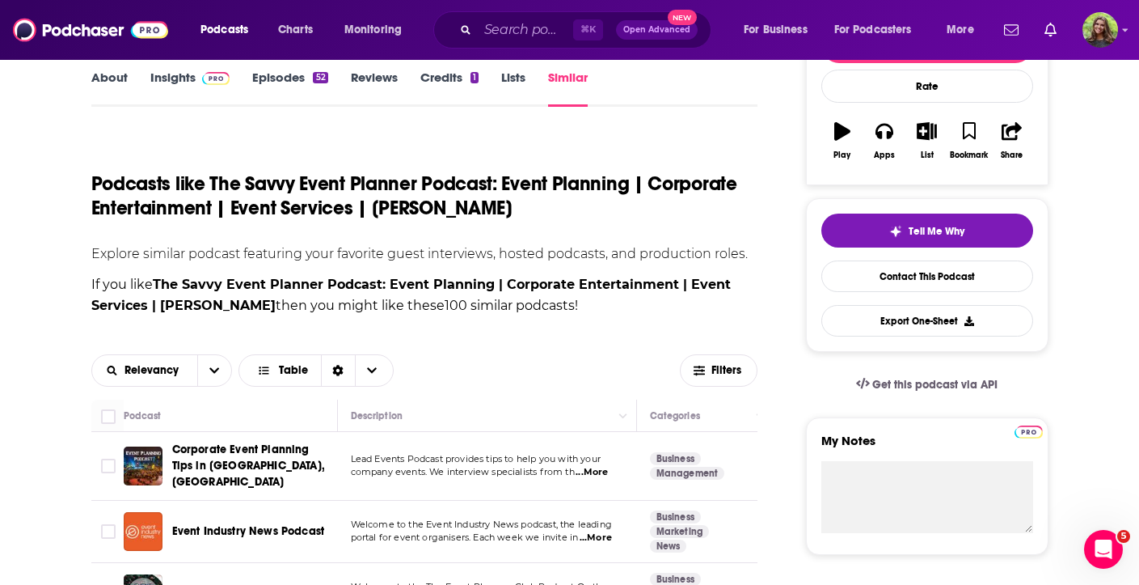
scroll to position [234, 0]
